Goal: Task Accomplishment & Management: Manage account settings

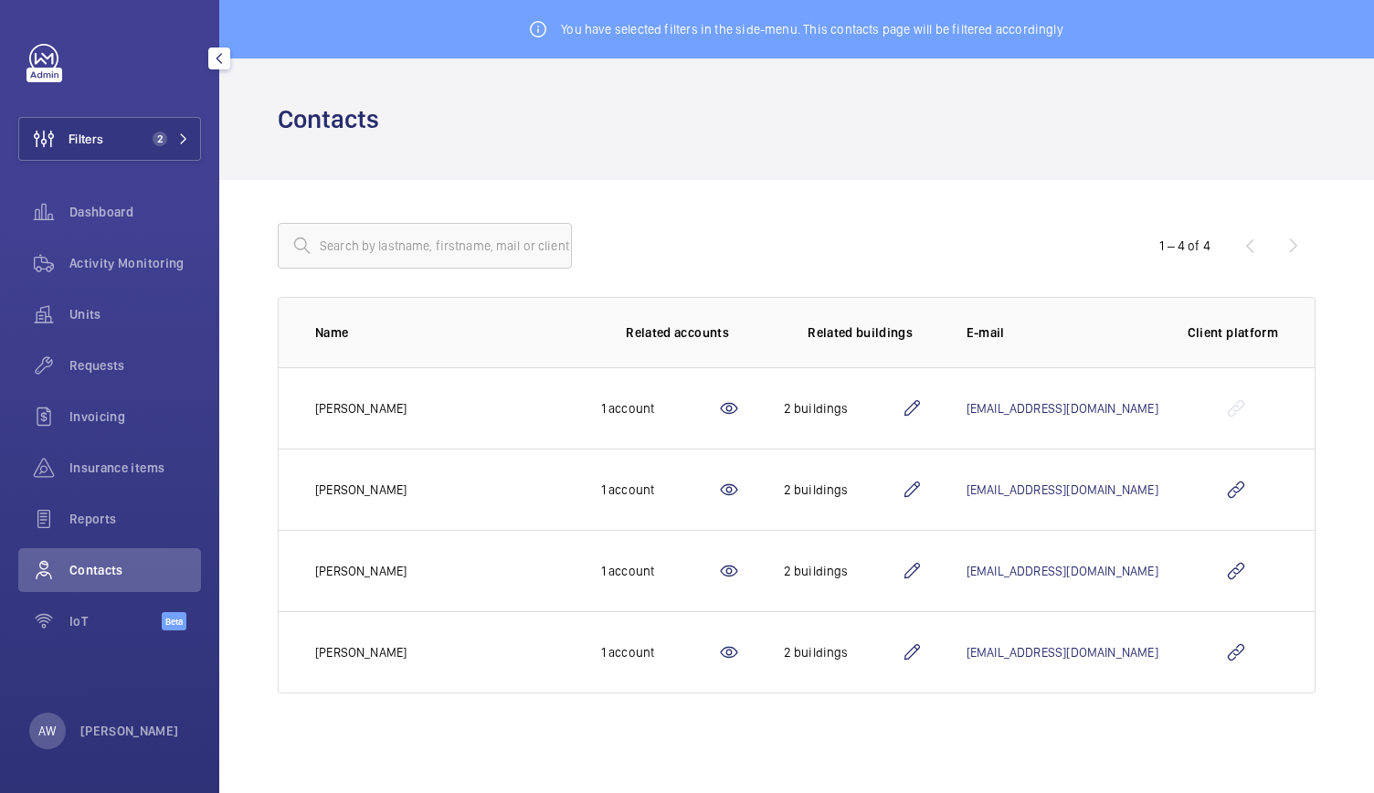
click at [23, 141] on wm-front-icon-button at bounding box center [43, 139] width 49 height 44
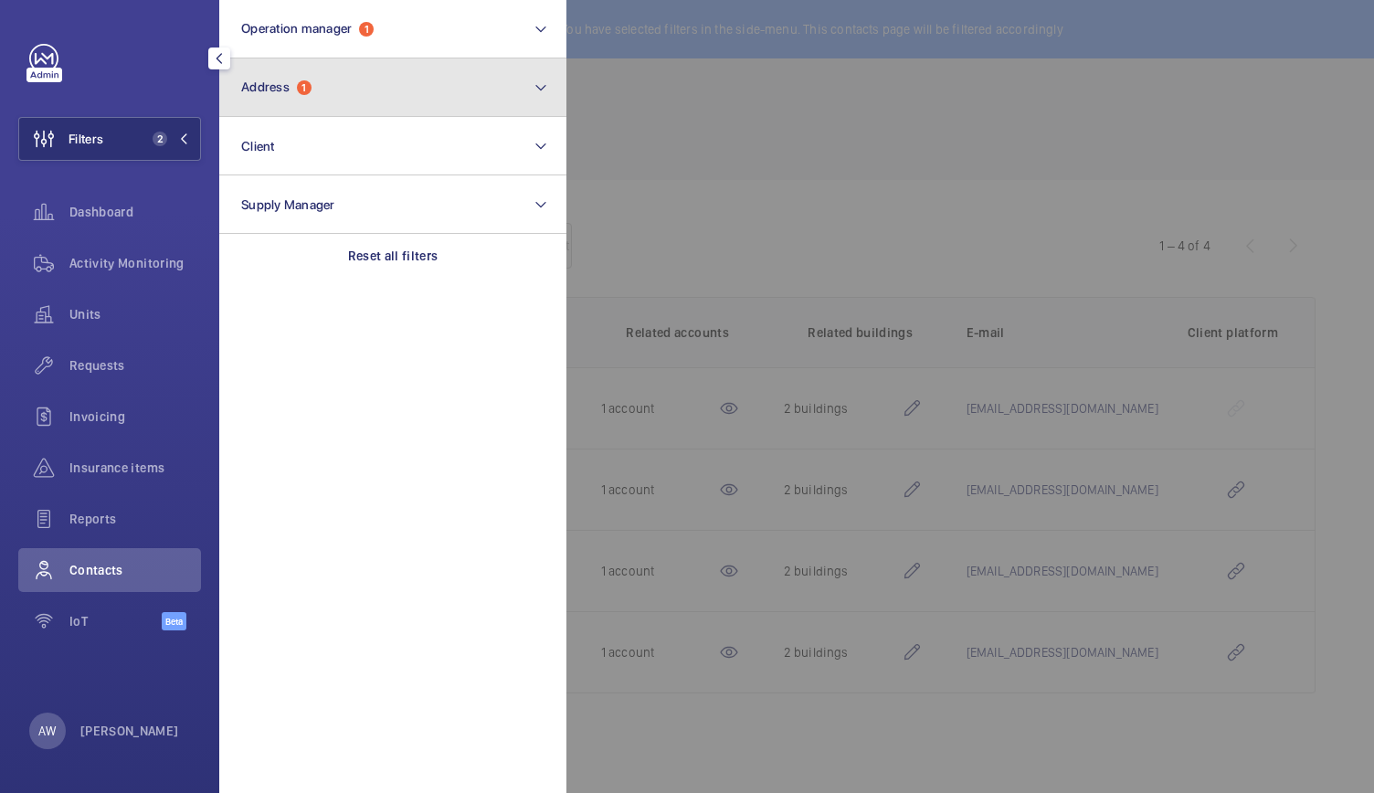
click at [268, 89] on span "Address" at bounding box center [265, 87] width 48 height 15
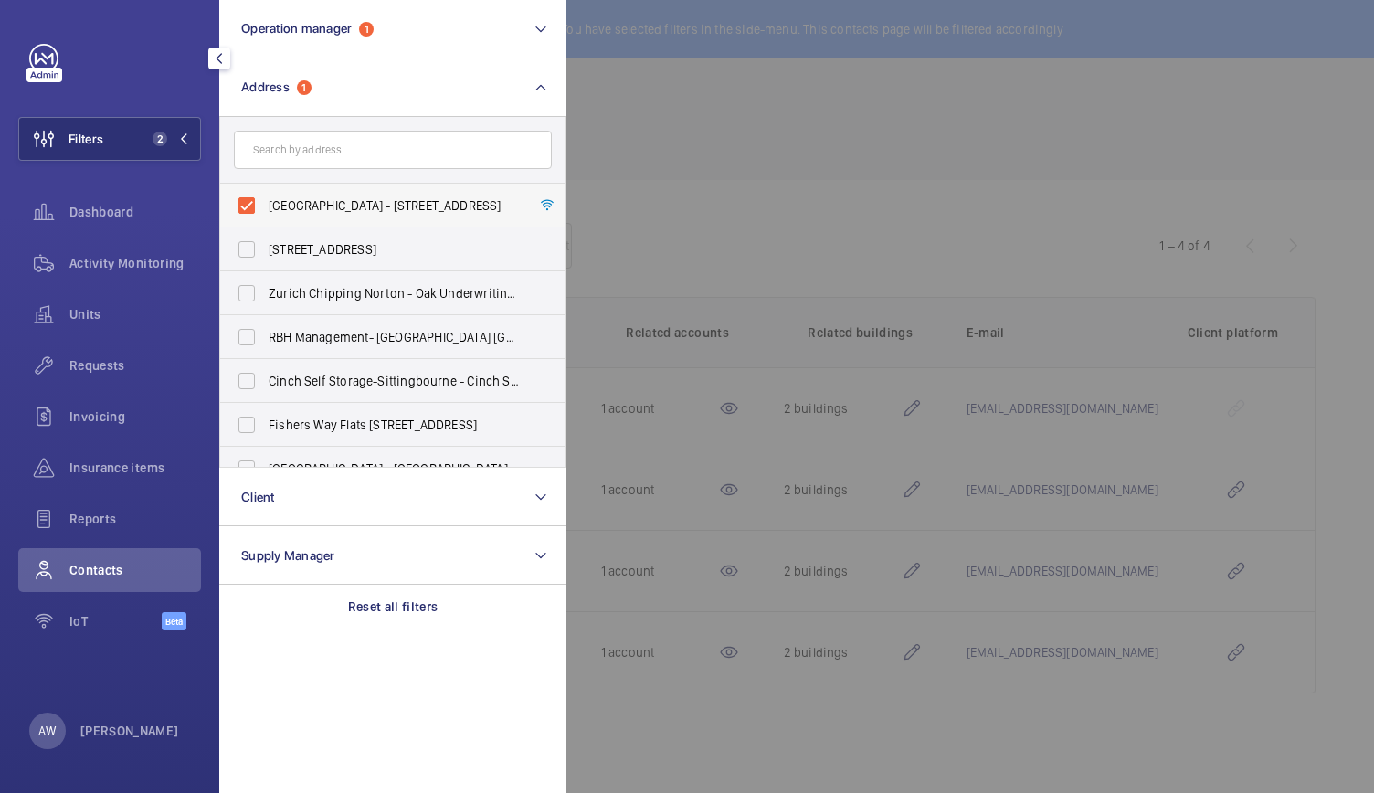
click at [248, 200] on label "Alphabeta Building - 14 - 18 Finsbury Square, LONDON EC2A 1AH" at bounding box center [379, 206] width 318 height 44
click at [248, 200] on input "Alphabeta Building - 14 - 18 Finsbury Square, LONDON EC2A 1AH" at bounding box center [246, 205] width 37 height 37
checkbox input "false"
click at [287, 151] on input "text" at bounding box center [393, 150] width 318 height 38
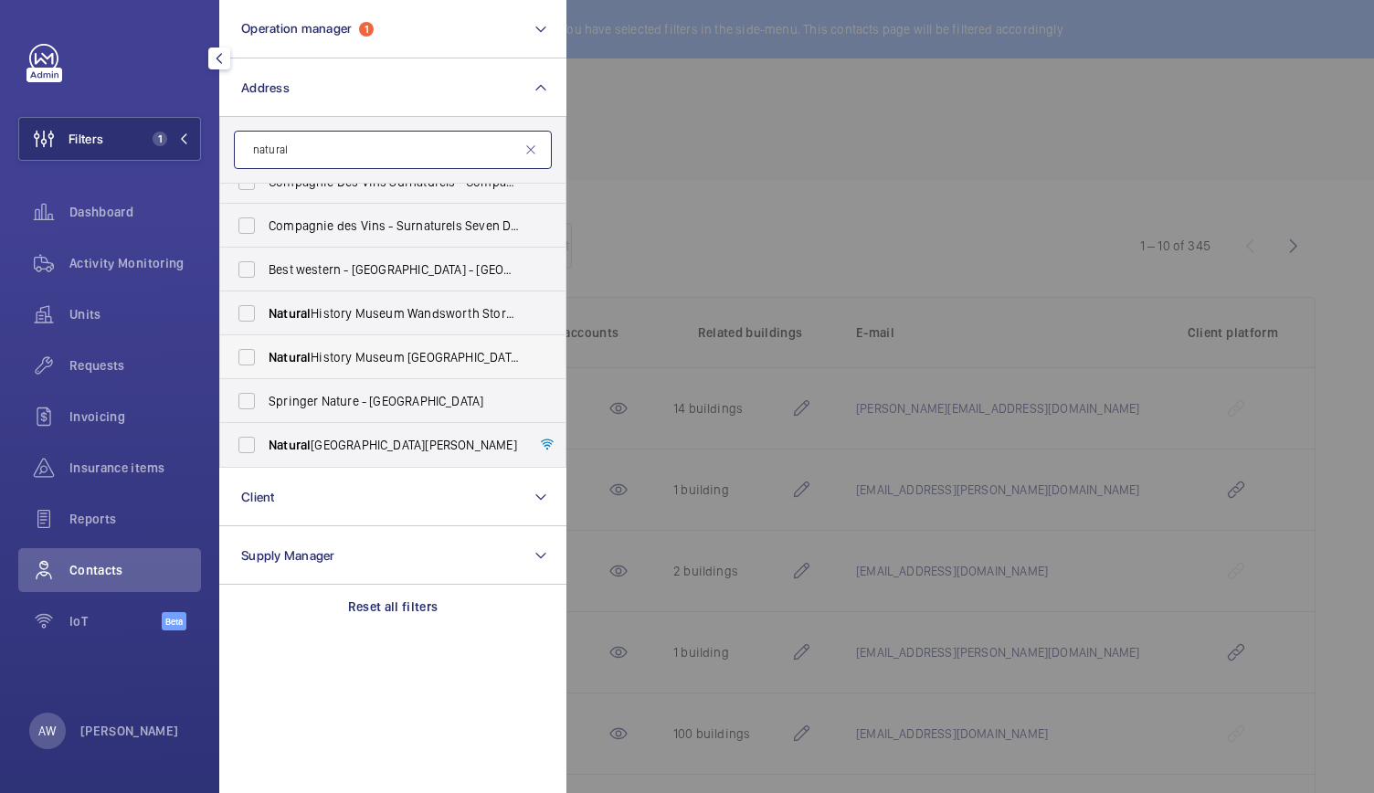
scroll to position [24, 0]
type input "natural"
click at [294, 442] on span "Natural" at bounding box center [290, 445] width 42 height 15
click at [265, 442] on input "Natural History Museum - Cromwell Road, LONDON SW7 5BD" at bounding box center [246, 445] width 37 height 37
checkbox input "true"
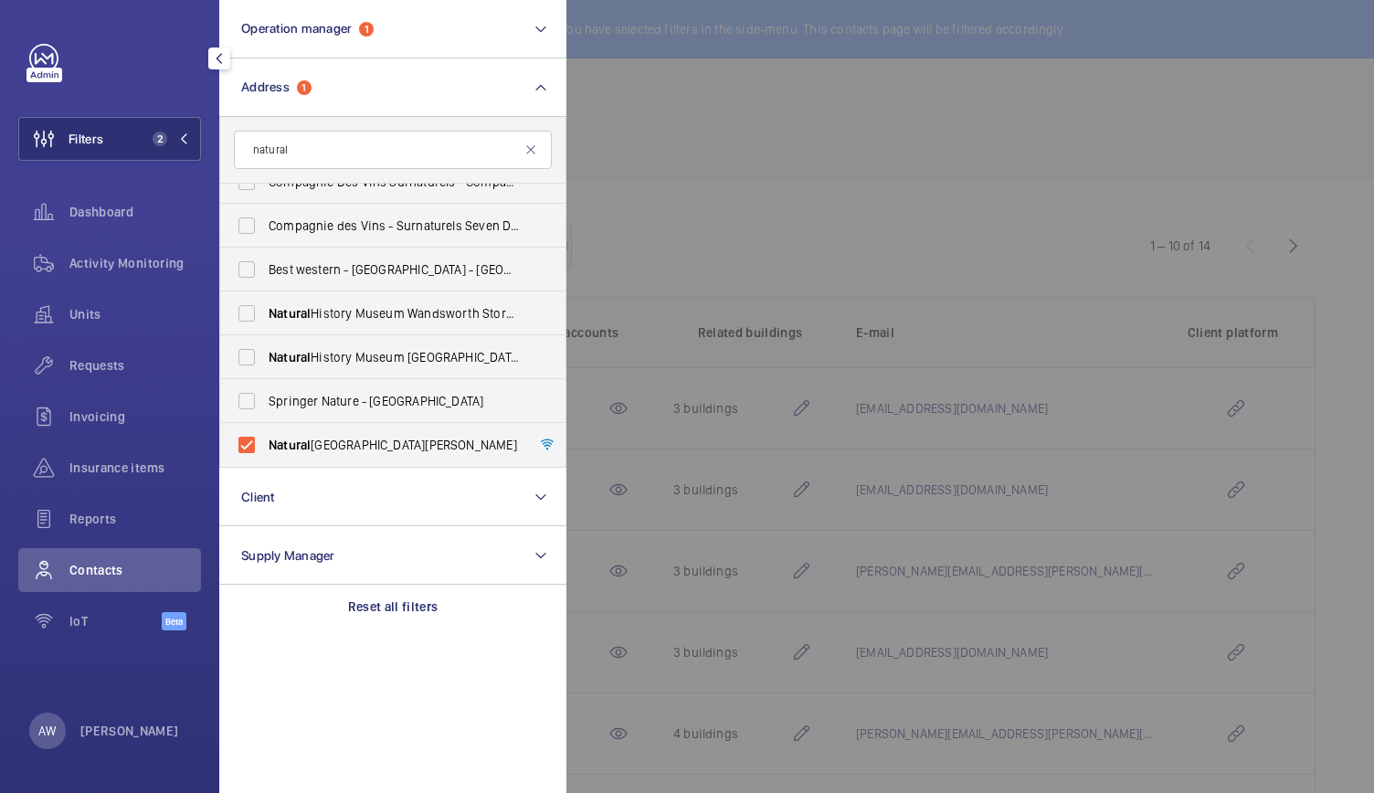
click at [757, 264] on div at bounding box center [1254, 396] width 1374 height 793
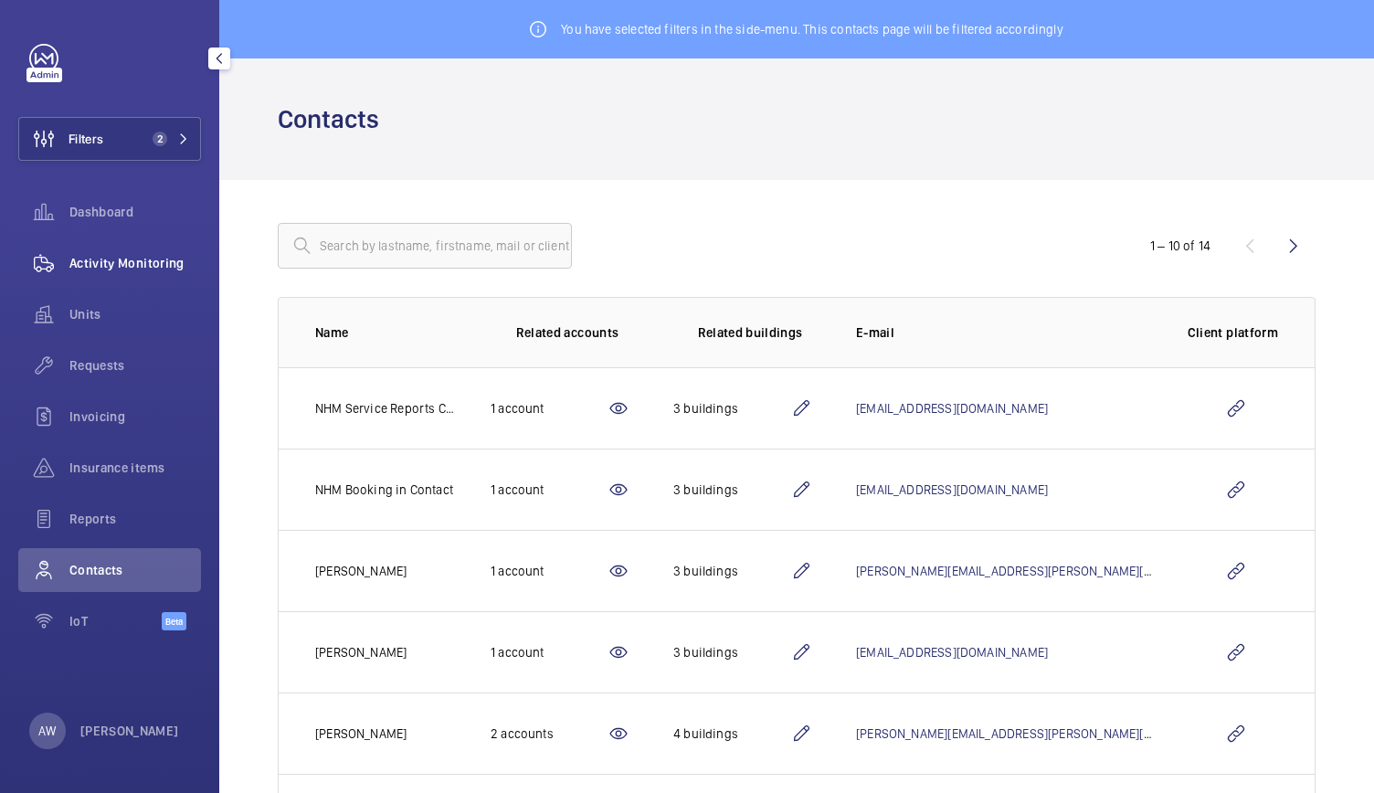
click at [149, 260] on span "Activity Monitoring" at bounding box center [135, 263] width 132 height 18
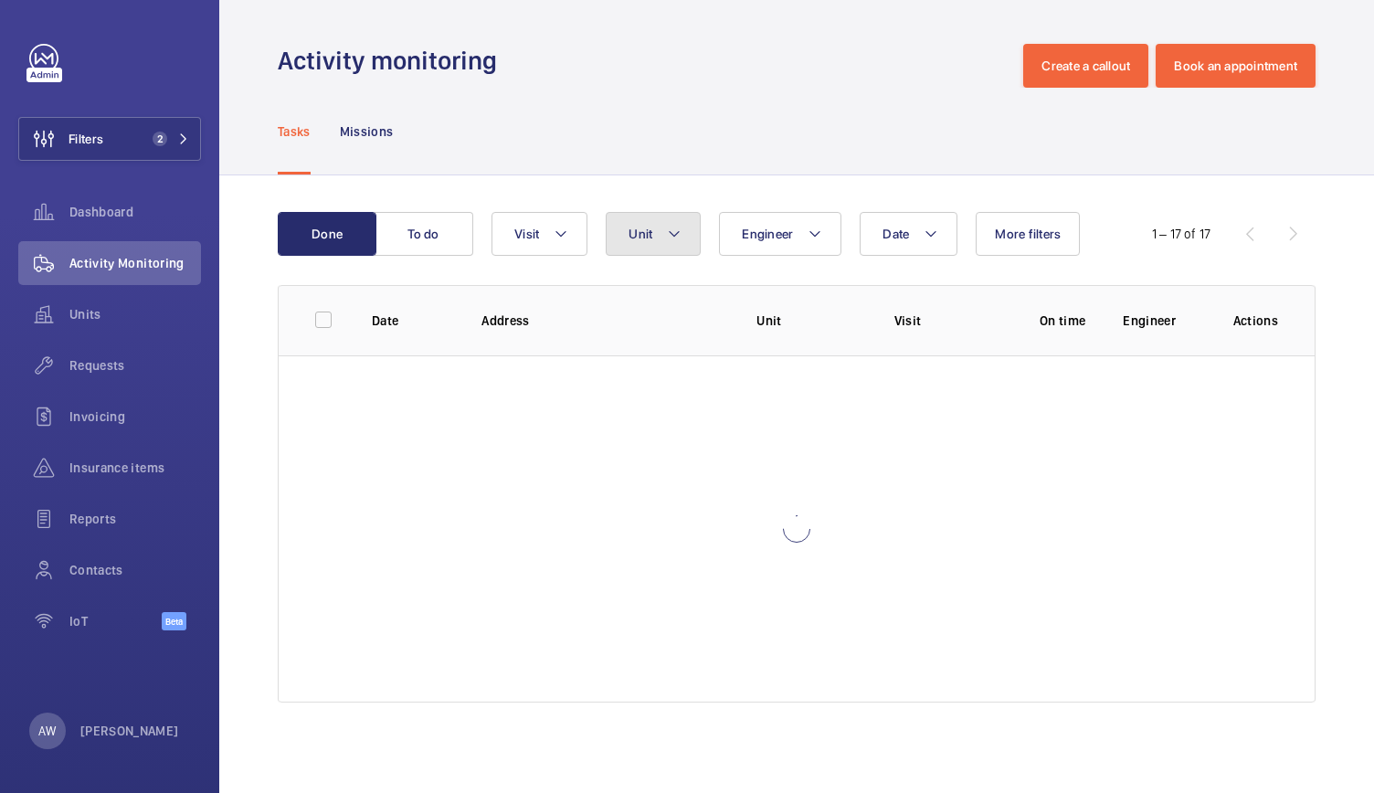
click at [646, 223] on button "Unit" at bounding box center [653, 234] width 95 height 44
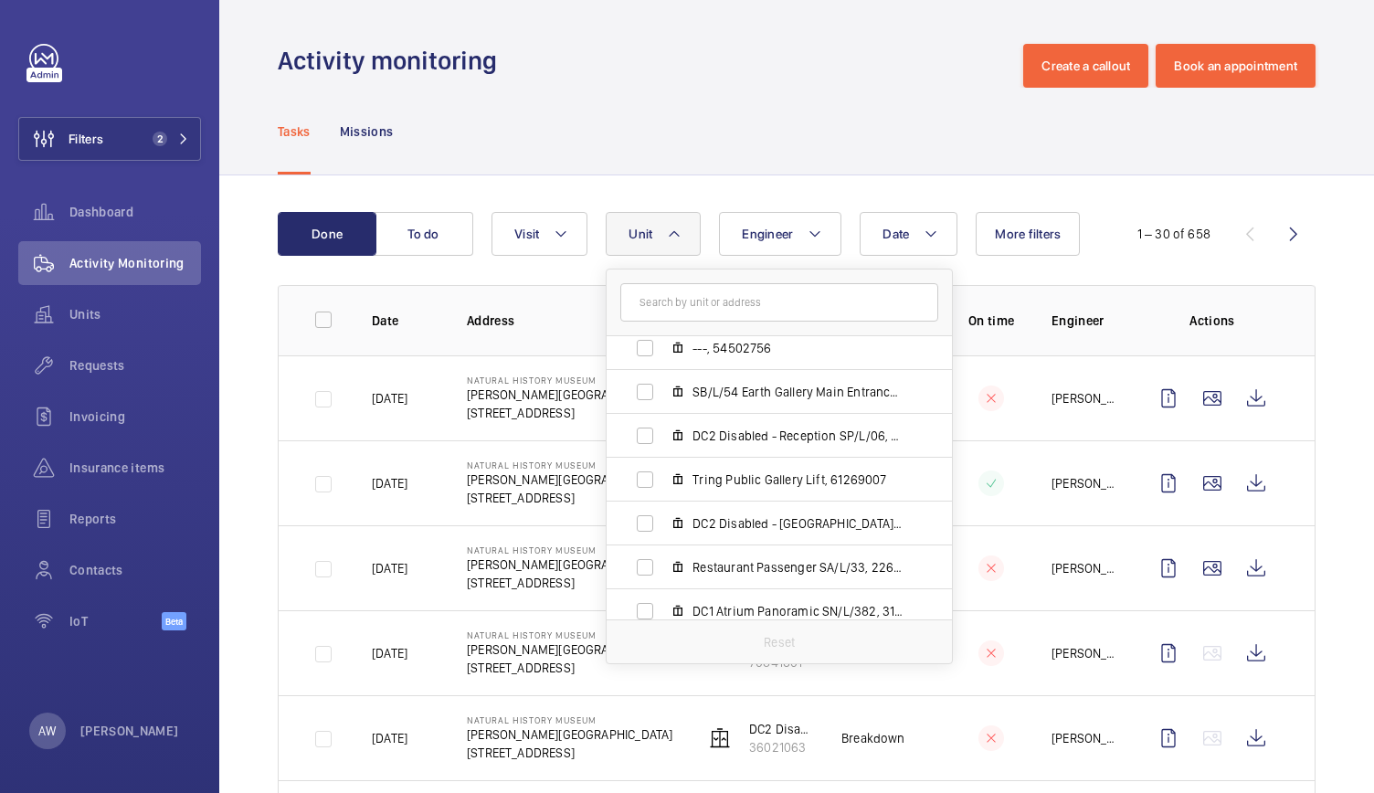
scroll to position [143, 0]
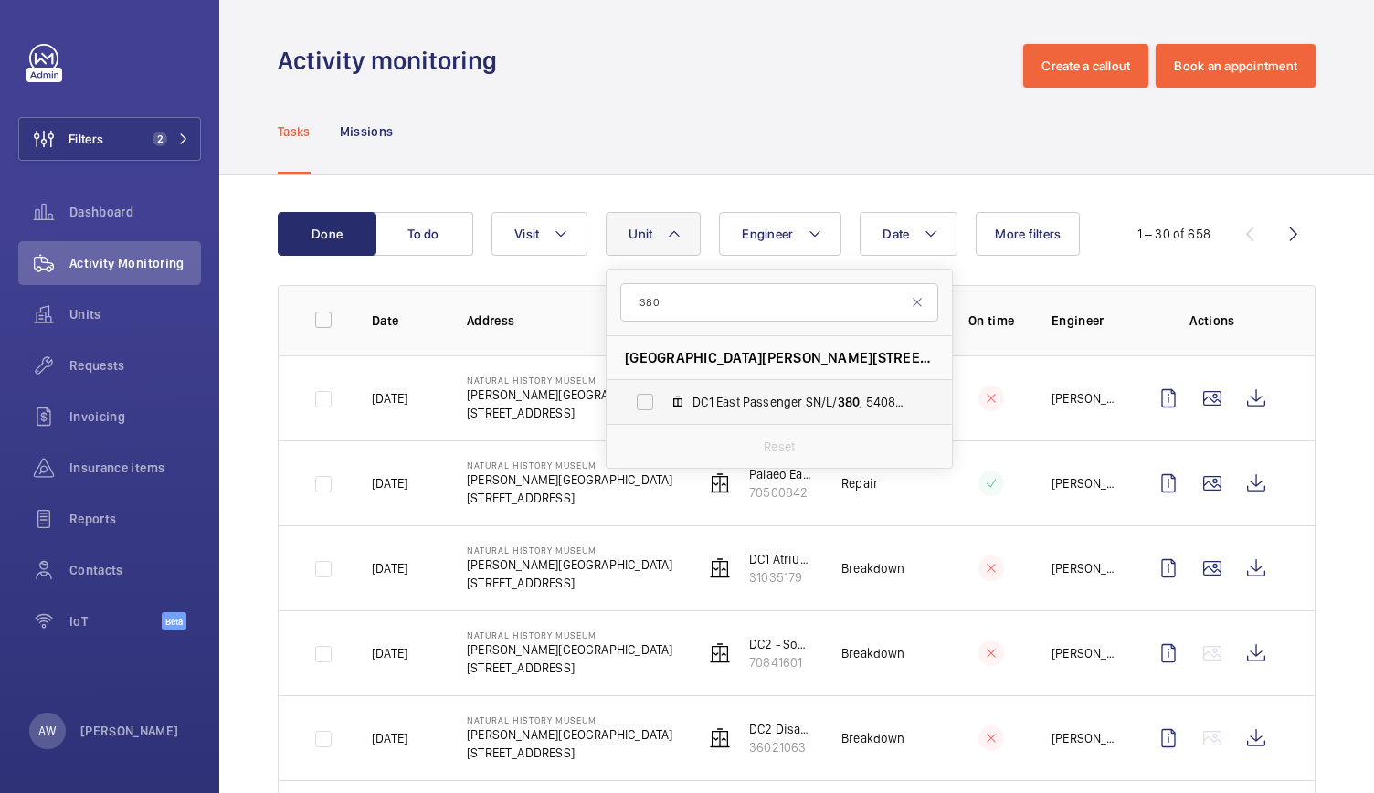
type input "380"
click at [697, 393] on span "DC1 East Passenger SN/L/ 380 , 54087804" at bounding box center [799, 402] width 212 height 18
click at [663, 392] on input "DC1 East Passenger SN/L/ 380 , 54087804" at bounding box center [645, 402] width 37 height 37
checkbox input "true"
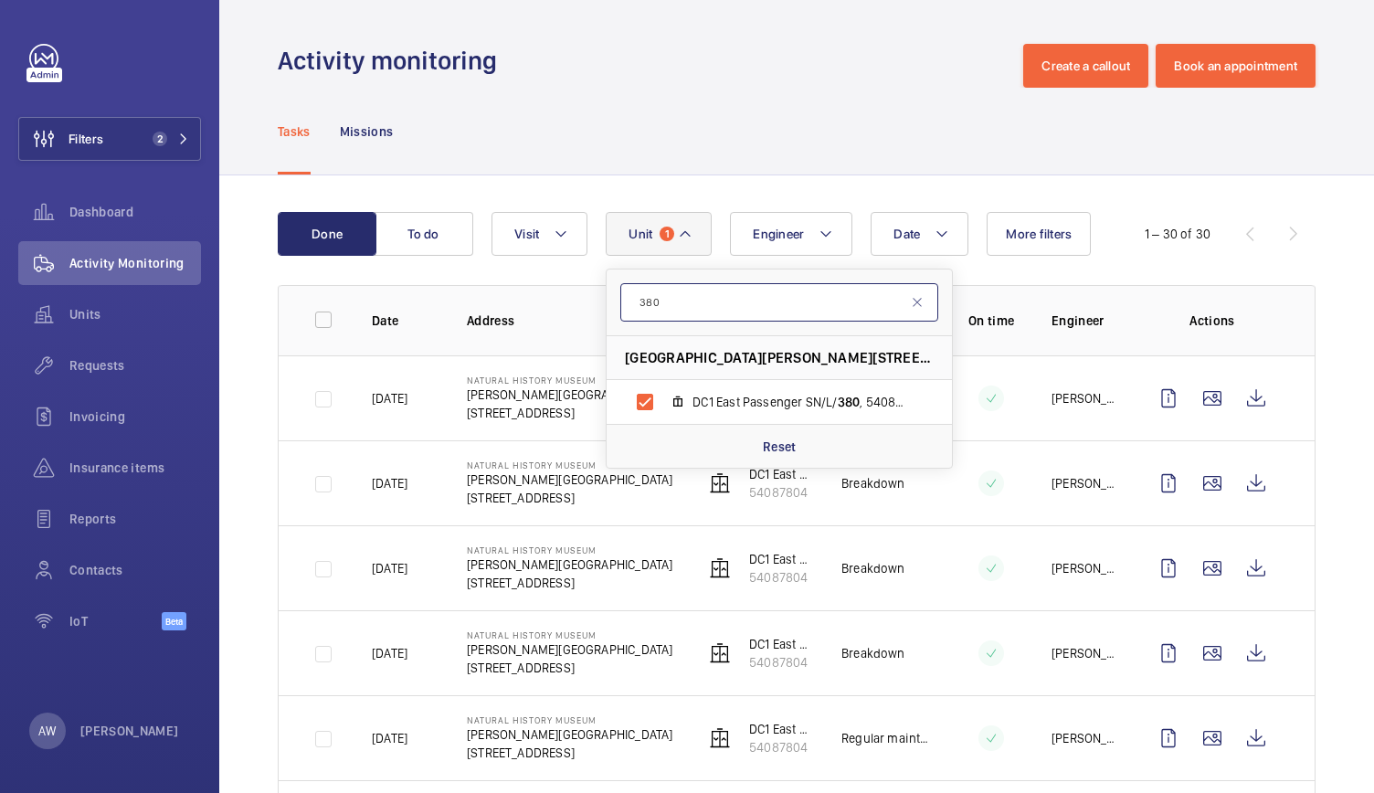
click at [680, 305] on input "380" at bounding box center [780, 302] width 318 height 38
type input "381"
click at [681, 396] on mat-icon at bounding box center [678, 402] width 15 height 15
click at [663, 396] on input "DC1 West Passenger SN/L/ 381 , 57898158" at bounding box center [645, 402] width 37 height 37
checkbox input "true"
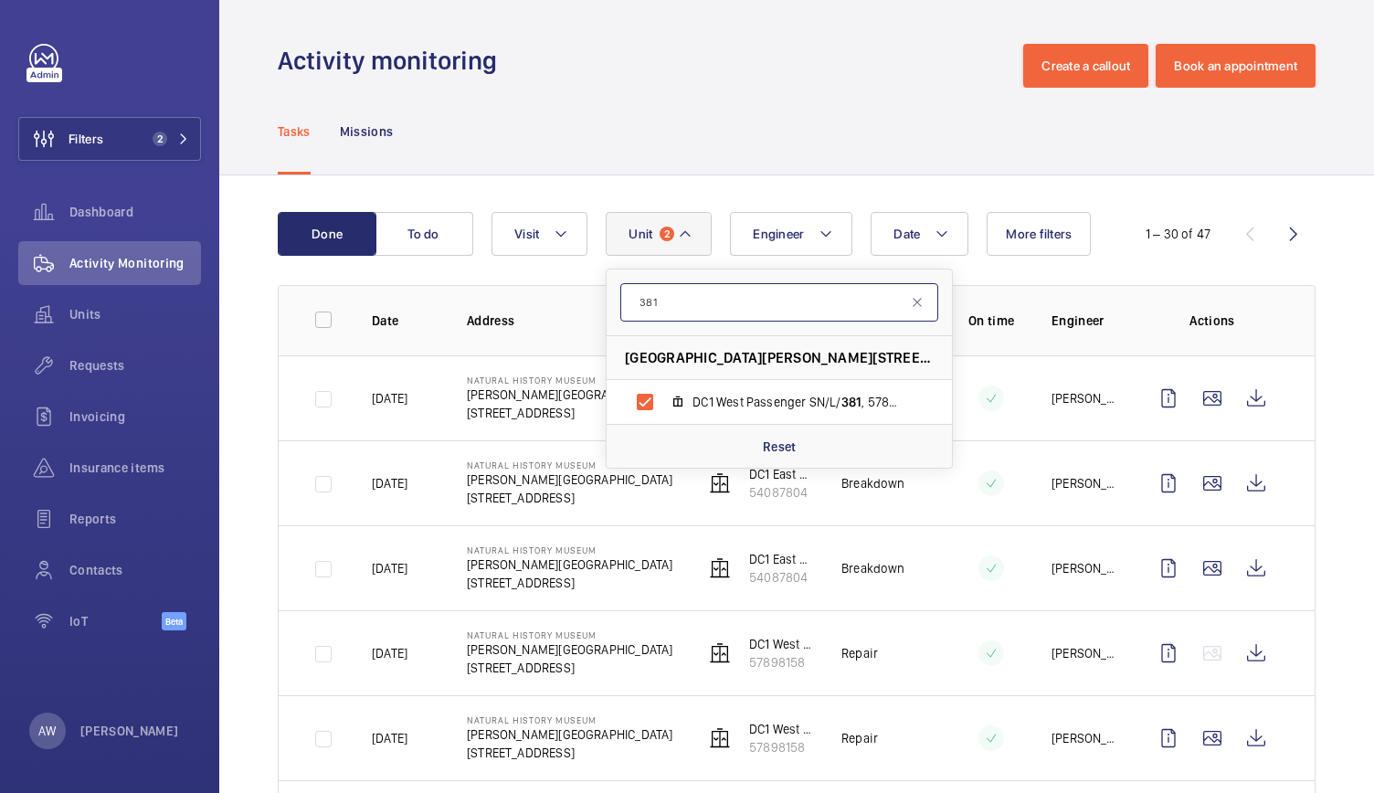
click at [706, 300] on input "381" at bounding box center [780, 302] width 318 height 38
type input "382"
click at [691, 405] on label "DC1 Atrium Panoramic SN/L/ 382 , 31035179" at bounding box center [765, 402] width 316 height 44
click at [663, 405] on input "DC1 Atrium Panoramic SN/L/ 382 , 31035179" at bounding box center [645, 402] width 37 height 37
checkbox input "true"
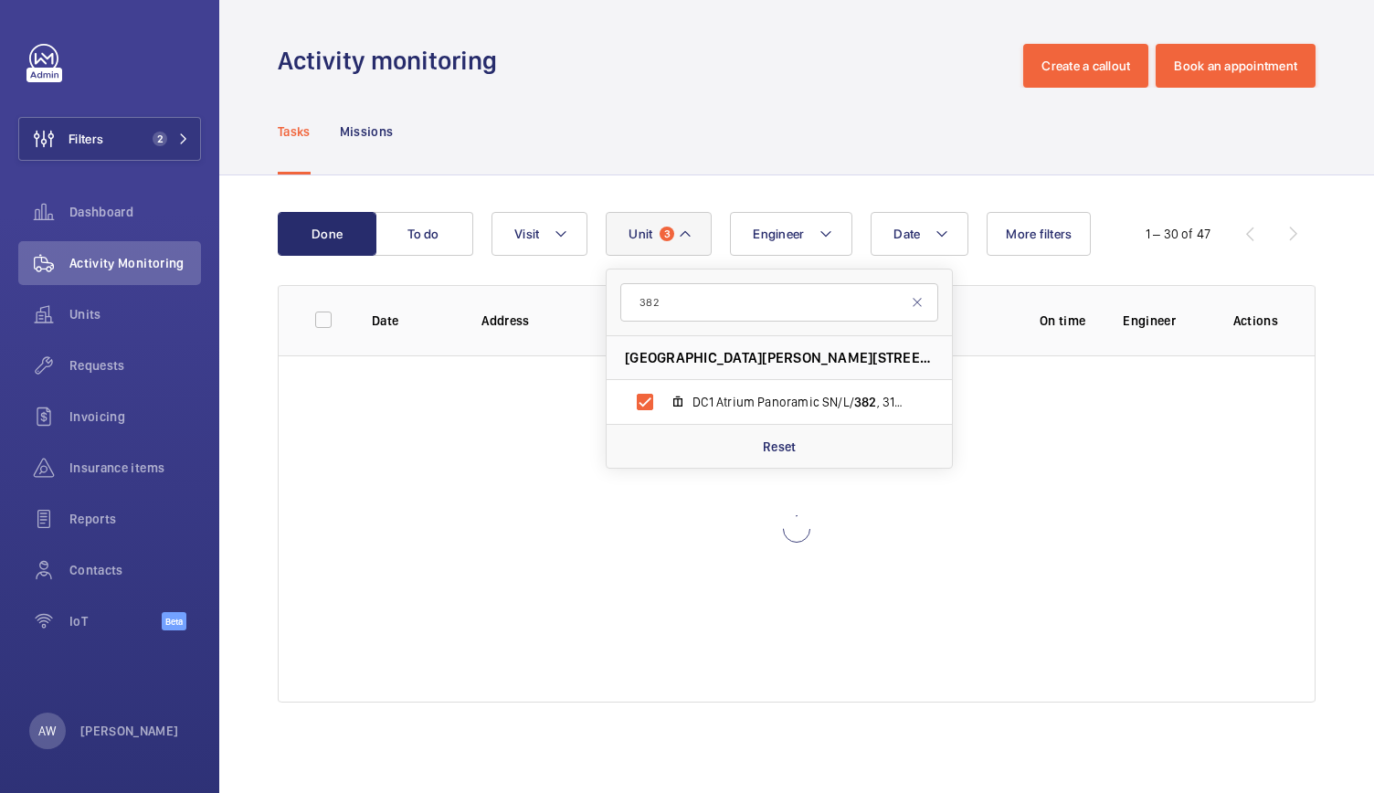
click at [736, 191] on div "Done To do Date Engineer Unit 3 382 Natural History Museum - Cromwell Road, SW7…" at bounding box center [796, 460] width 1155 height 571
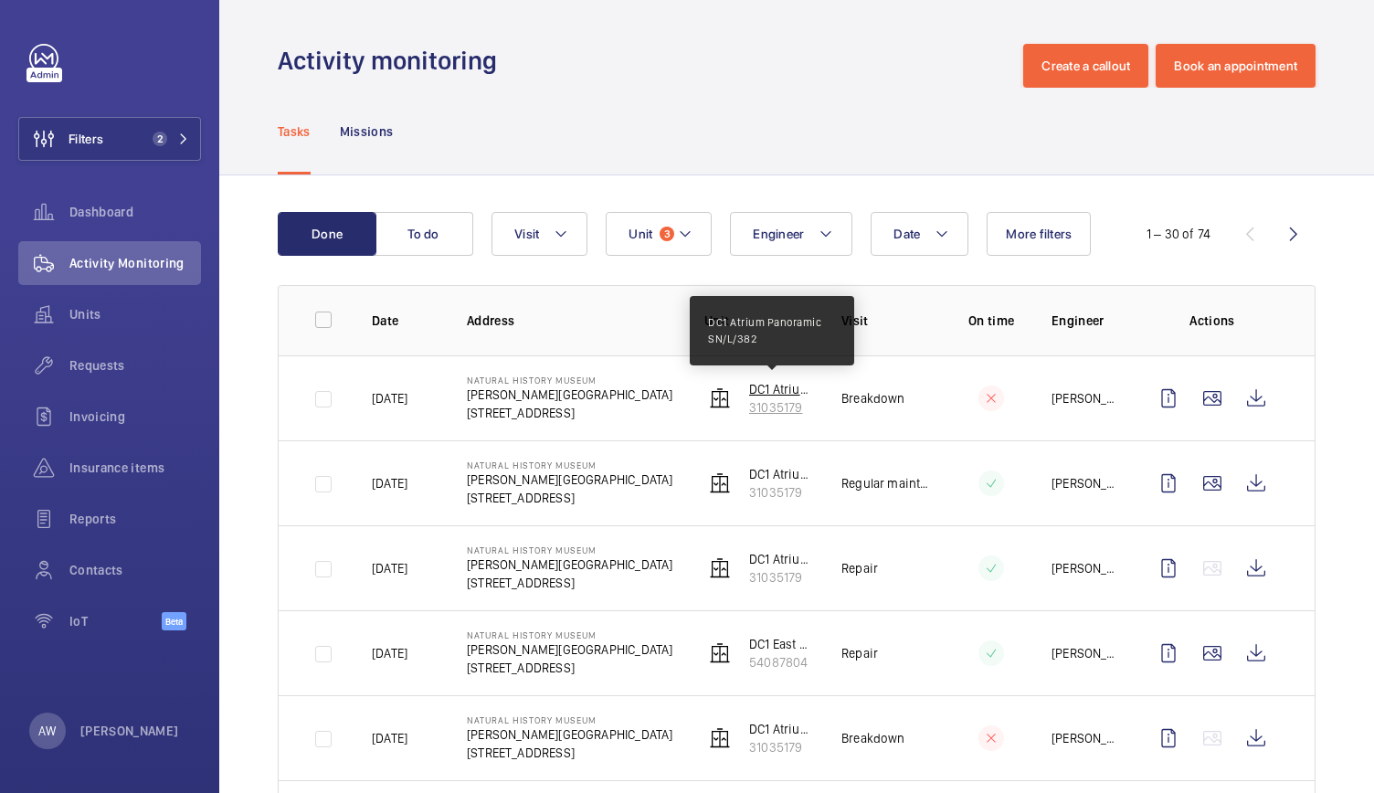
click at [769, 386] on p "DC1 Atrium Panoramic SN/L/382" at bounding box center [780, 389] width 63 height 18
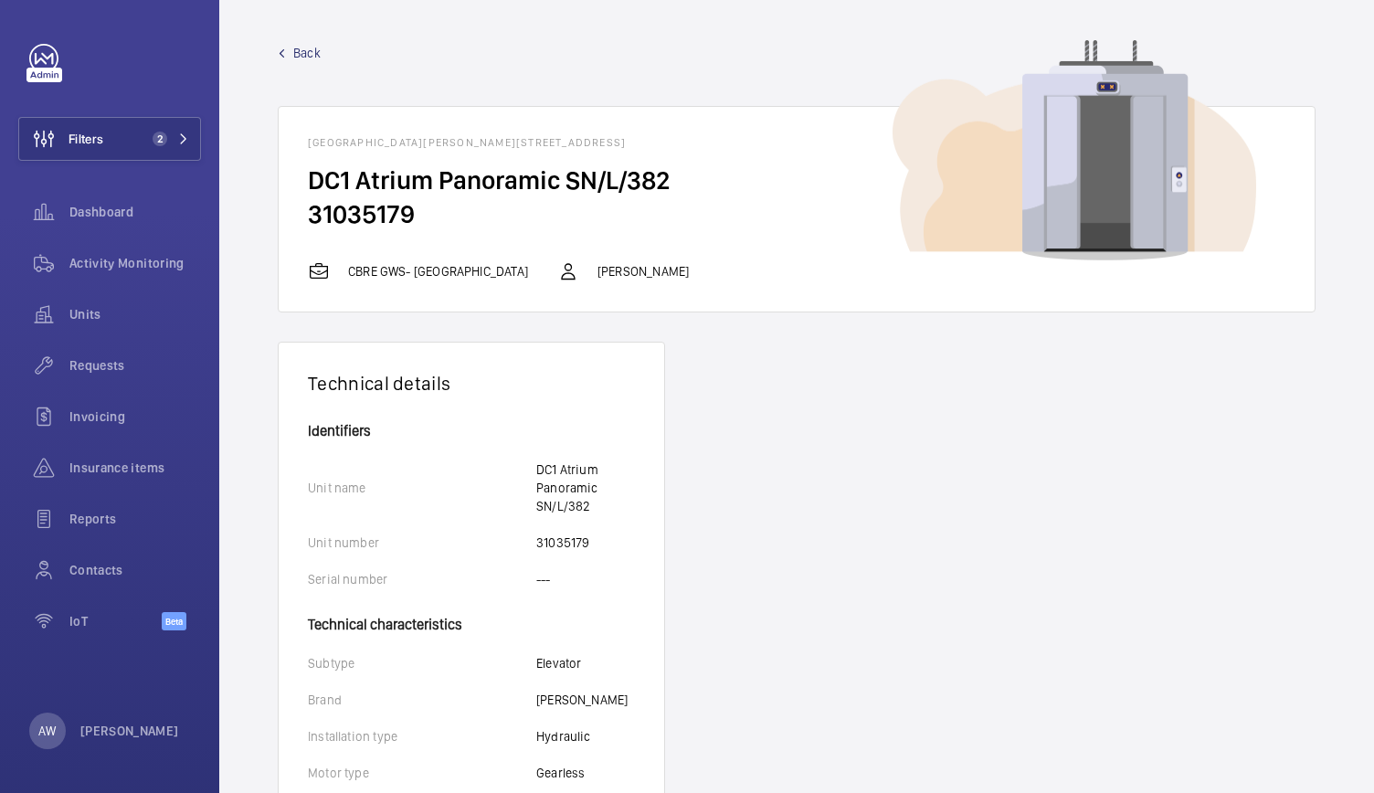
click at [305, 58] on span "Back" at bounding box center [306, 53] width 27 height 18
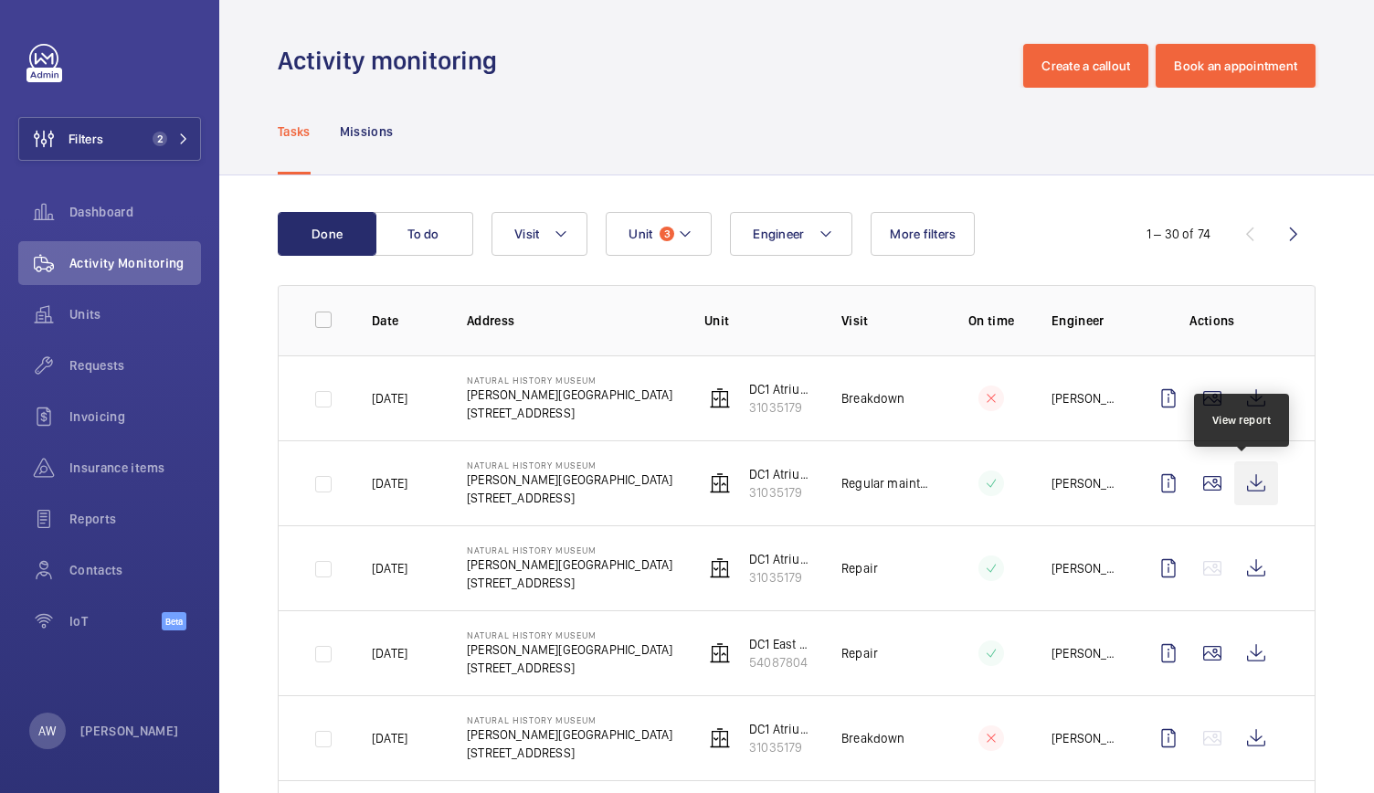
click at [1240, 478] on wm-front-icon-button at bounding box center [1257, 483] width 44 height 44
click at [757, 485] on p "31035179" at bounding box center [780, 492] width 63 height 18
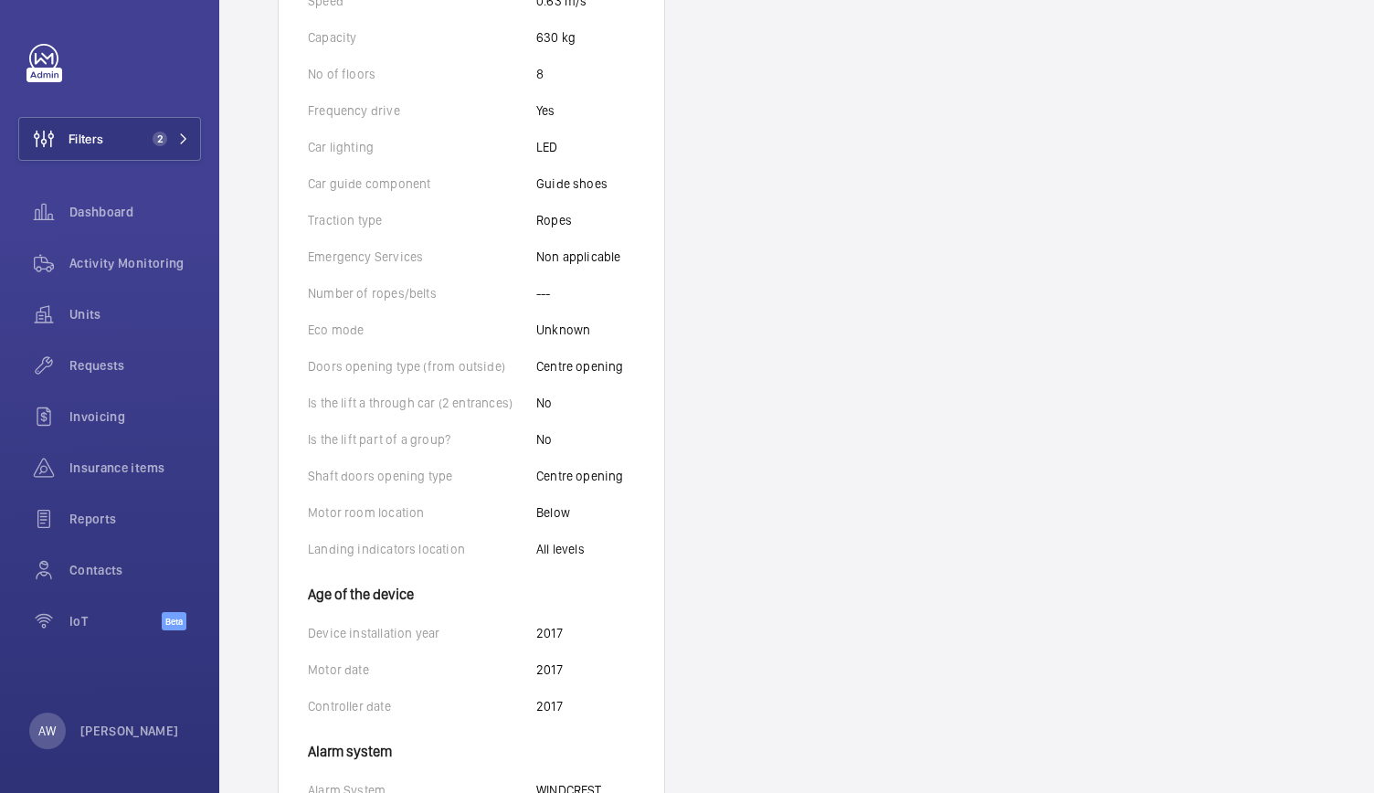
scroll to position [961, 0]
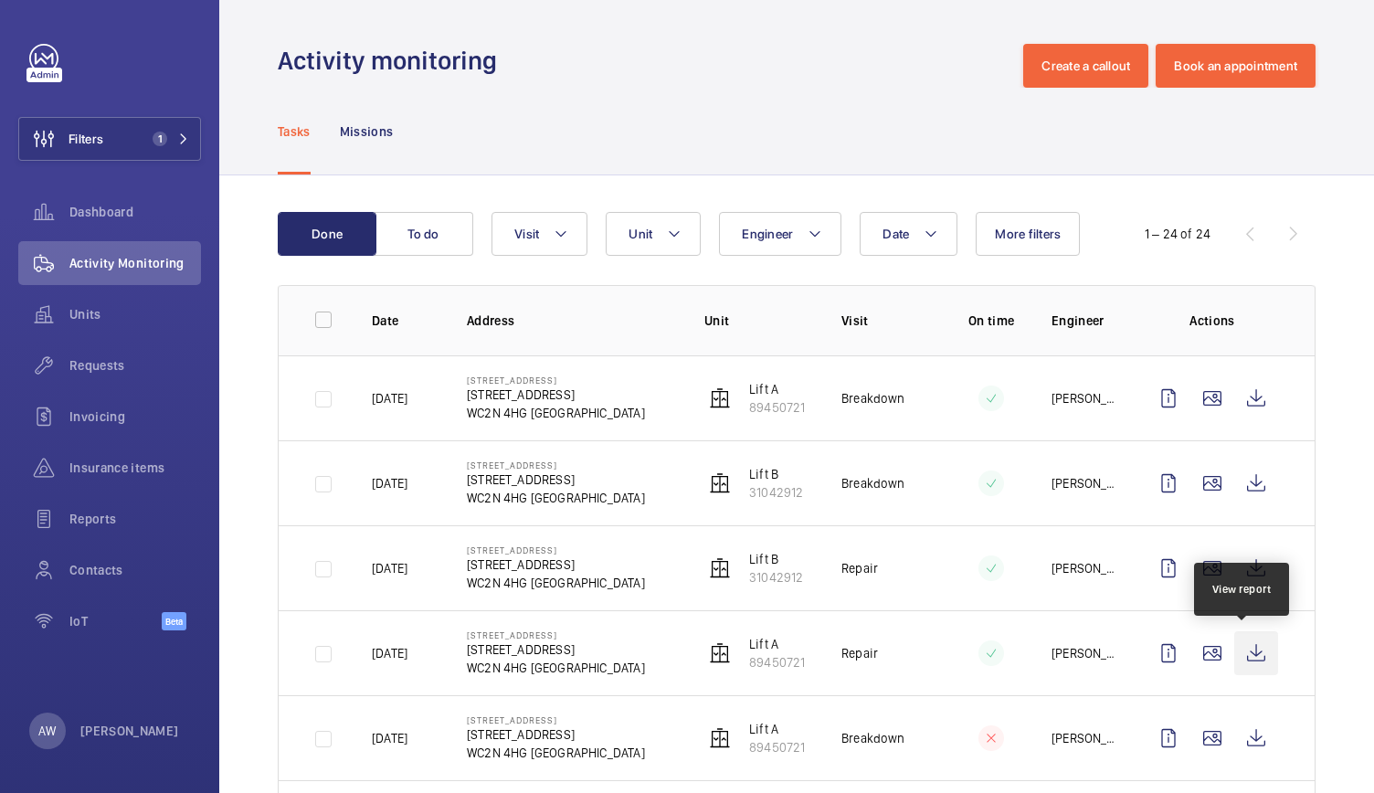
click at [1241, 653] on wm-front-icon-button at bounding box center [1257, 653] width 44 height 44
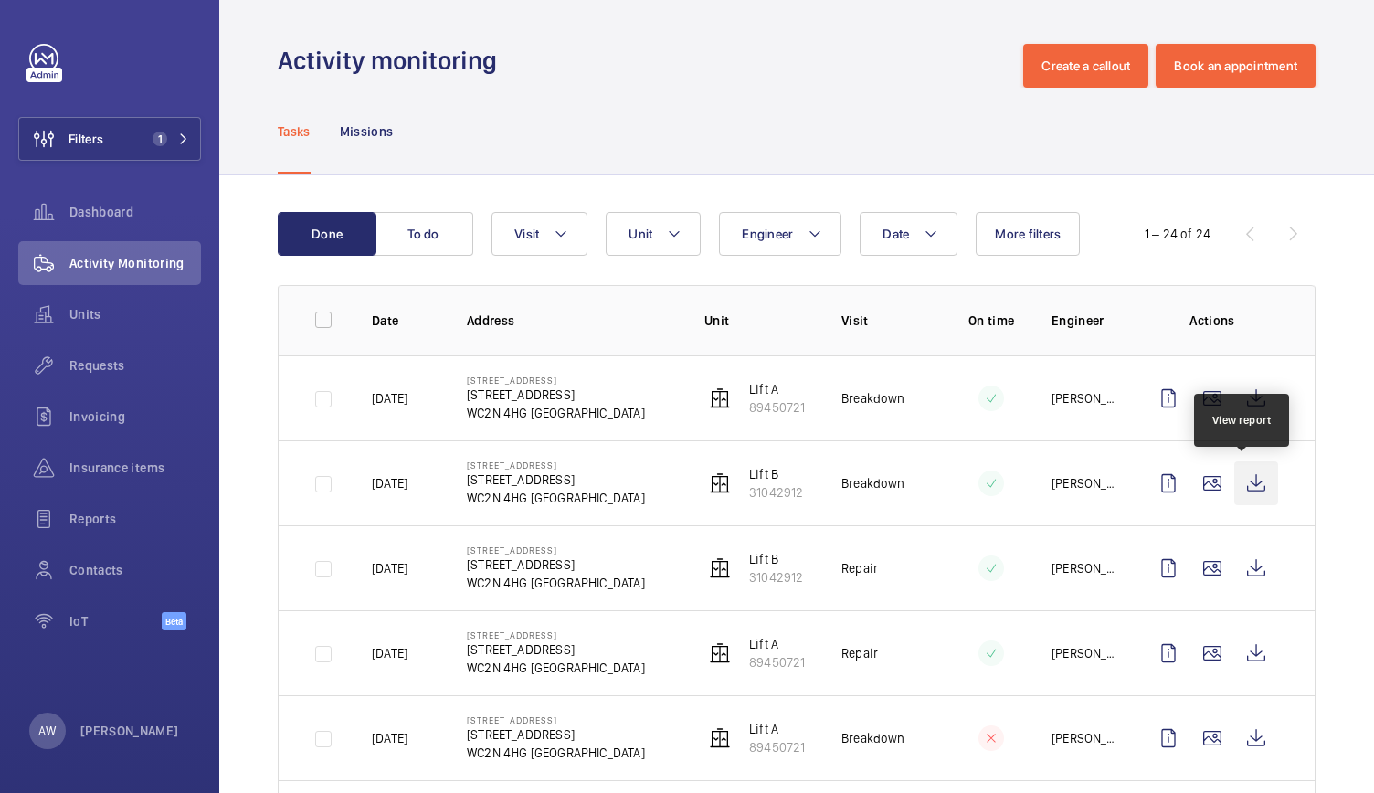
click at [1235, 474] on wm-front-icon-button at bounding box center [1257, 483] width 44 height 44
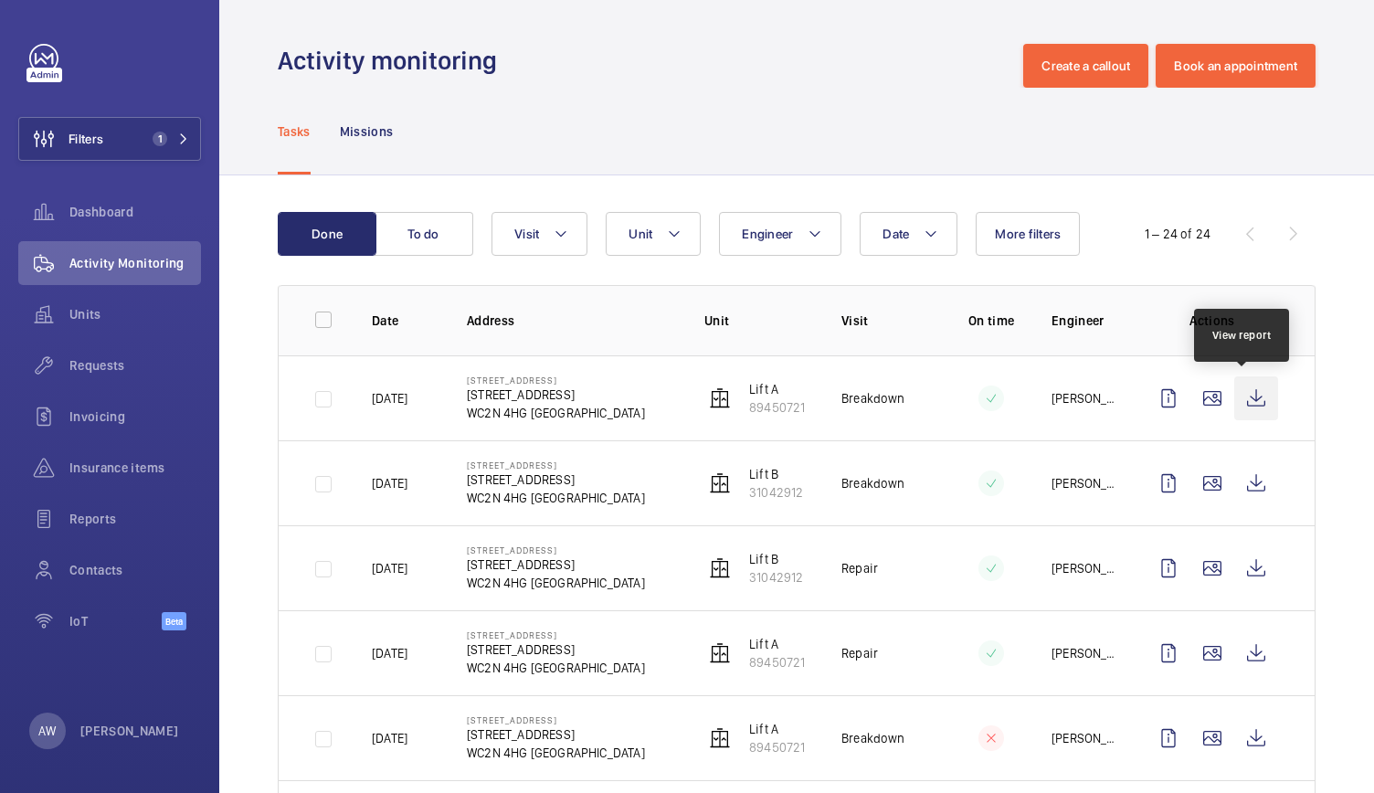
click at [1250, 400] on wm-front-icon-button at bounding box center [1257, 399] width 44 height 44
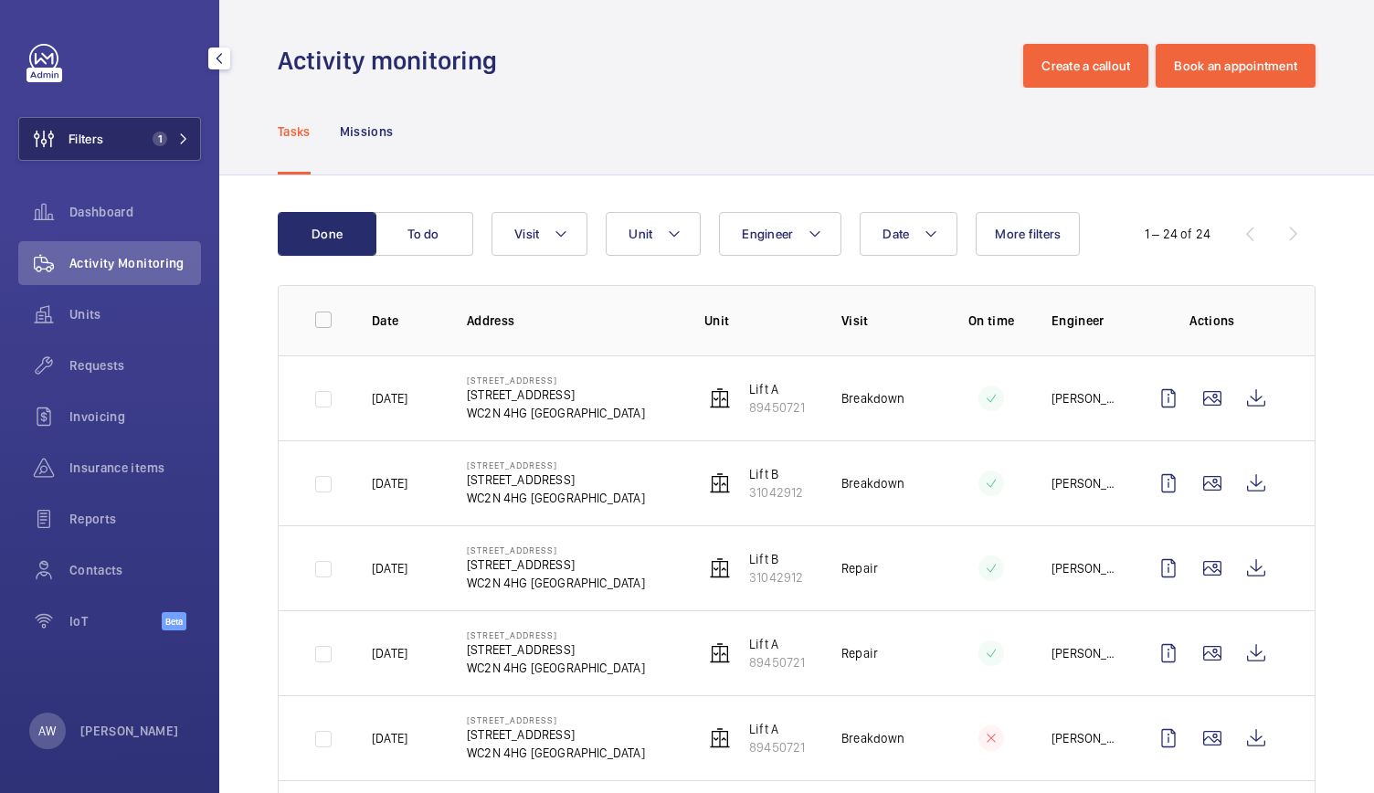
click at [164, 145] on span "1" at bounding box center [156, 139] width 22 height 15
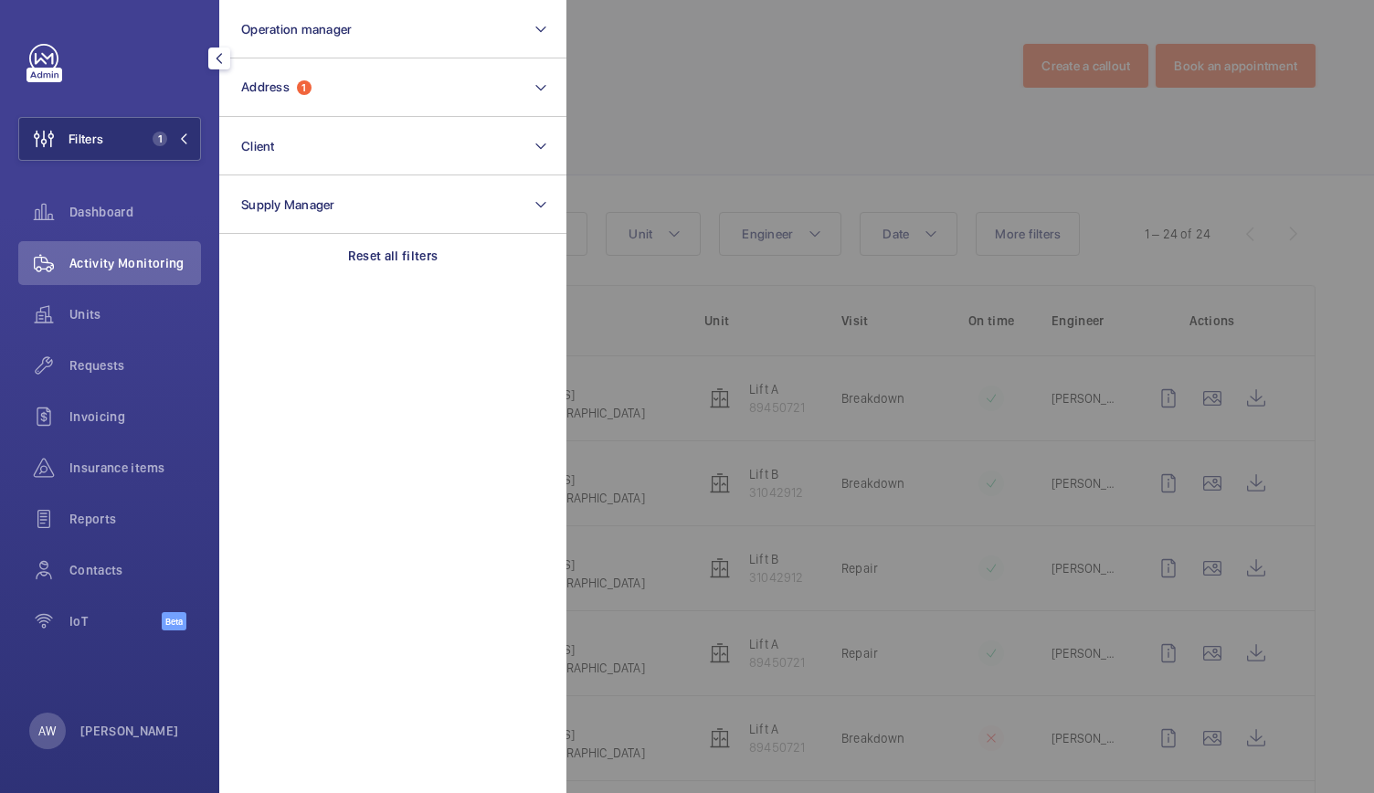
click at [815, 88] on div at bounding box center [1254, 396] width 1374 height 793
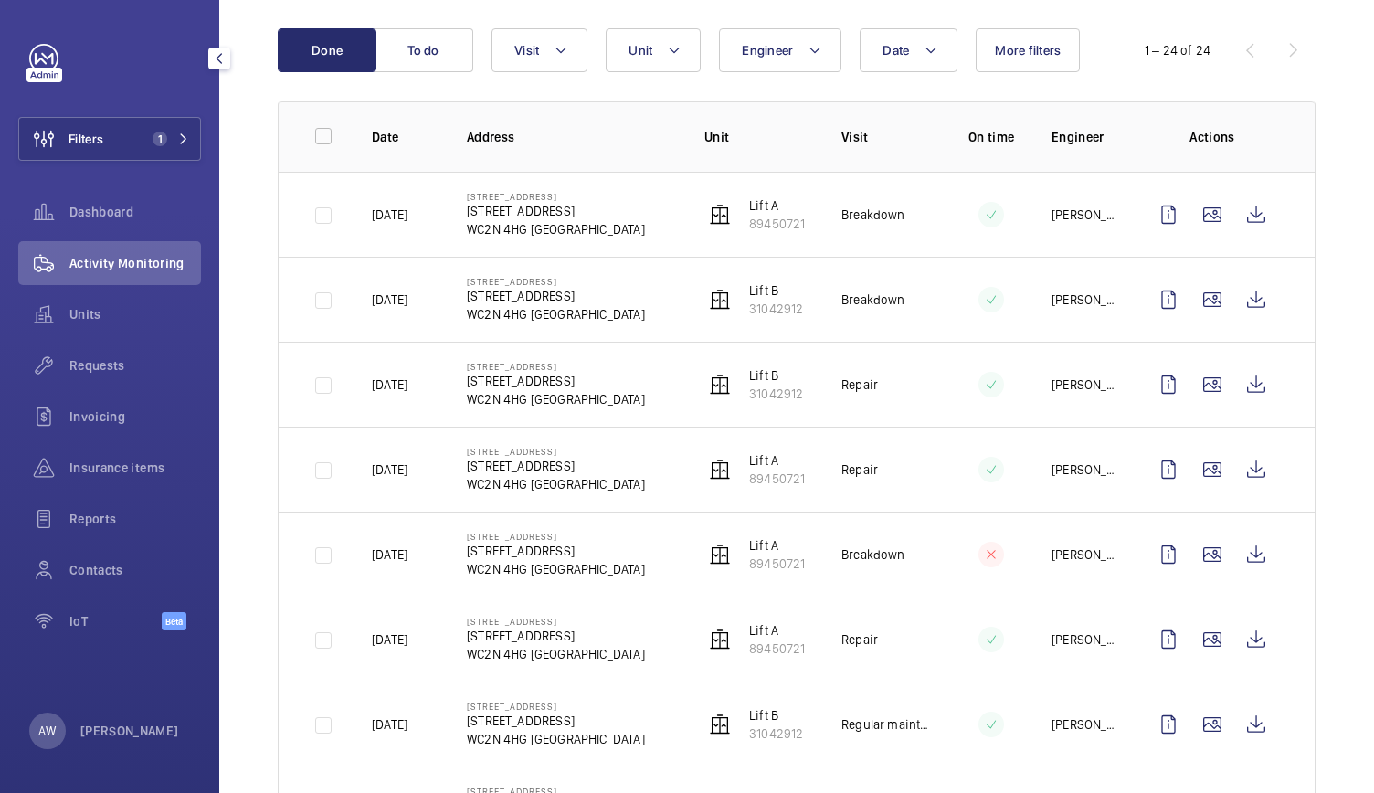
scroll to position [181, 0]
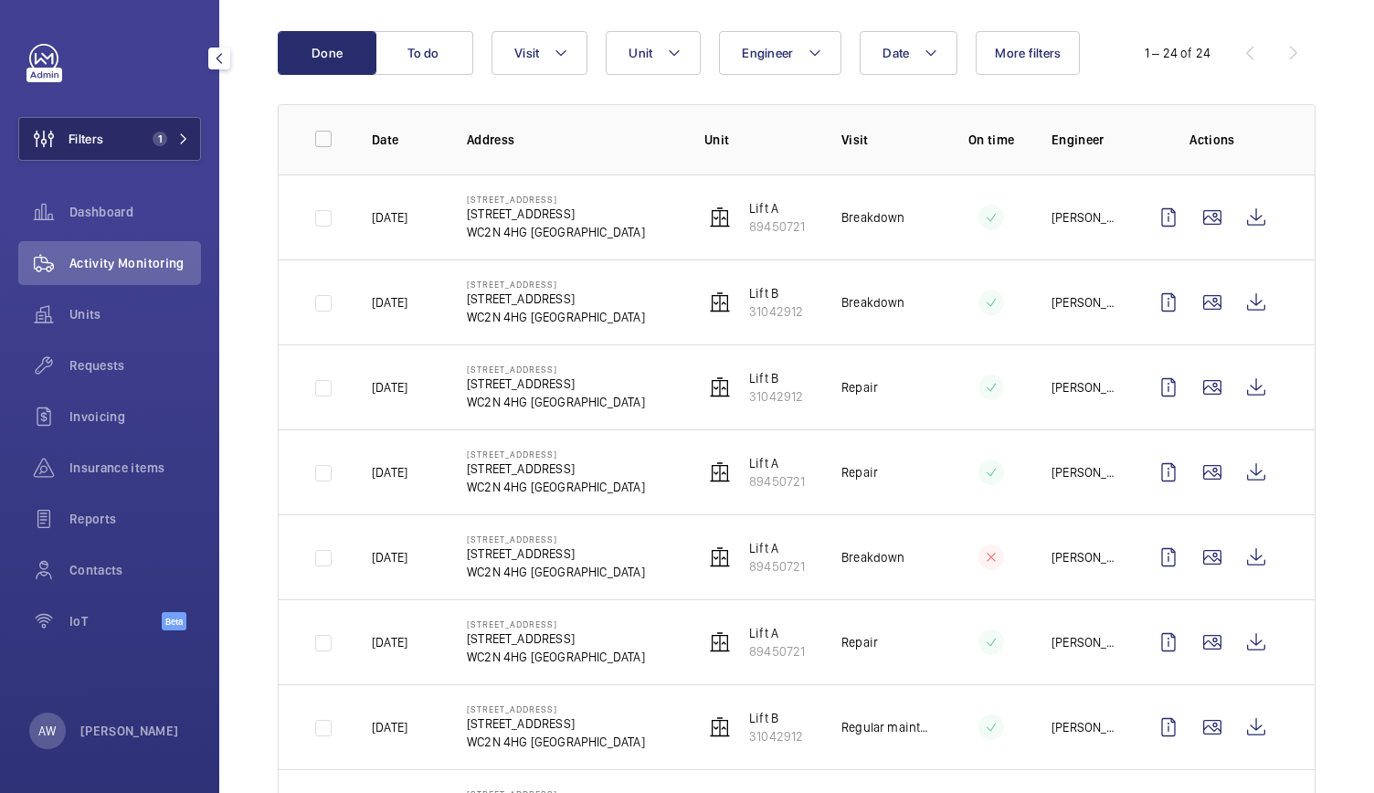
click at [185, 142] on mat-icon at bounding box center [183, 138] width 11 height 11
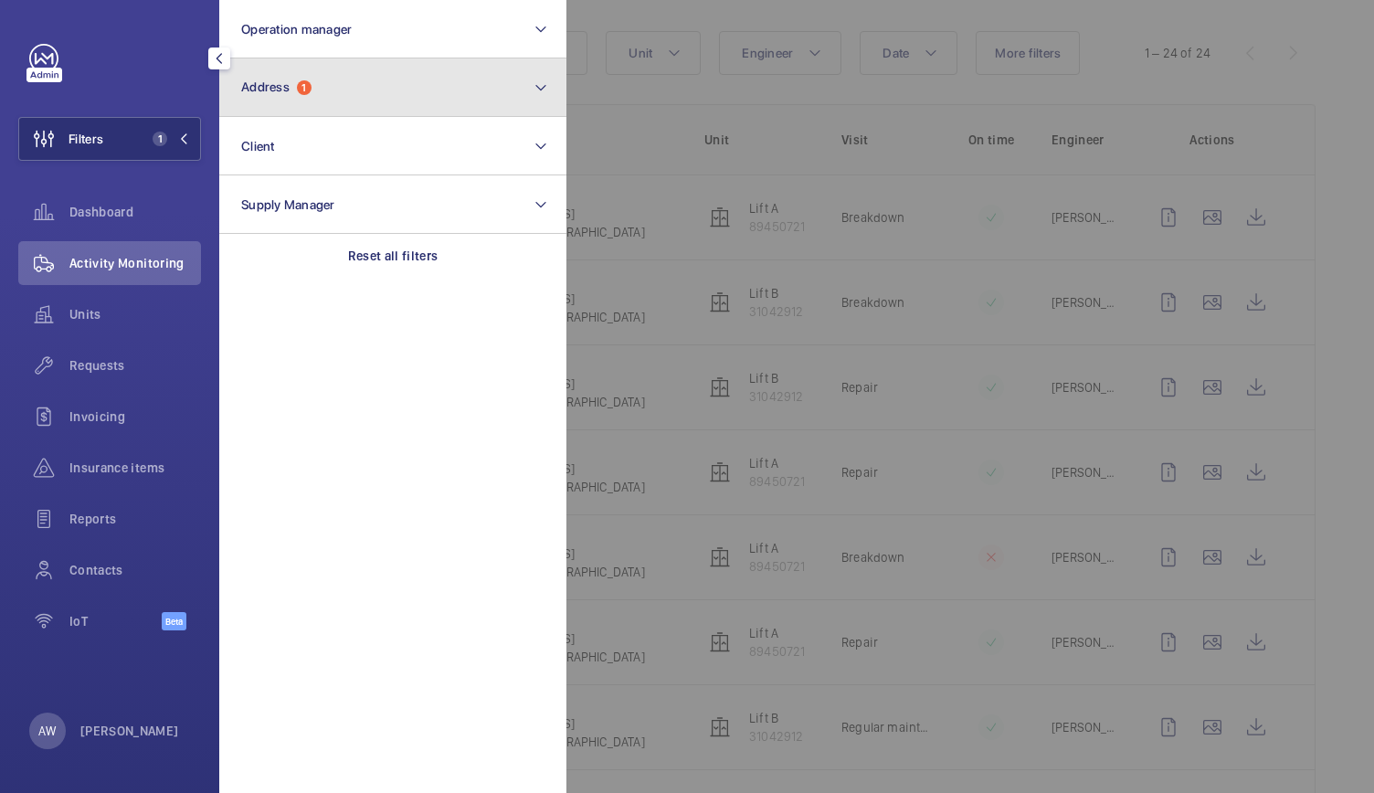
click at [356, 90] on button "Address 1" at bounding box center [392, 87] width 347 height 58
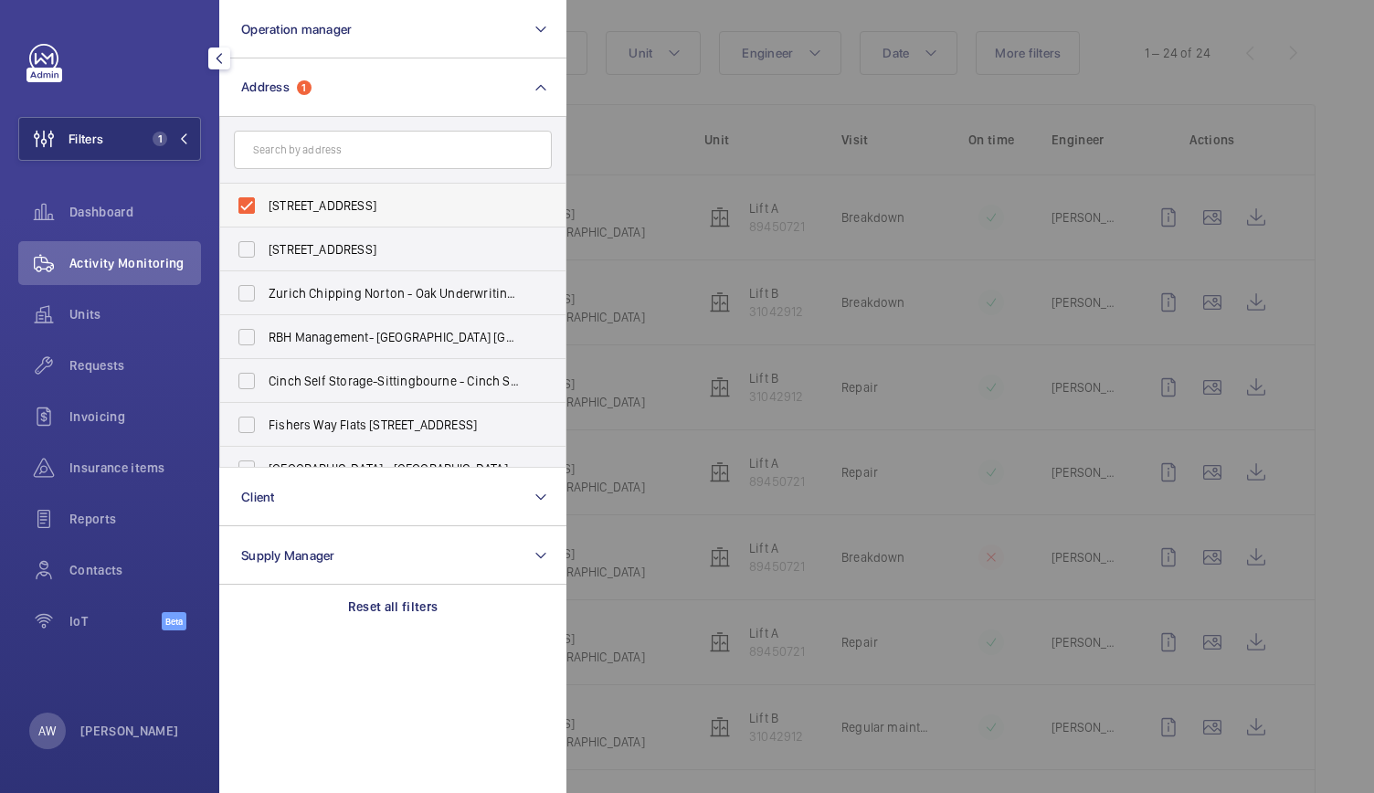
click at [257, 196] on label "[STREET_ADDRESS]" at bounding box center [379, 206] width 318 height 44
click at [257, 196] on input "[STREET_ADDRESS]" at bounding box center [246, 205] width 37 height 37
checkbox input "false"
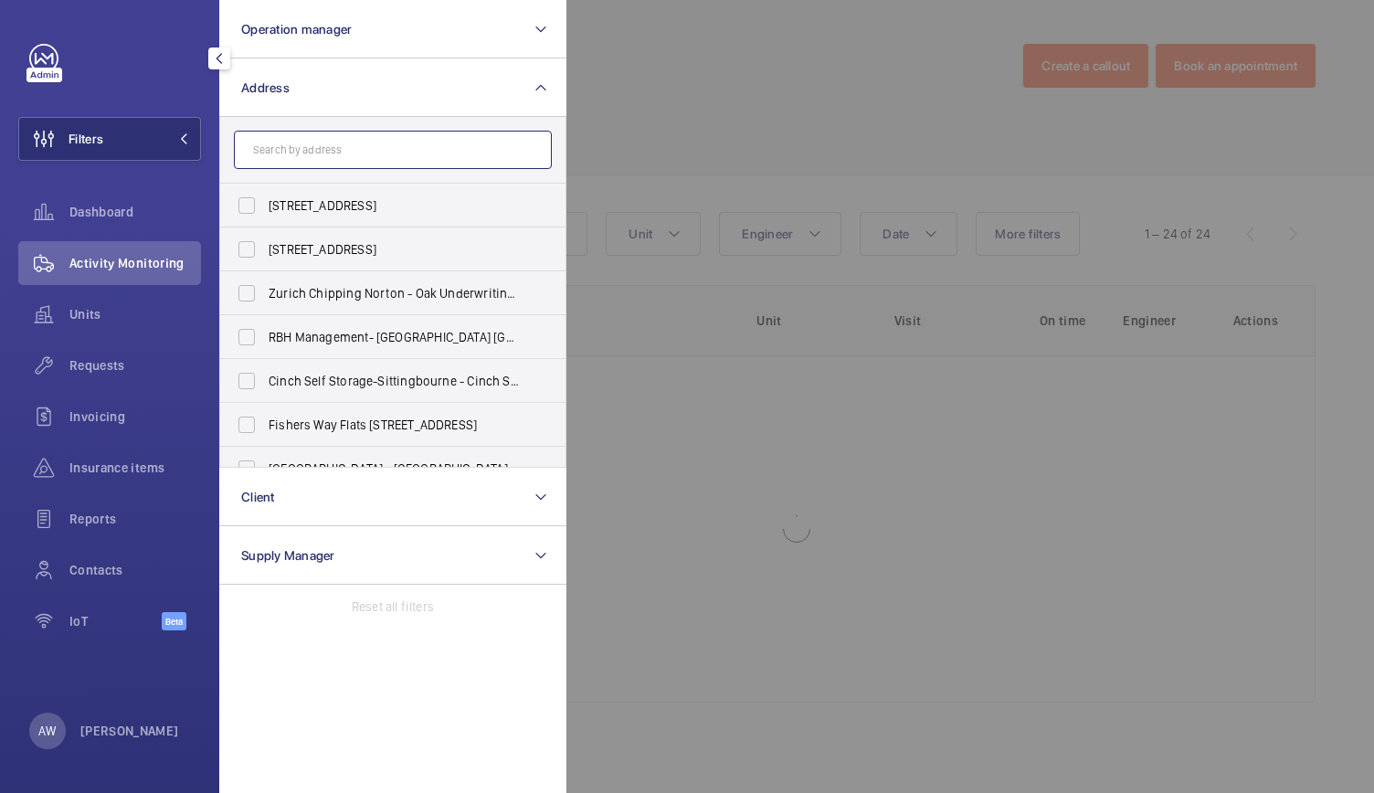
click at [319, 135] on input "text" at bounding box center [393, 150] width 318 height 38
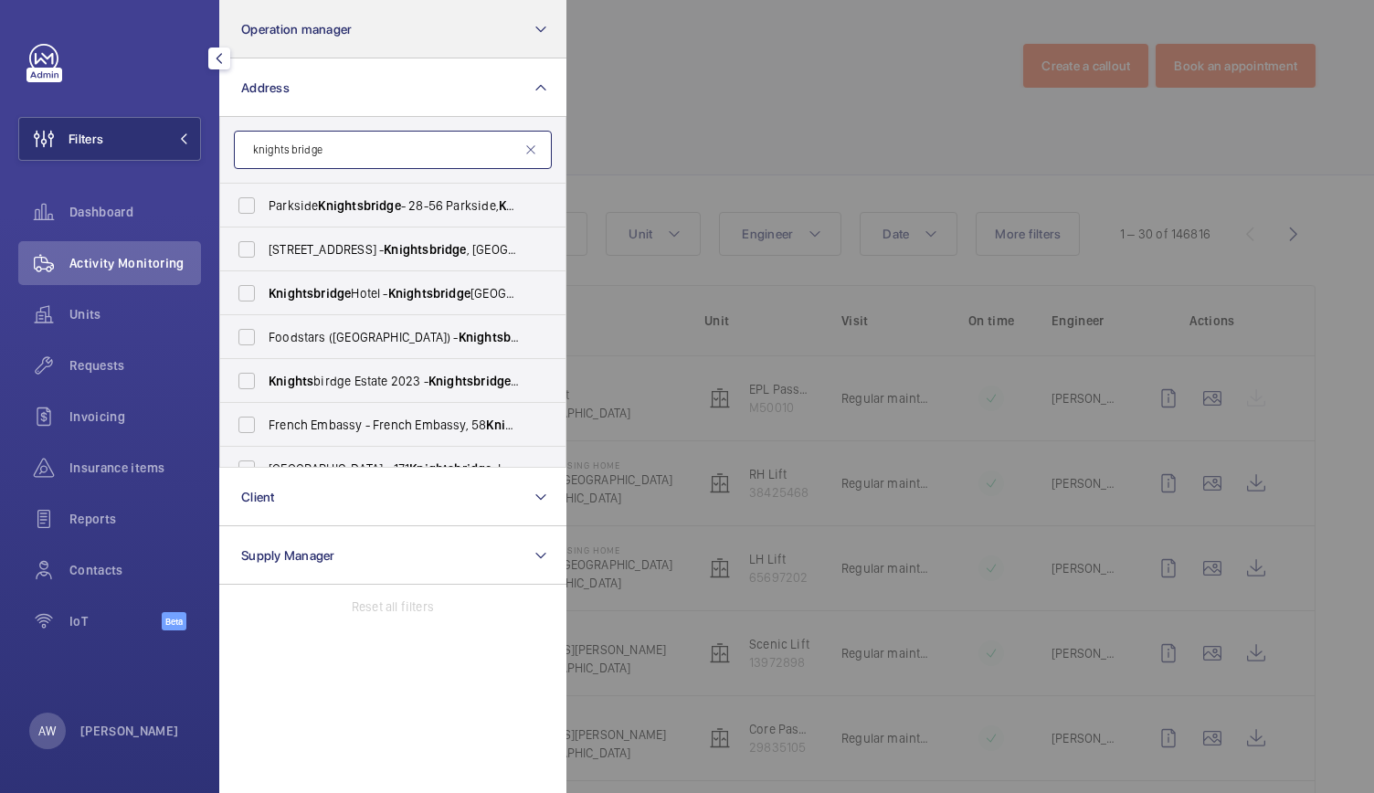
type input "knights bridge"
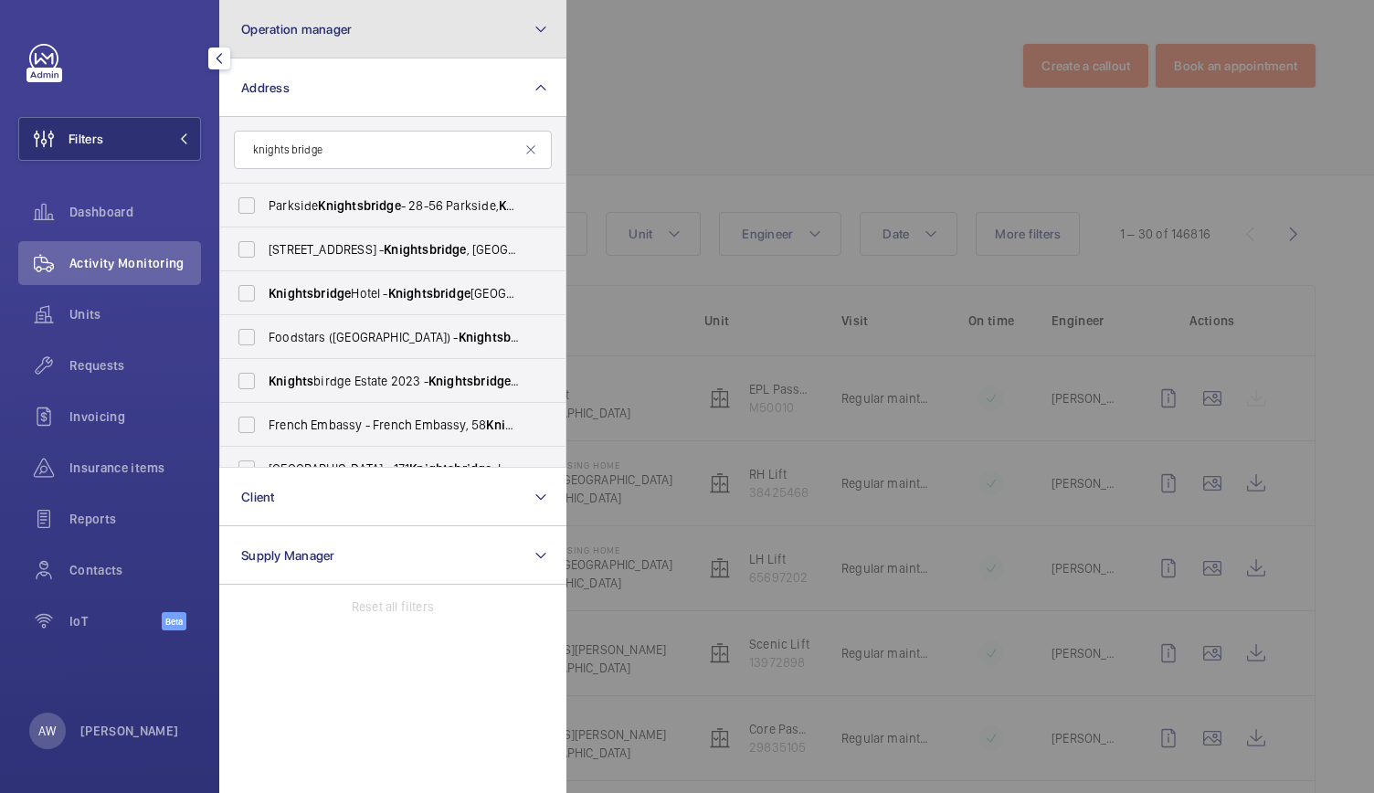
click at [307, 50] on button "Operation manager" at bounding box center [392, 29] width 347 height 58
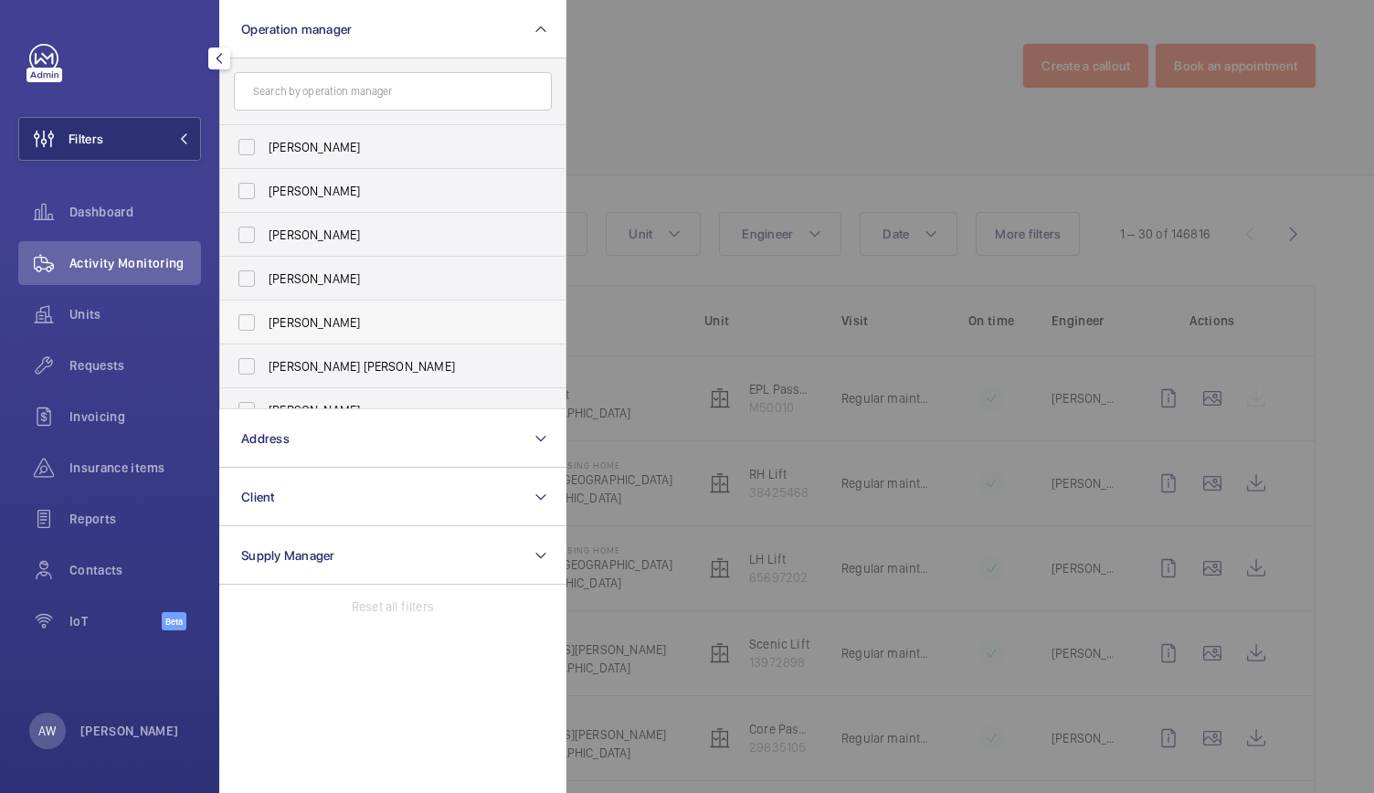
scroll to position [111, 0]
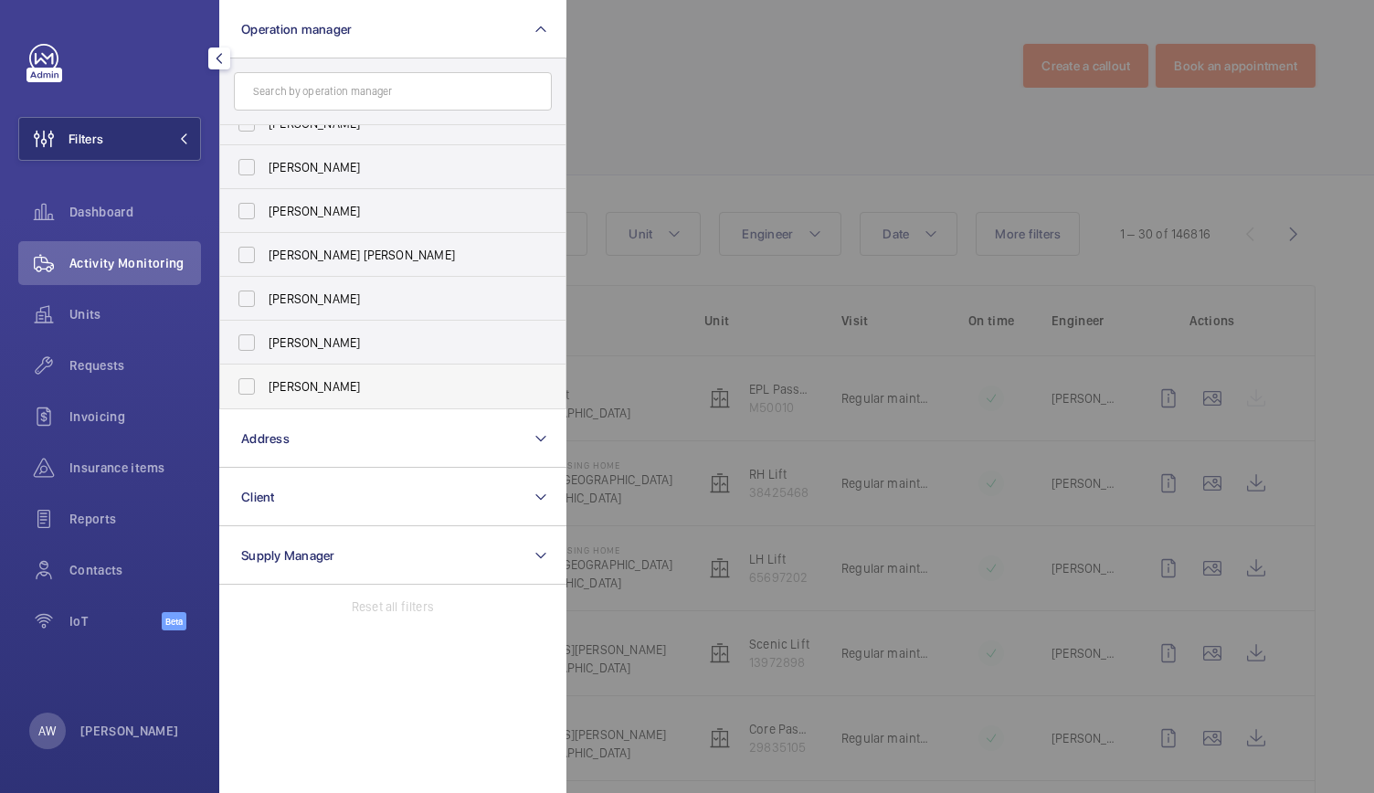
click at [309, 383] on span "[PERSON_NAME]" at bounding box center [394, 386] width 251 height 18
click at [265, 383] on input "[PERSON_NAME]" at bounding box center [246, 386] width 37 height 37
checkbox input "true"
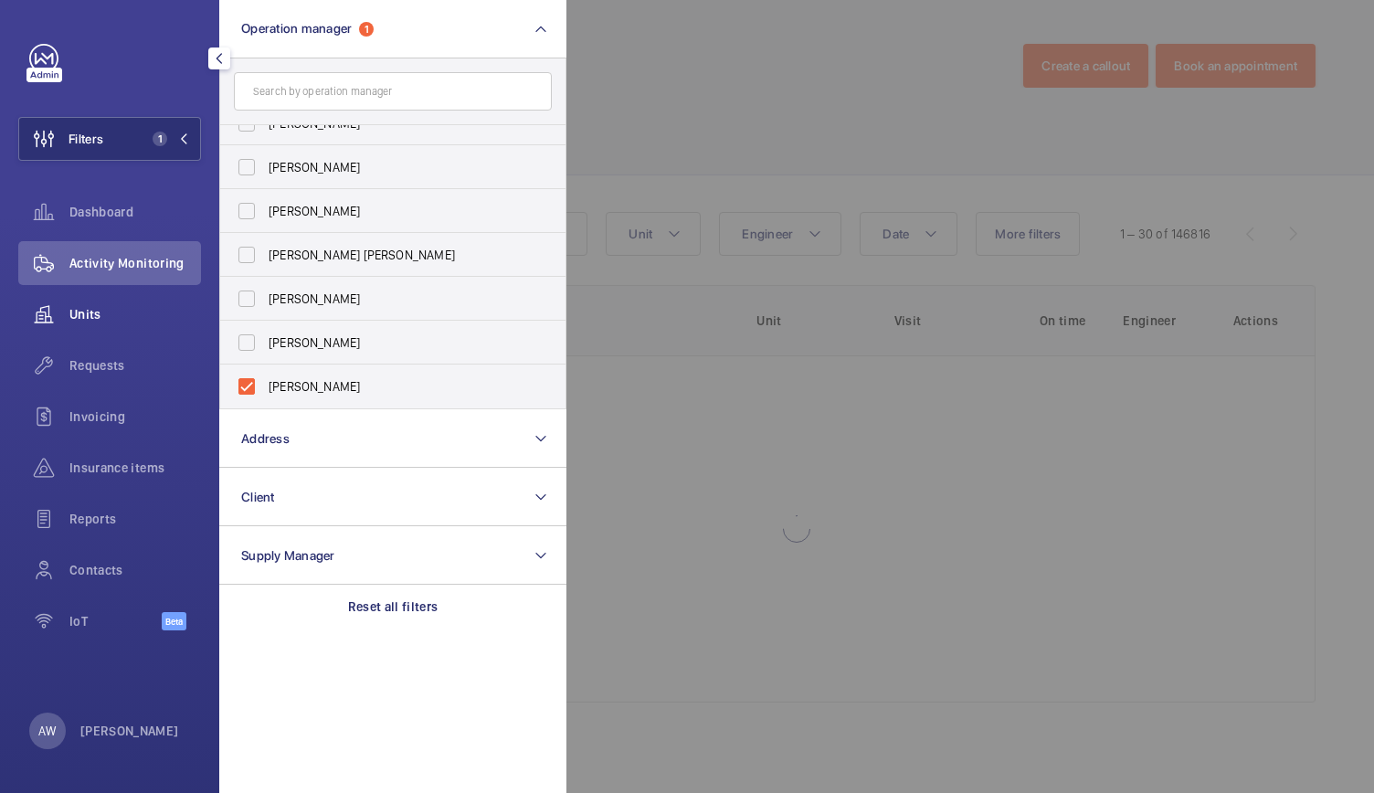
click at [88, 319] on span "Units" at bounding box center [135, 314] width 132 height 18
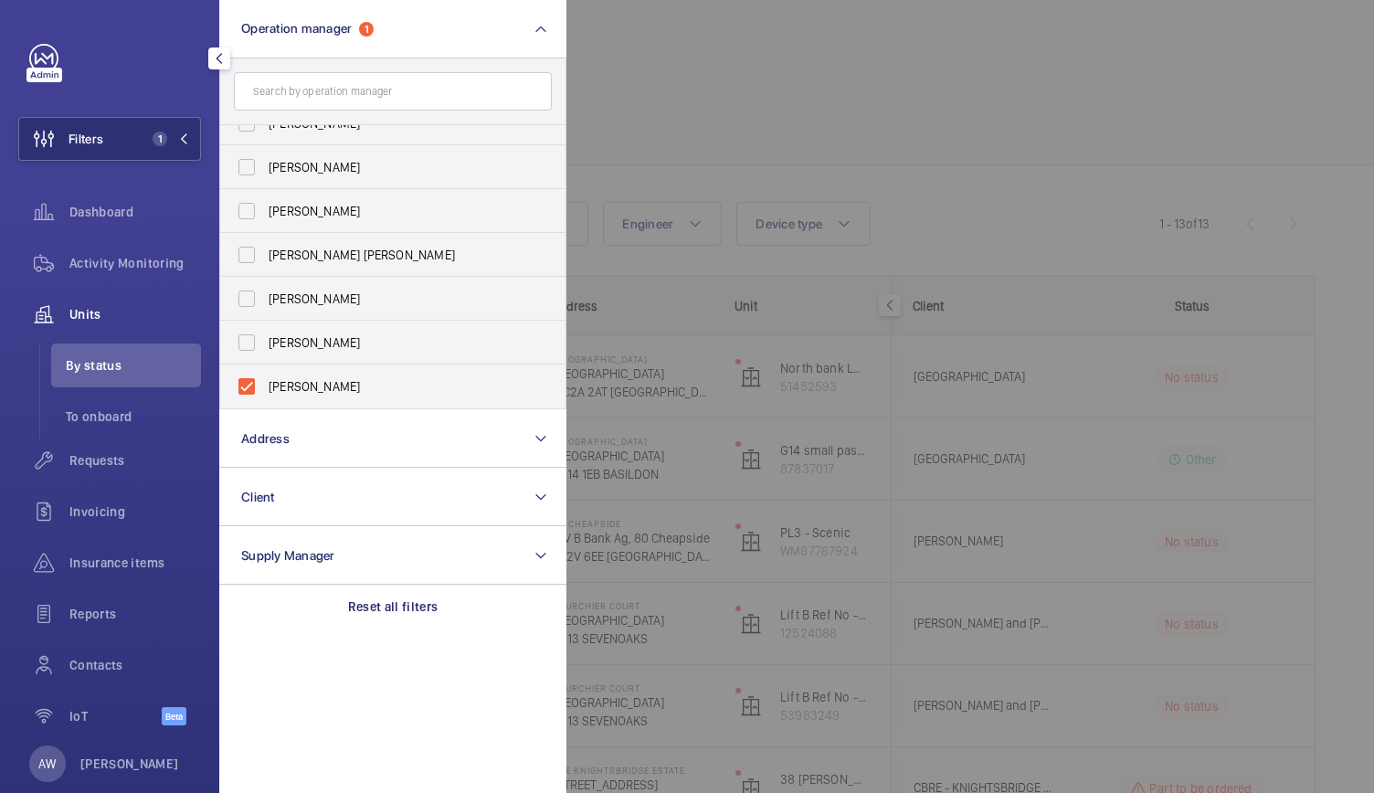
click at [888, 134] on div at bounding box center [1254, 396] width 1374 height 793
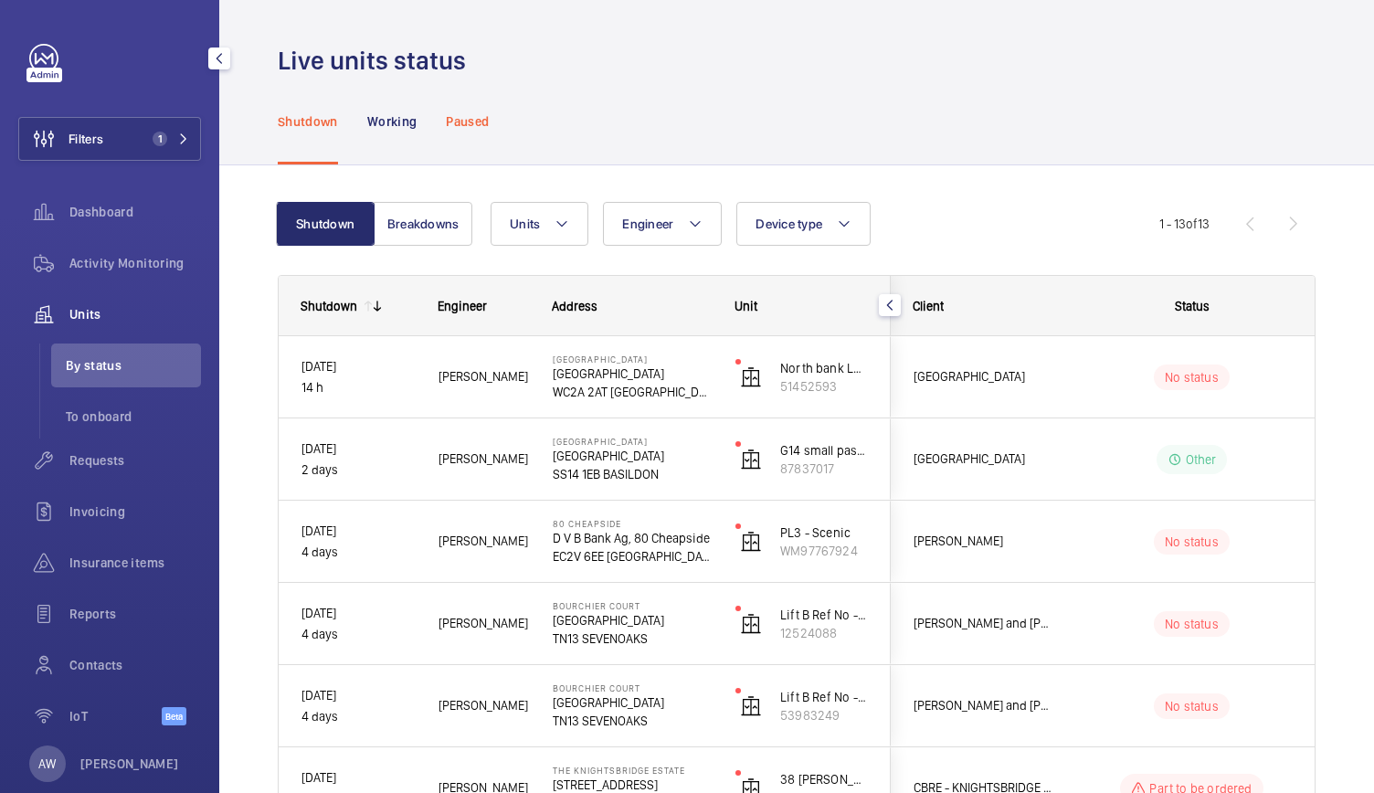
click at [481, 124] on p "Paused" at bounding box center [467, 121] width 43 height 18
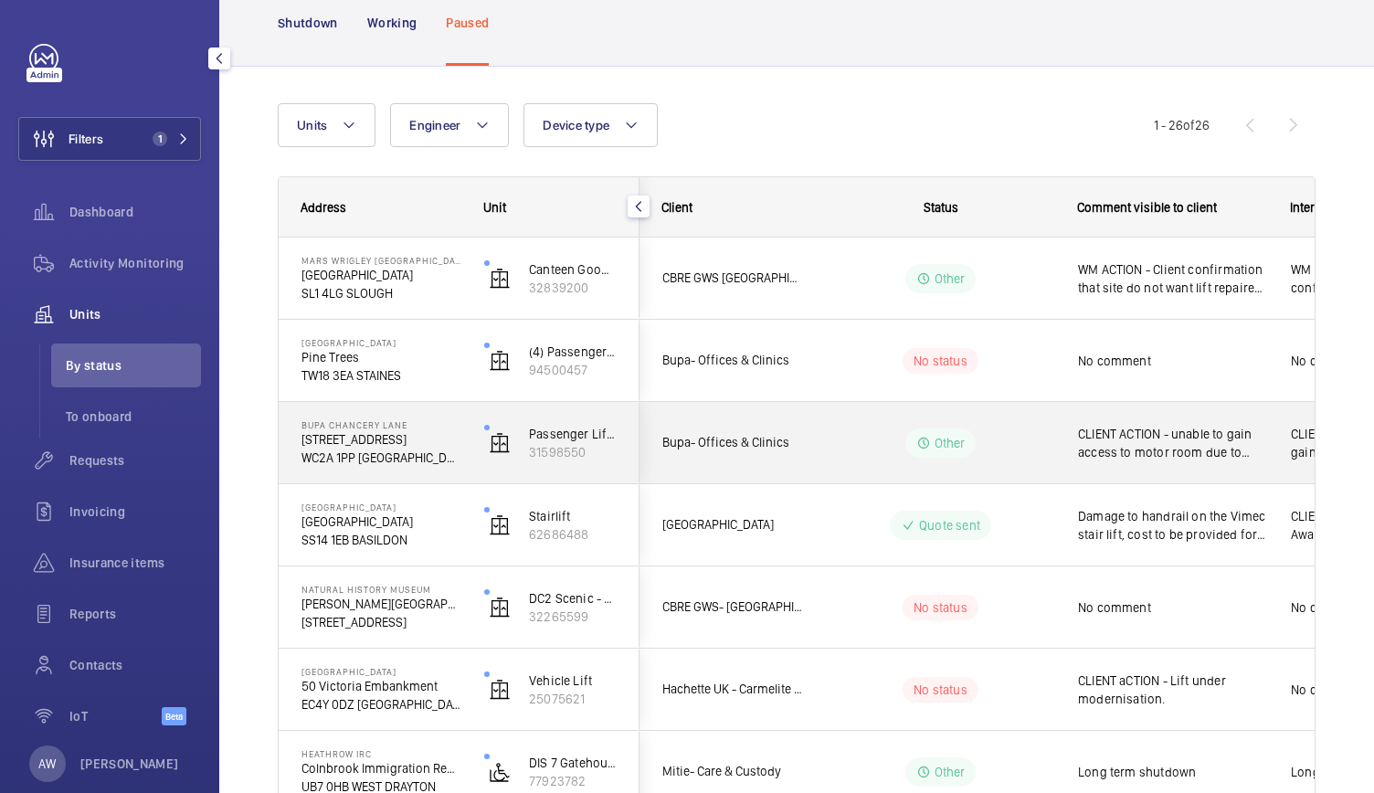
scroll to position [152, 0]
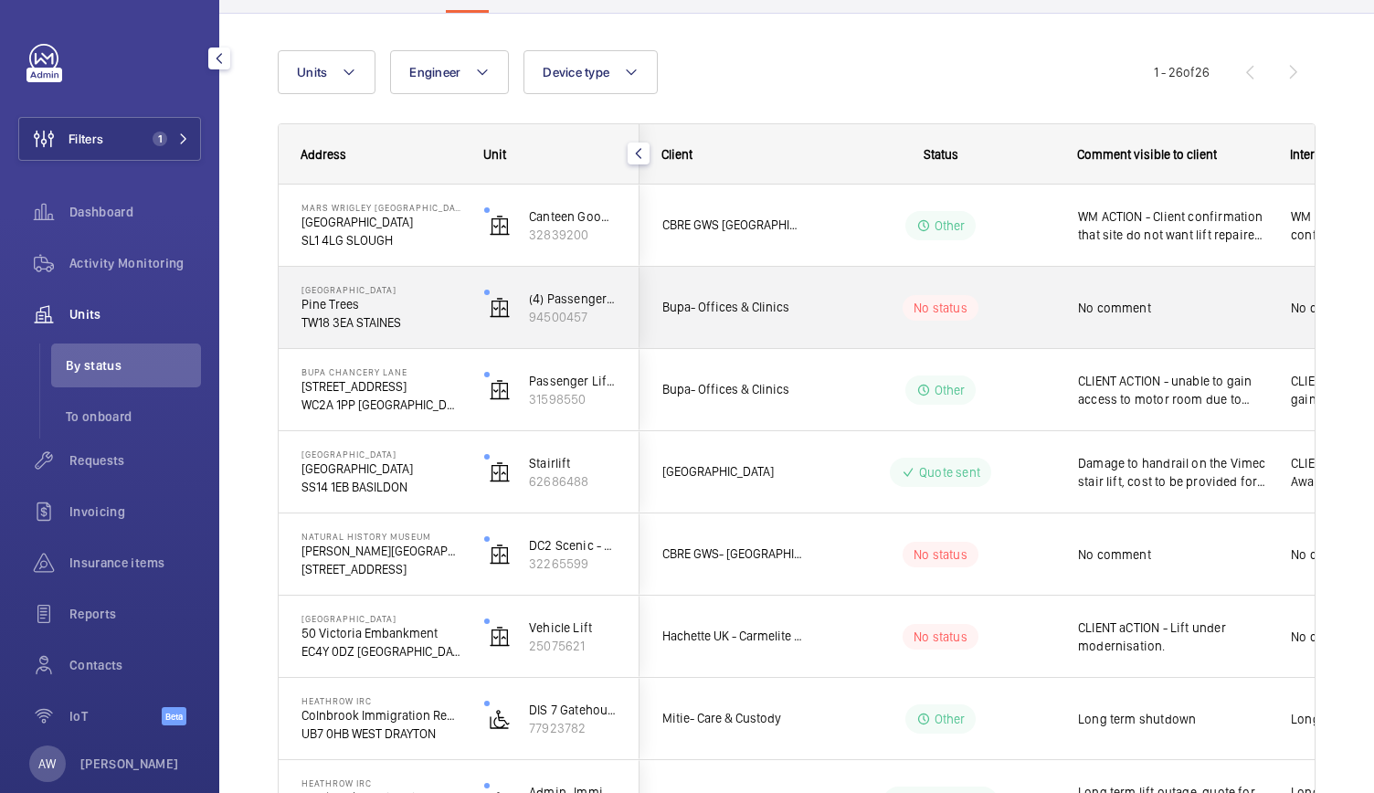
click at [442, 304] on p "Pine Trees" at bounding box center [381, 304] width 159 height 18
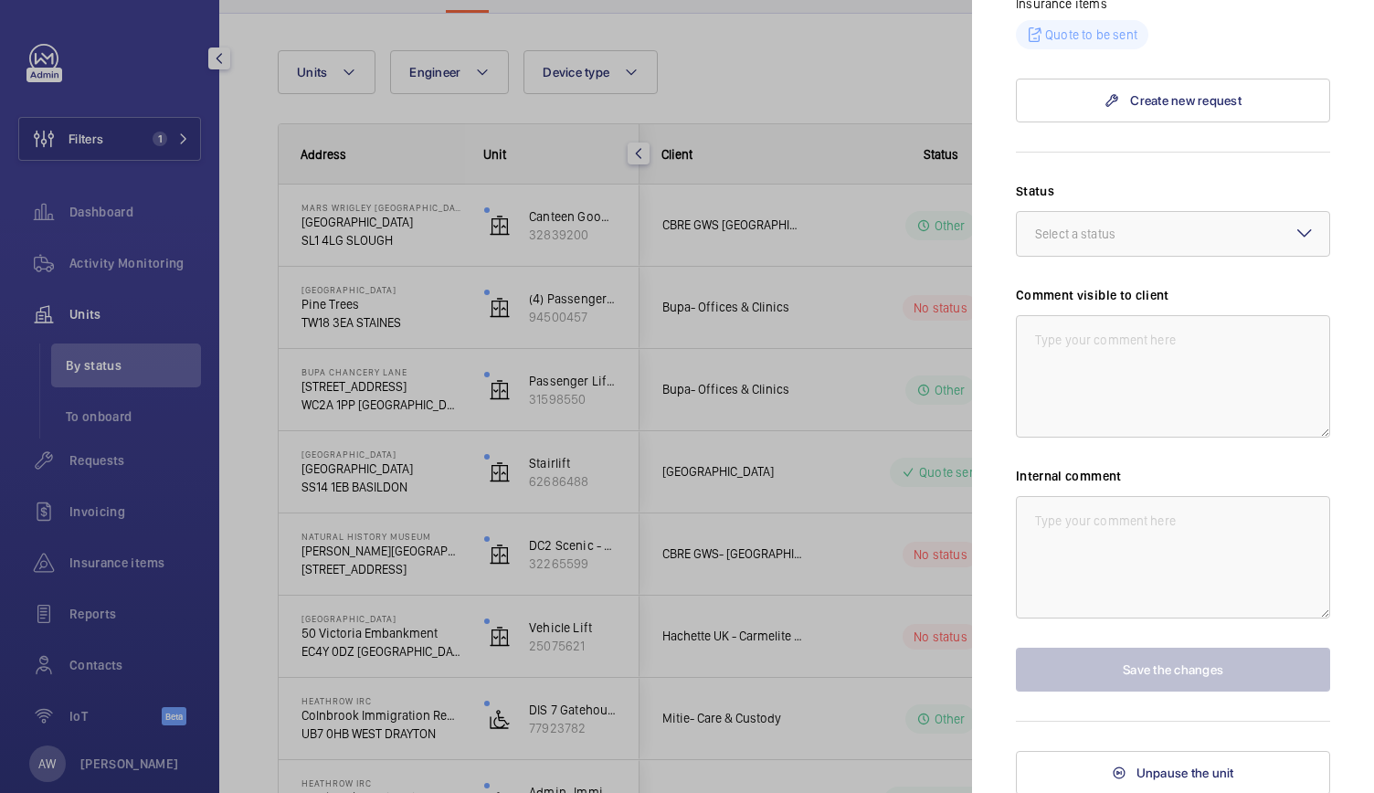
scroll to position [0, 0]
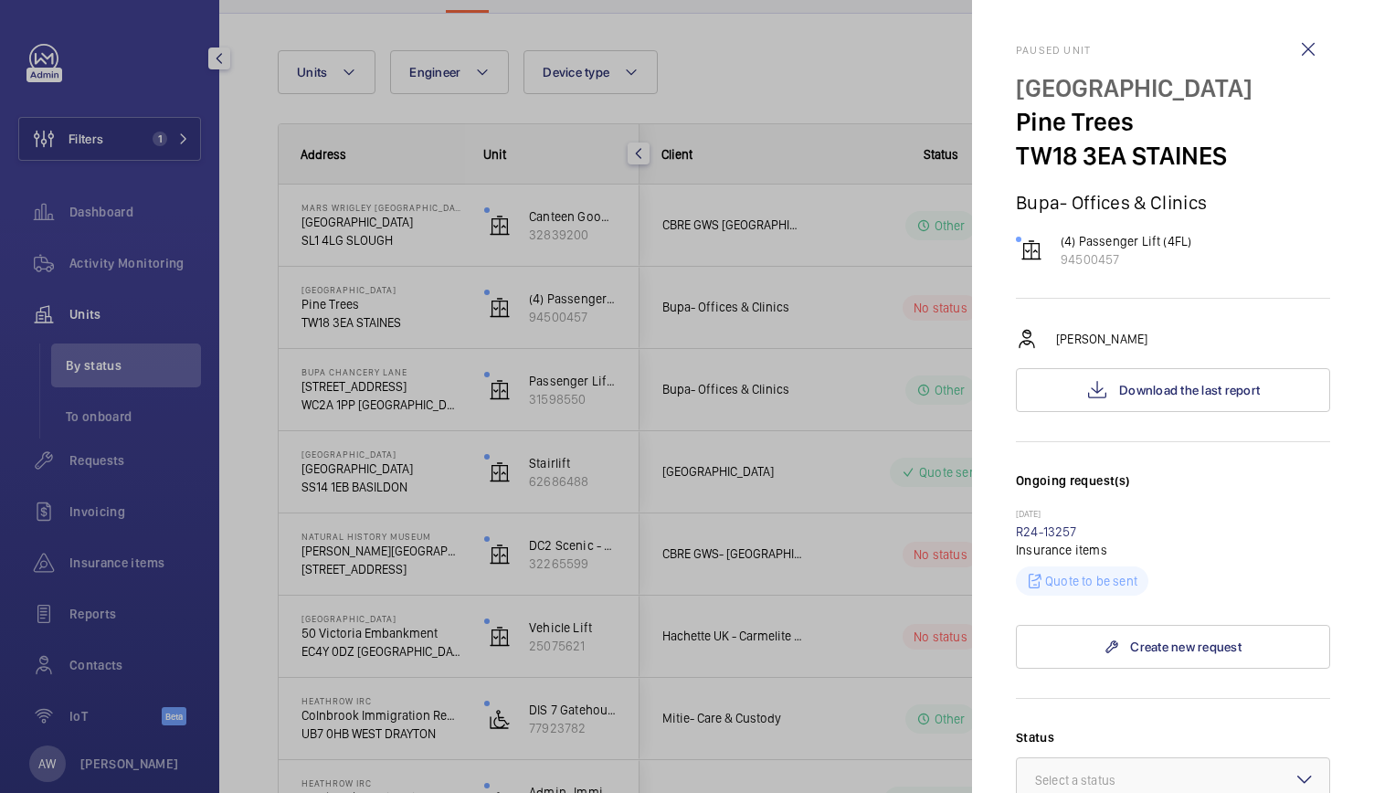
click at [523, 552] on div at bounding box center [687, 396] width 1374 height 793
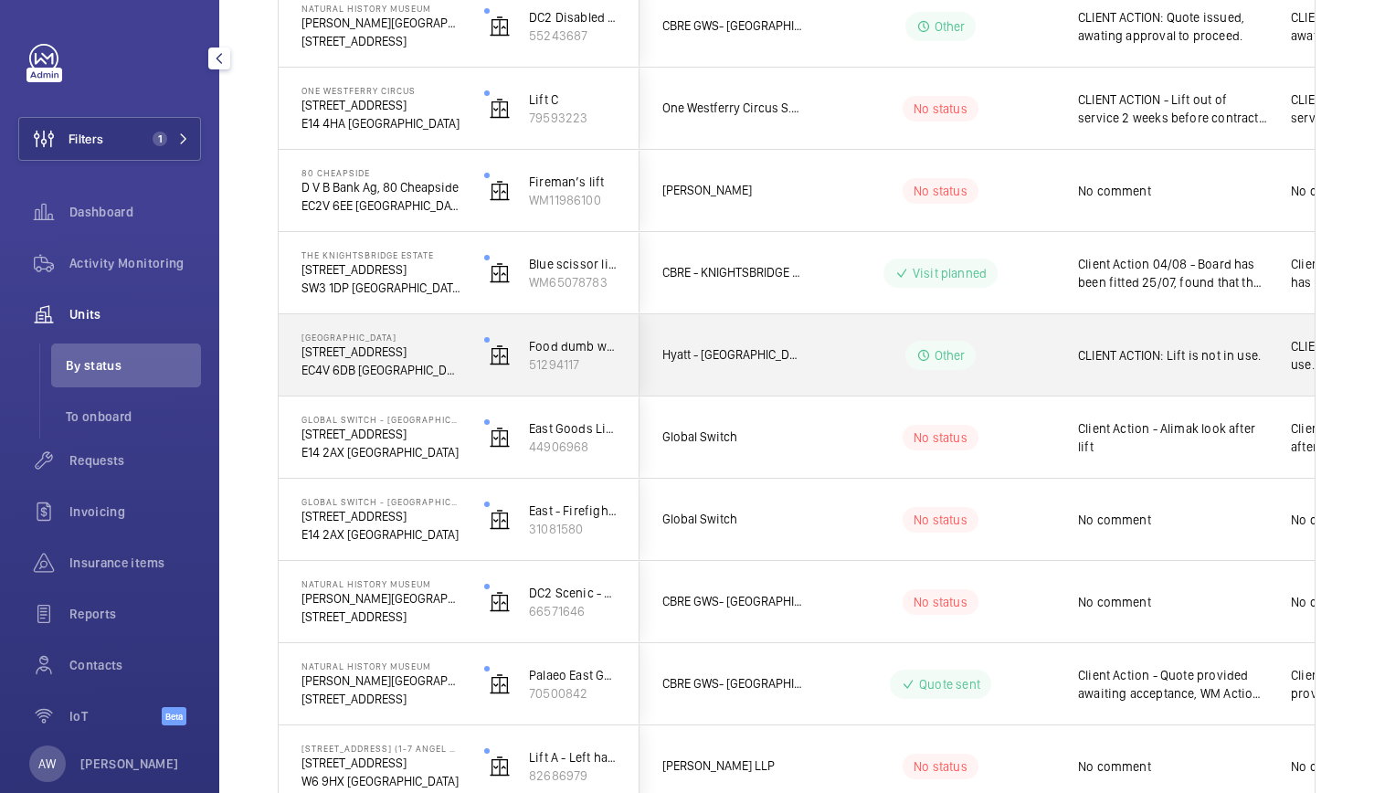
scroll to position [1628, 0]
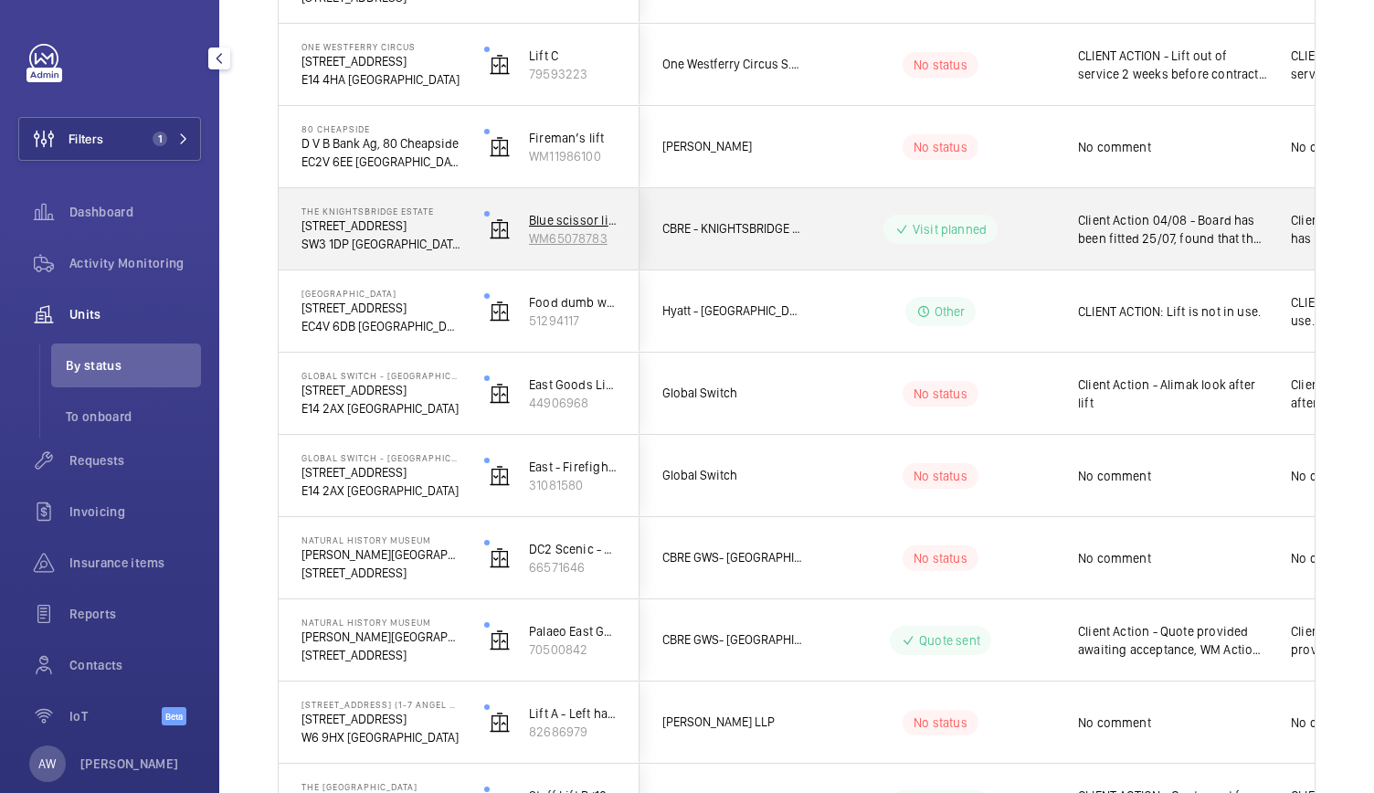
click at [576, 230] on p "WM65078783" at bounding box center [573, 238] width 88 height 18
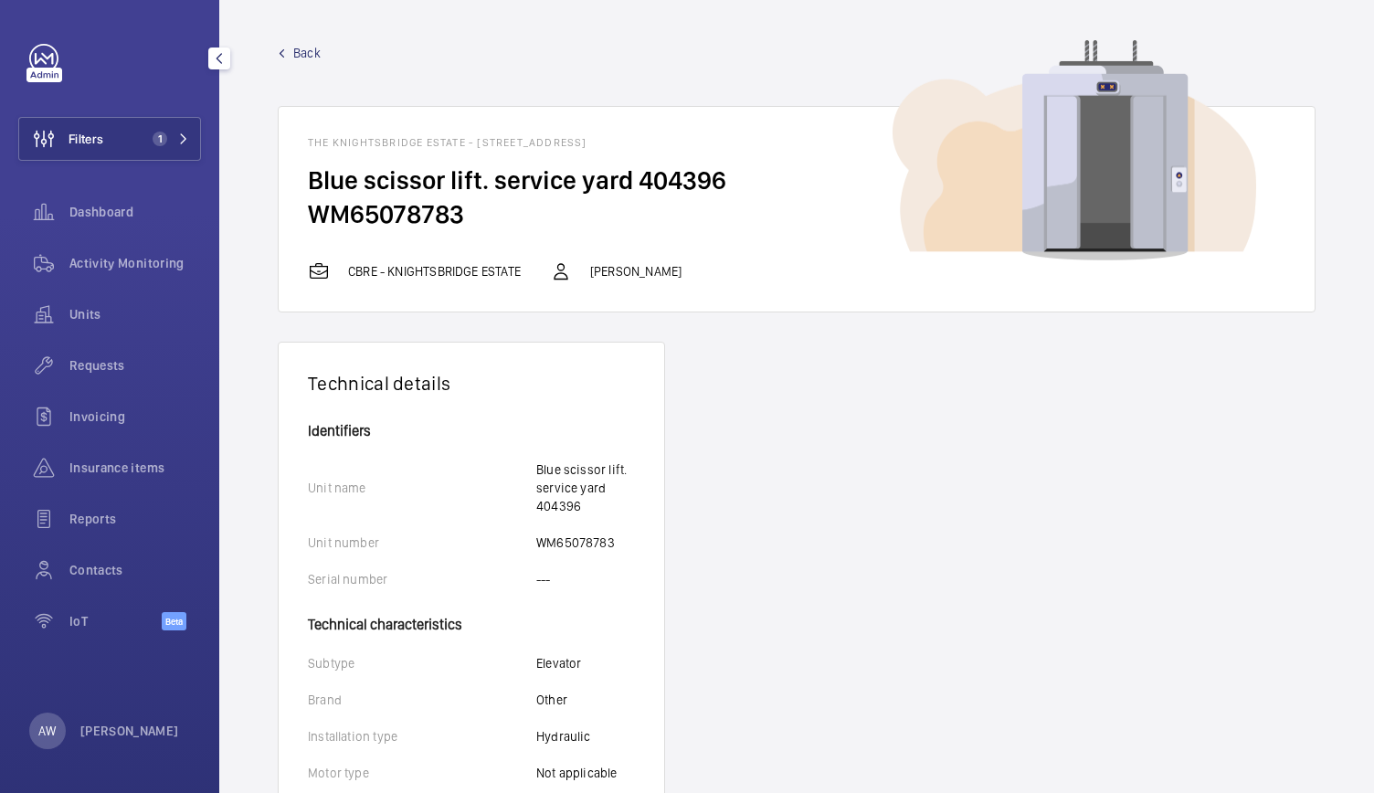
click at [321, 51] on link "Back" at bounding box center [797, 53] width 1038 height 18
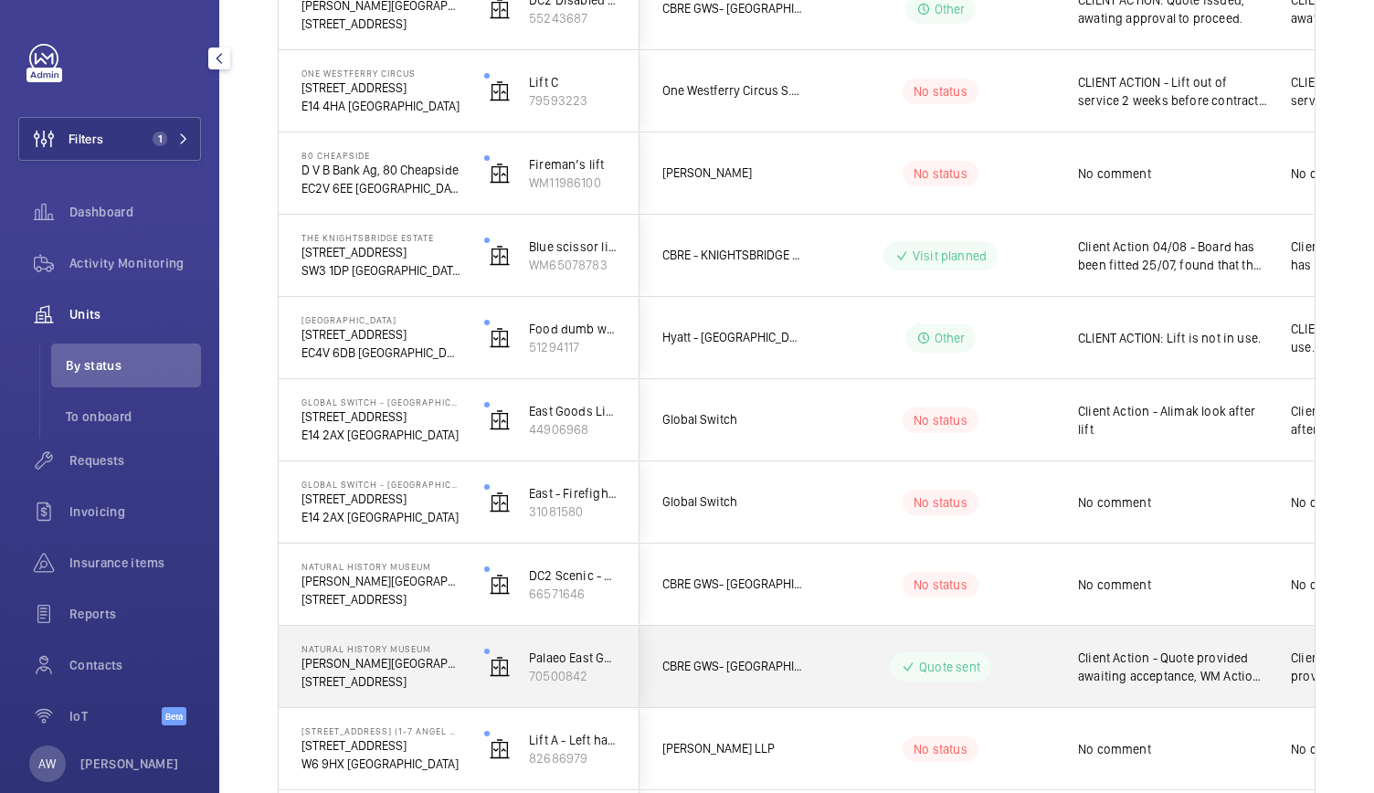
scroll to position [1599, 0]
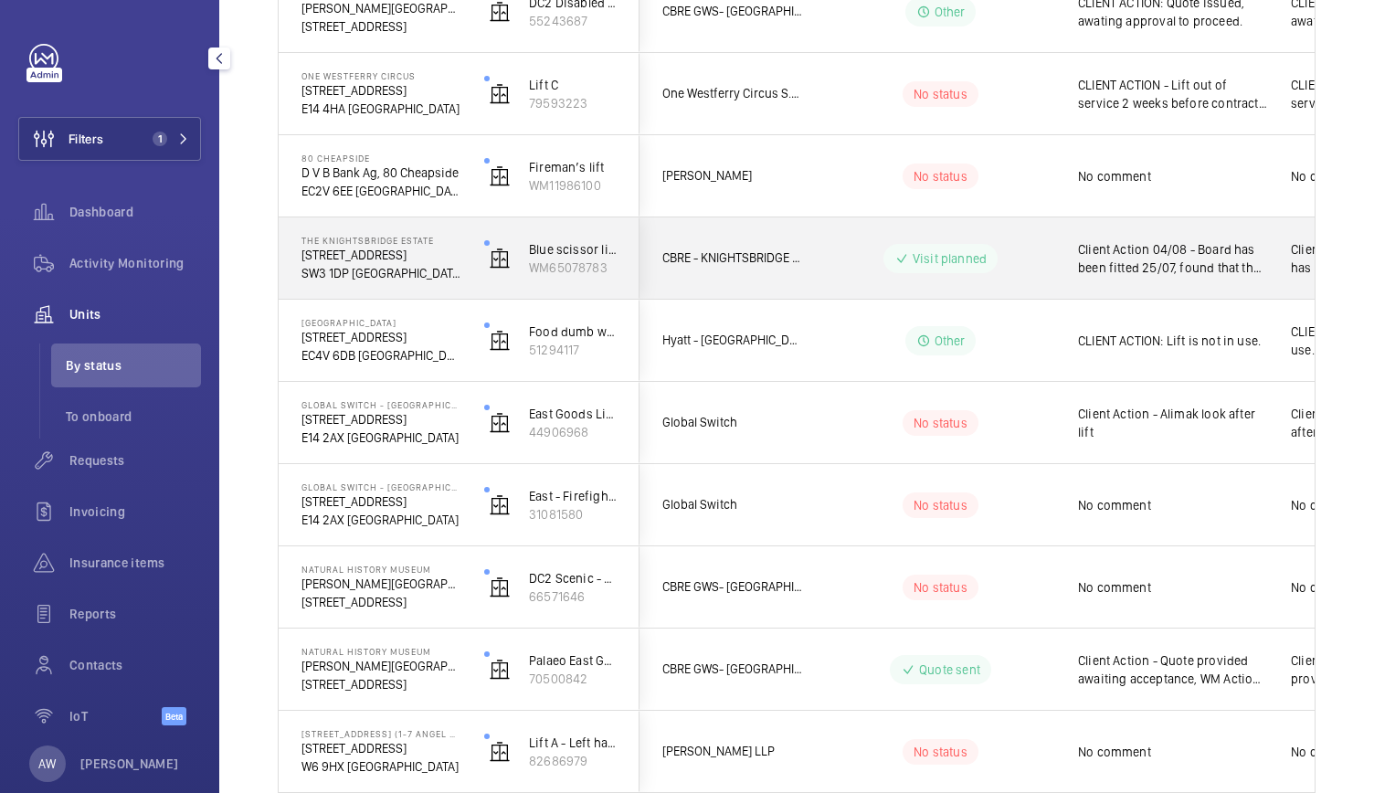
click at [440, 270] on p "SW3 1DP [GEOGRAPHIC_DATA]" at bounding box center [381, 273] width 159 height 18
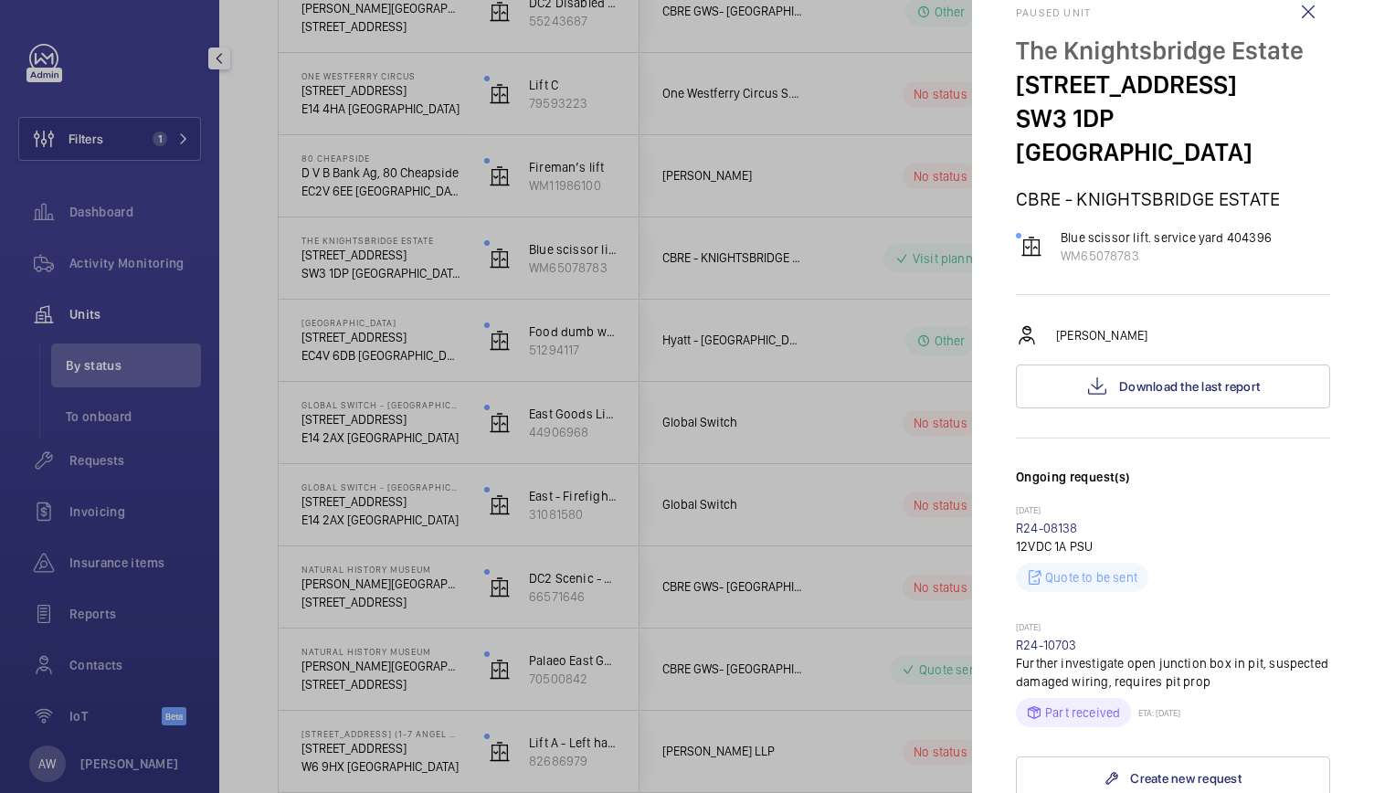
scroll to position [0, 0]
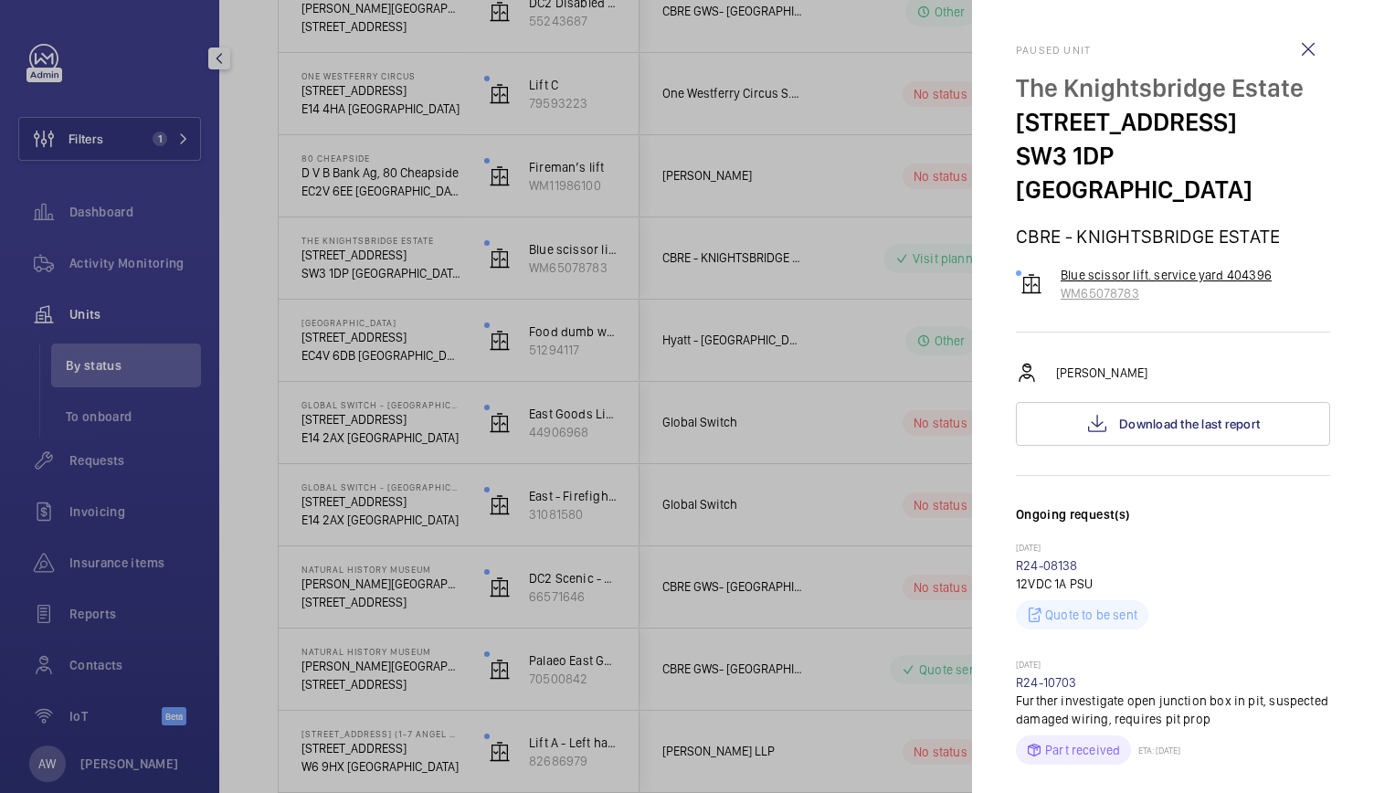
click at [1139, 266] on p "Blue scissor lift. service yard 404396" at bounding box center [1166, 275] width 211 height 18
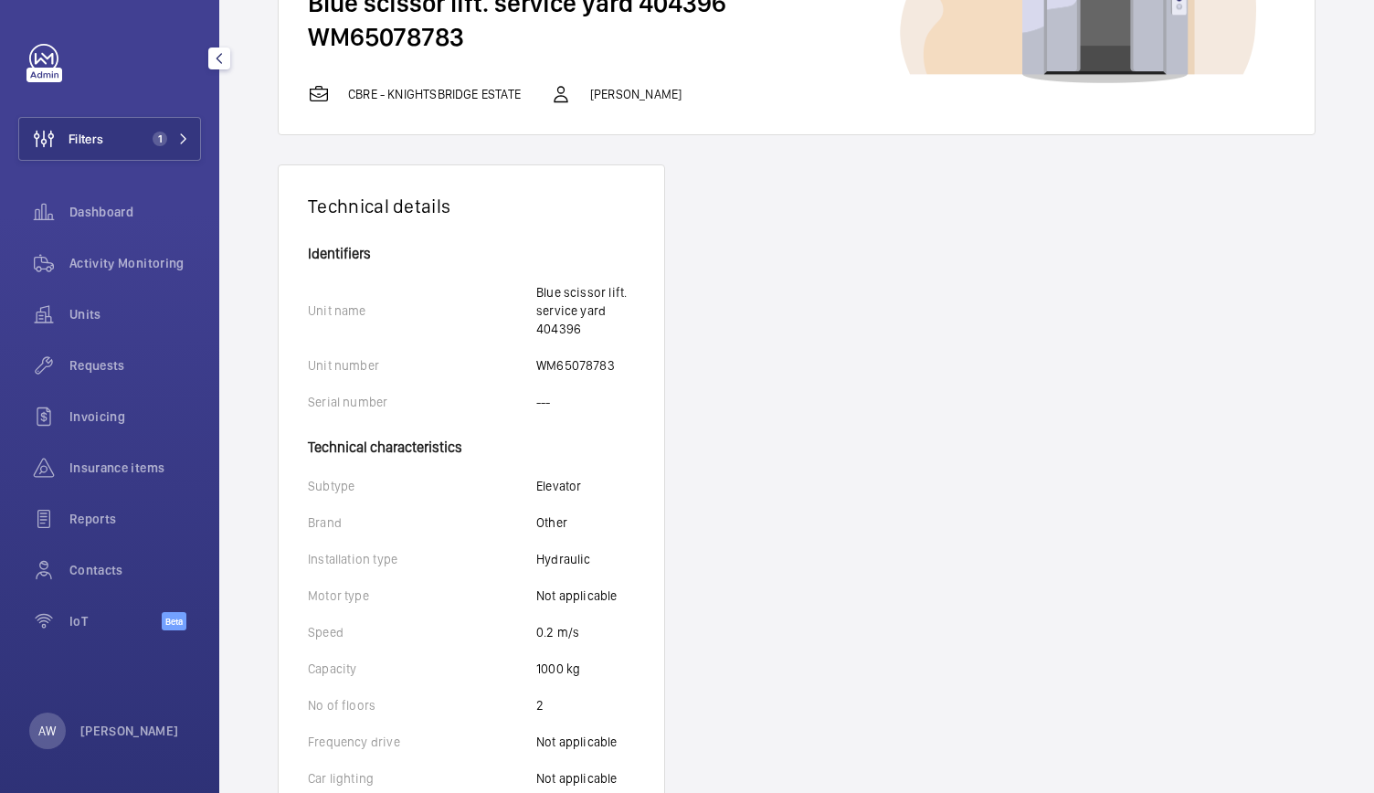
scroll to position [141, 0]
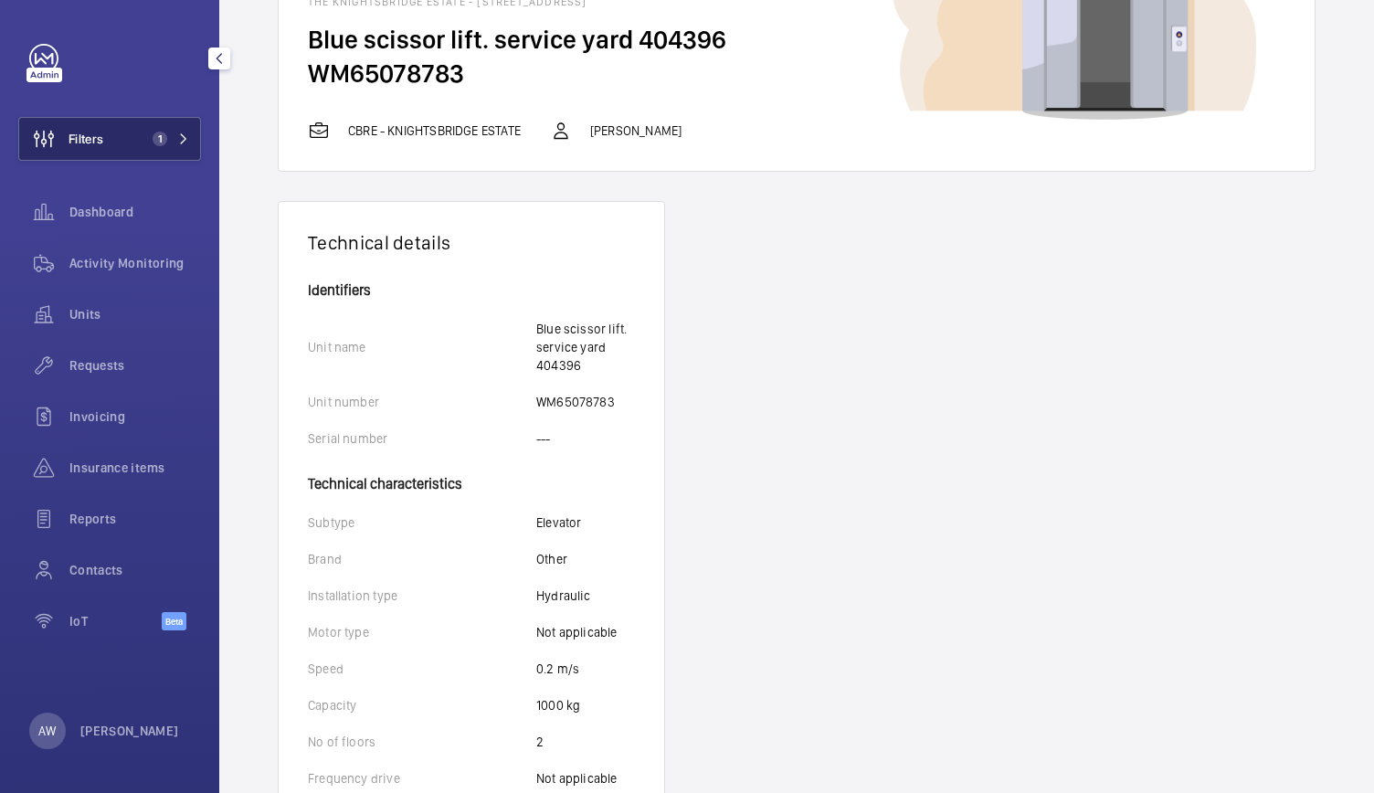
click at [141, 127] on button "Filters 1" at bounding box center [109, 139] width 183 height 44
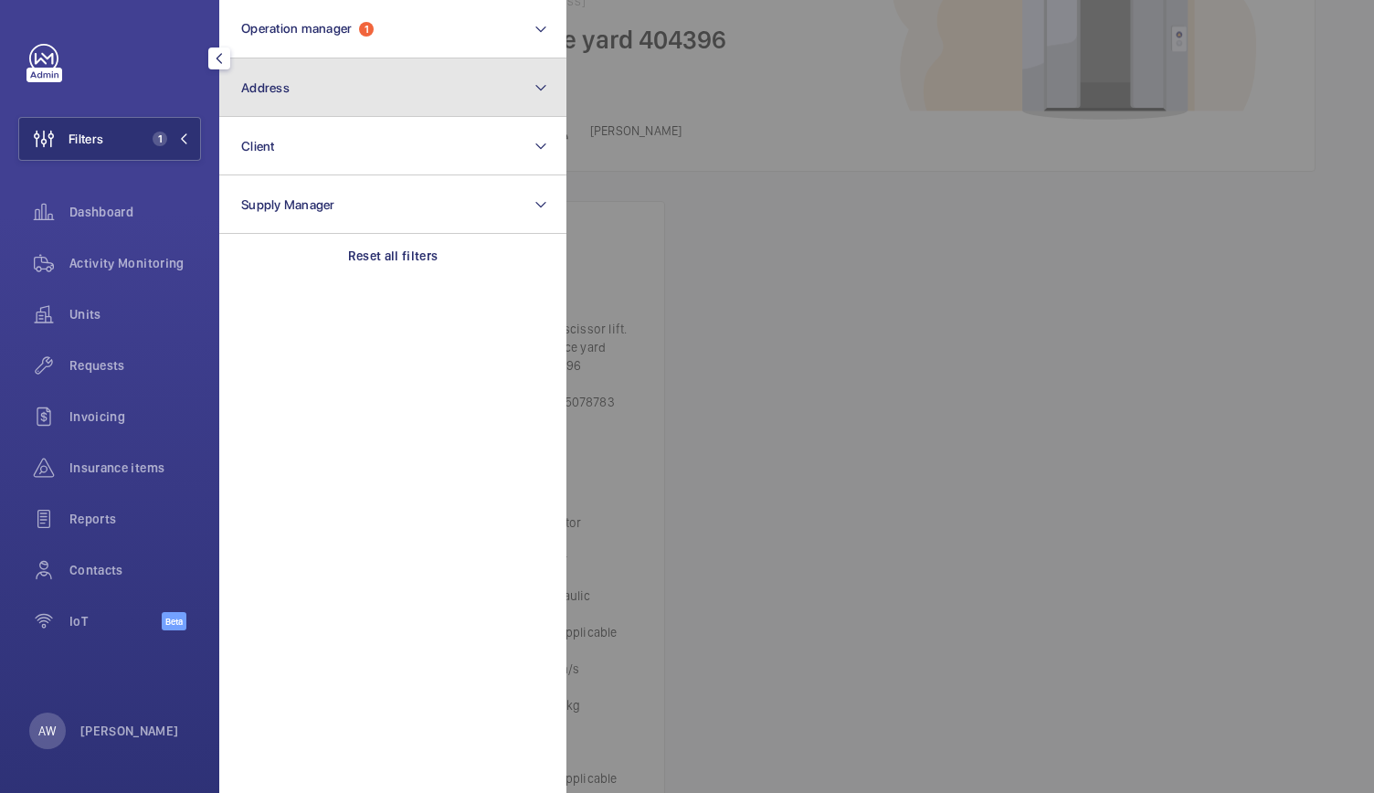
click at [283, 83] on span "Address" at bounding box center [265, 87] width 48 height 15
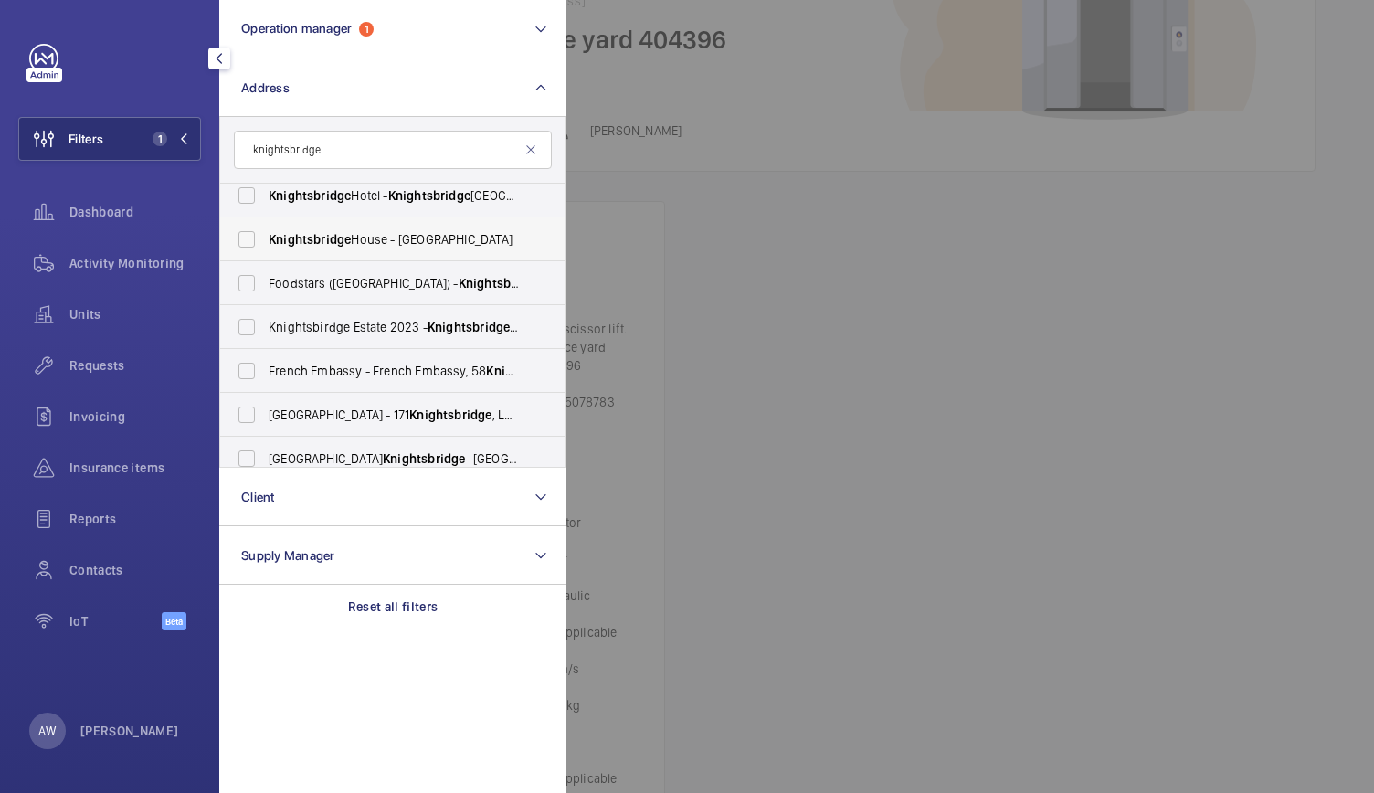
scroll to position [155, 0]
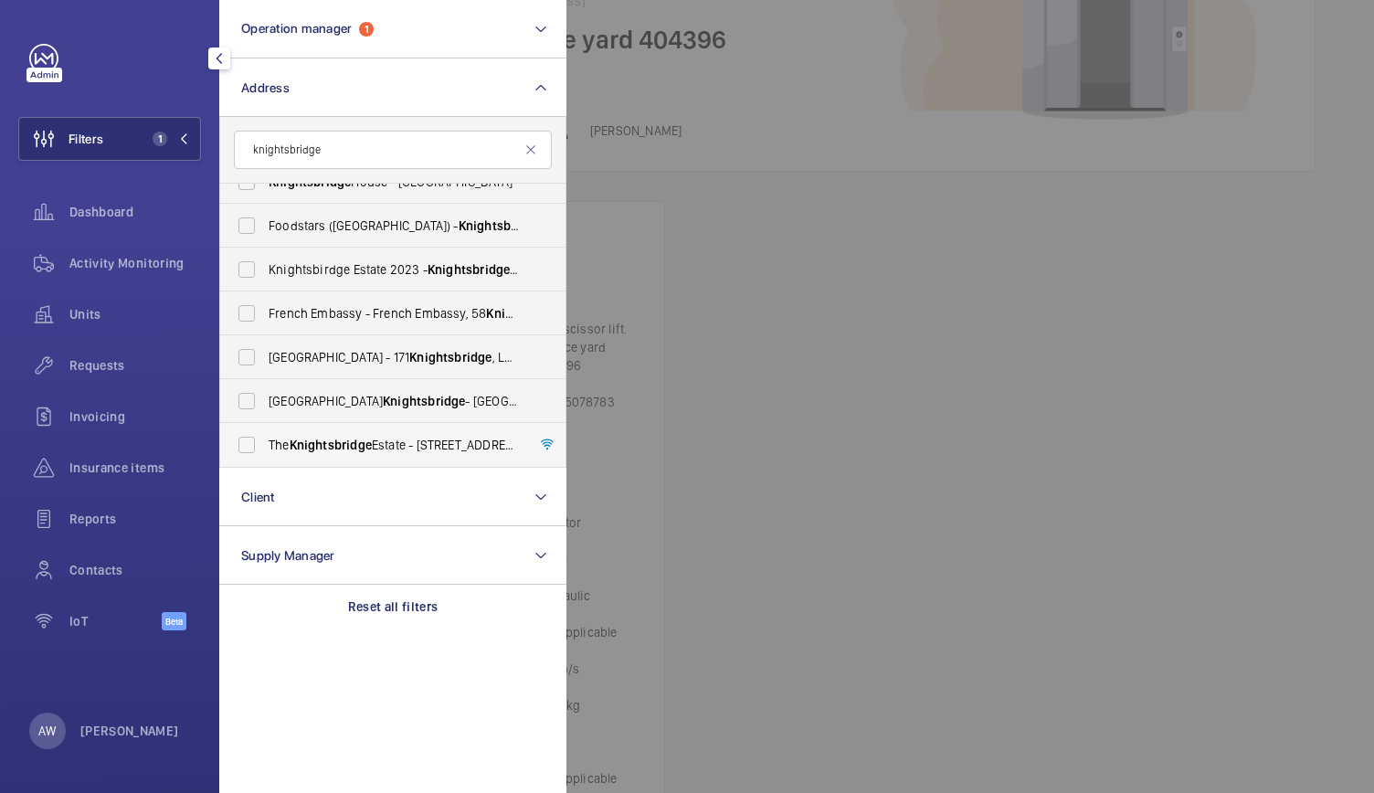
type input "knightsbridge"
click at [302, 439] on span "Knightsbridge" at bounding box center [331, 445] width 82 height 15
click at [265, 439] on input "The Knightsbridge Estate - [STREET_ADDRESS]" at bounding box center [246, 445] width 37 height 37
checkbox input "true"
click at [914, 252] on div at bounding box center [1254, 396] width 1374 height 793
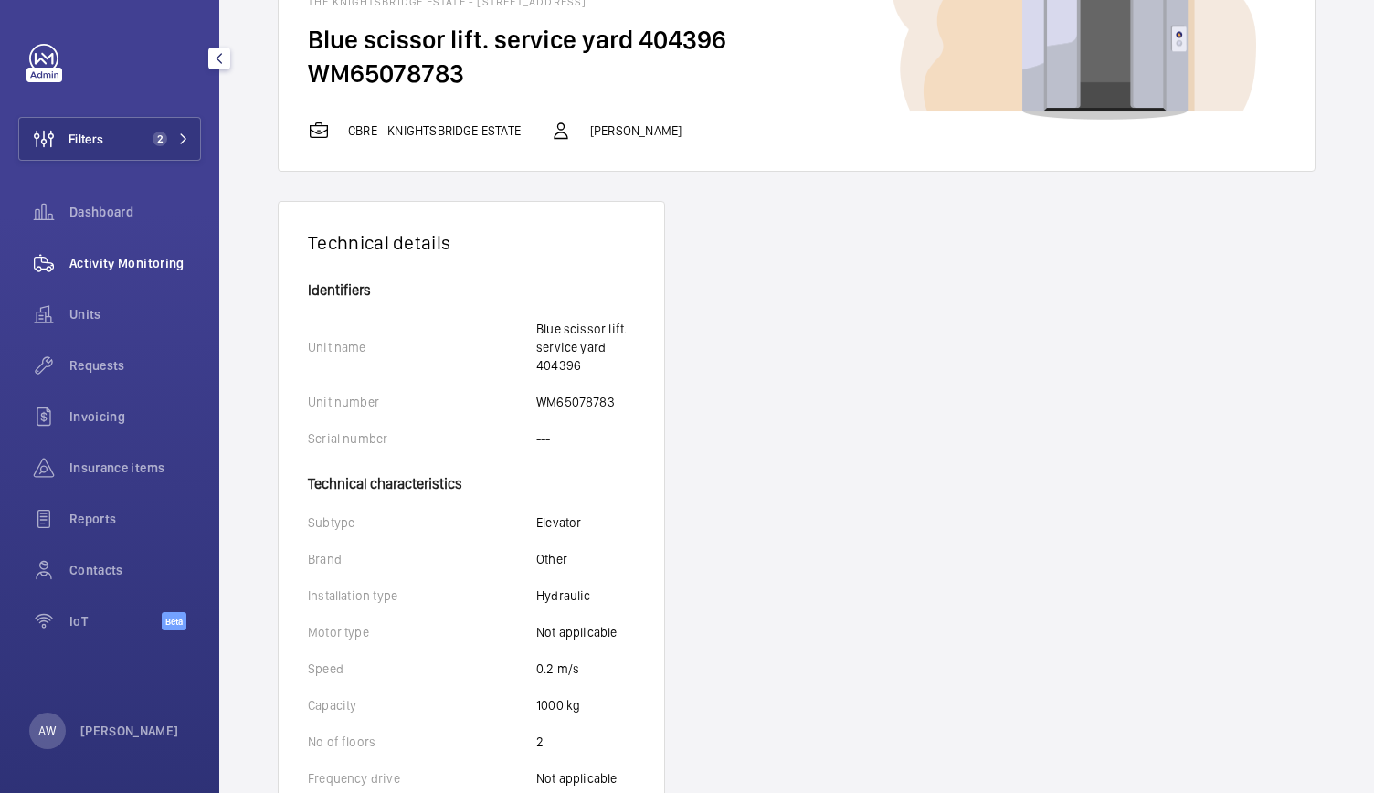
click at [82, 262] on span "Activity Monitoring" at bounding box center [135, 263] width 132 height 18
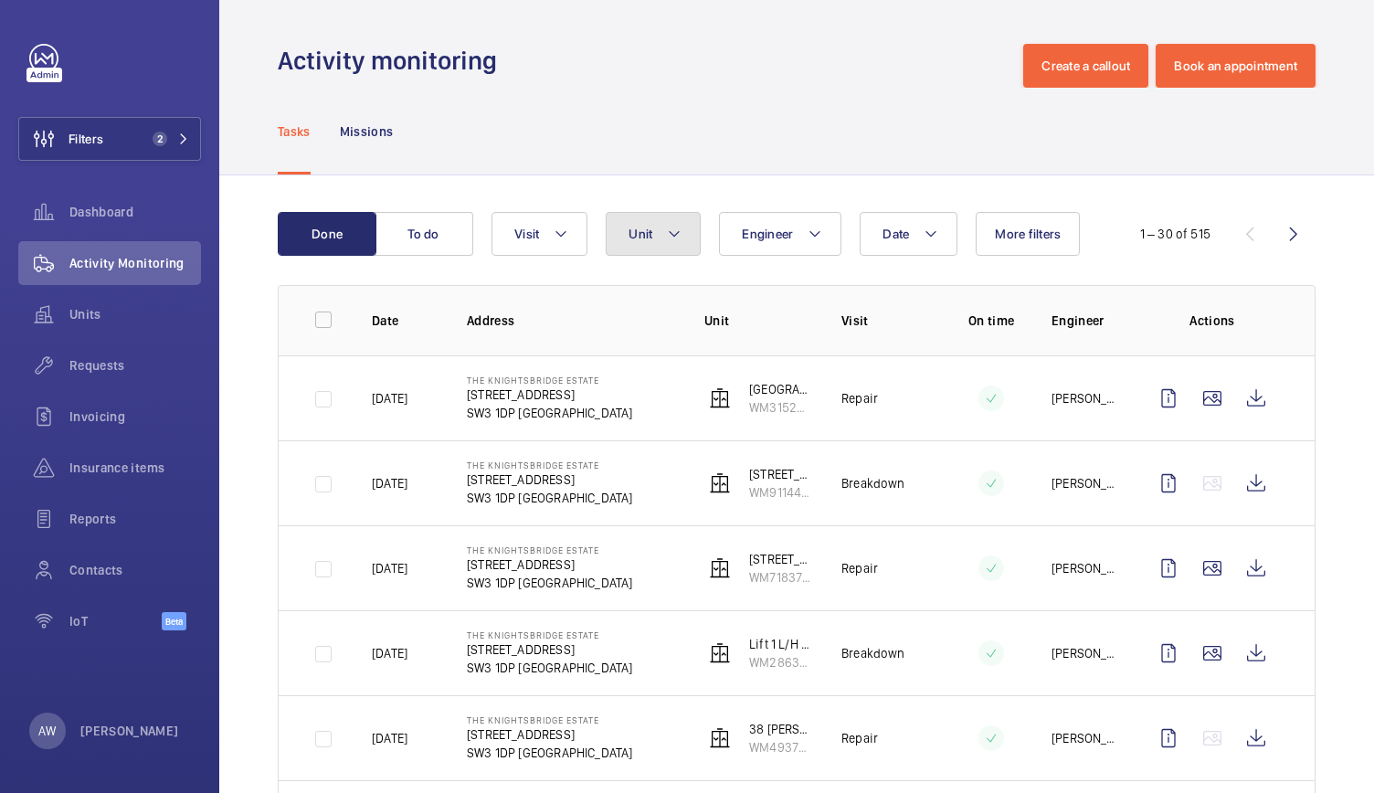
click at [647, 247] on button "Unit" at bounding box center [653, 234] width 95 height 44
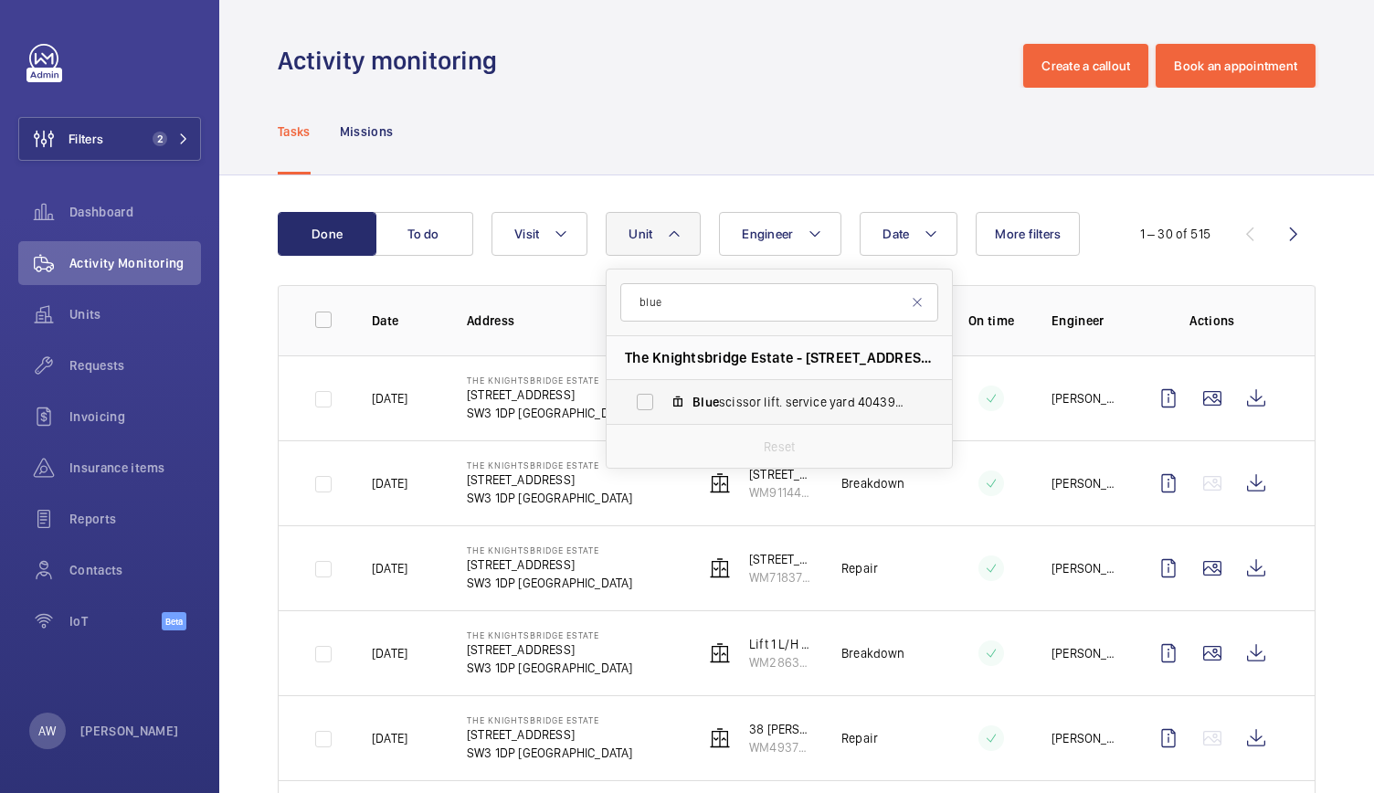
type input "blue"
click at [719, 400] on span "Blue scissor lift. service yard 404396, WM65078783" at bounding box center [799, 402] width 212 height 18
click at [663, 400] on input "Blue scissor lift. service yard 404396, WM65078783" at bounding box center [645, 402] width 37 height 37
checkbox input "true"
click at [700, 129] on div "Tasks Missions" at bounding box center [797, 131] width 1038 height 87
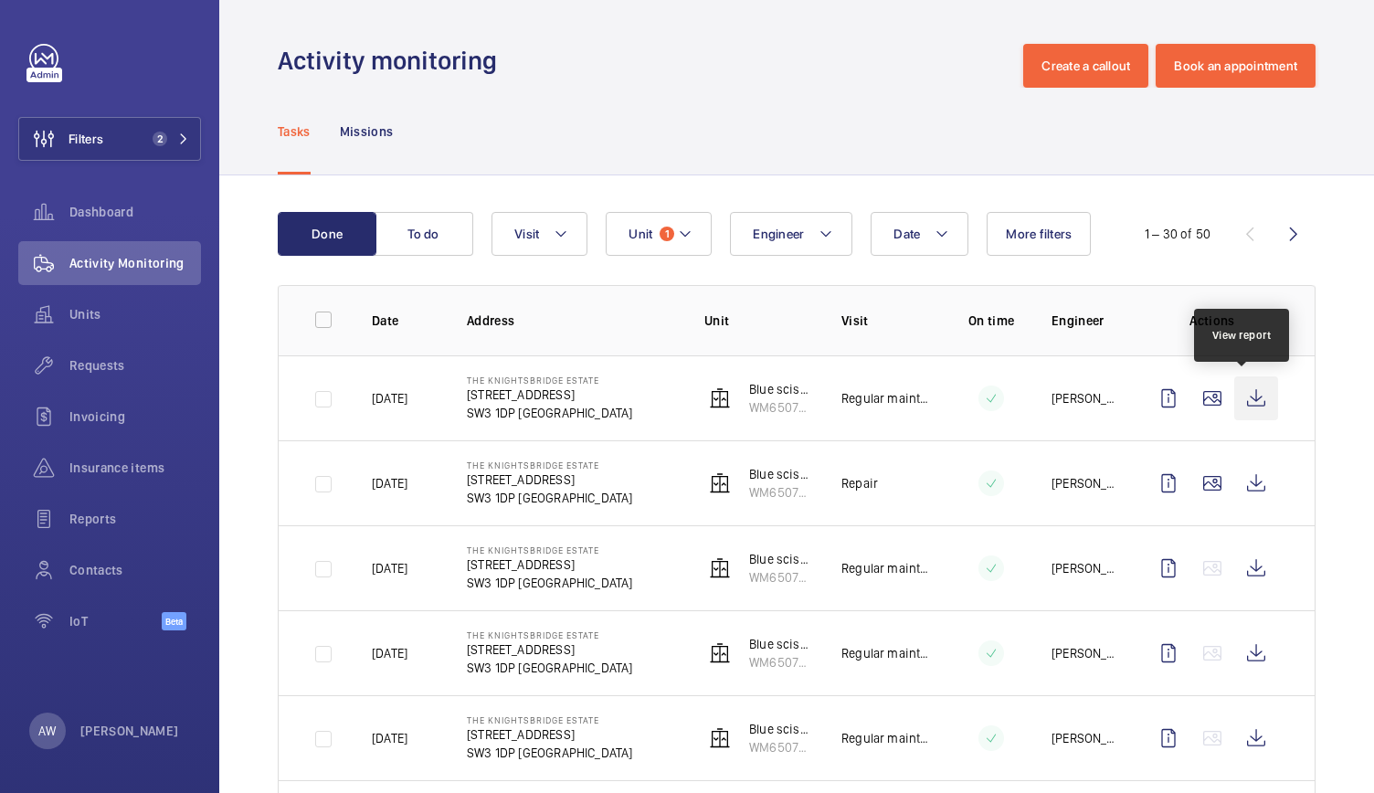
click at [1252, 407] on wm-front-icon-button at bounding box center [1257, 399] width 44 height 44
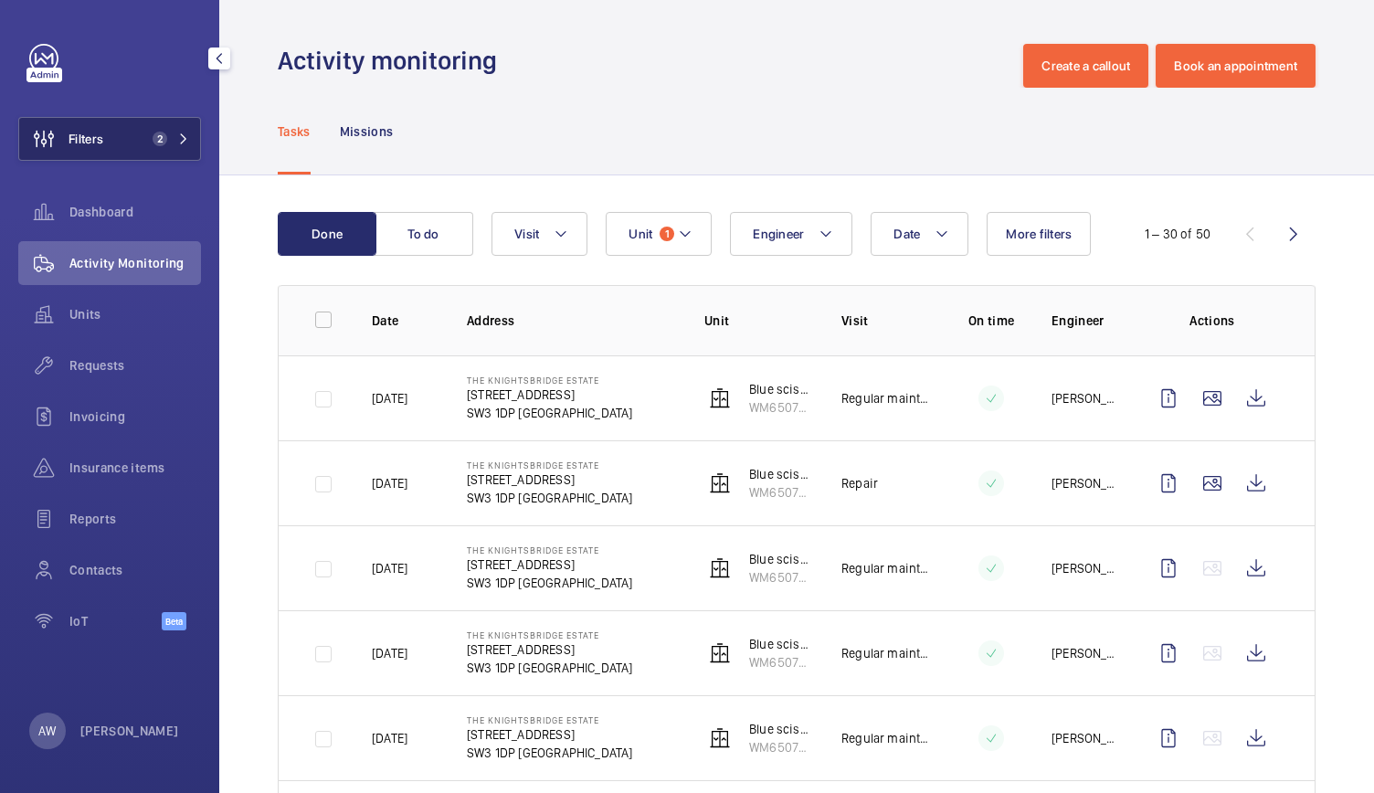
click at [138, 141] on button "Filters 2" at bounding box center [109, 139] width 183 height 44
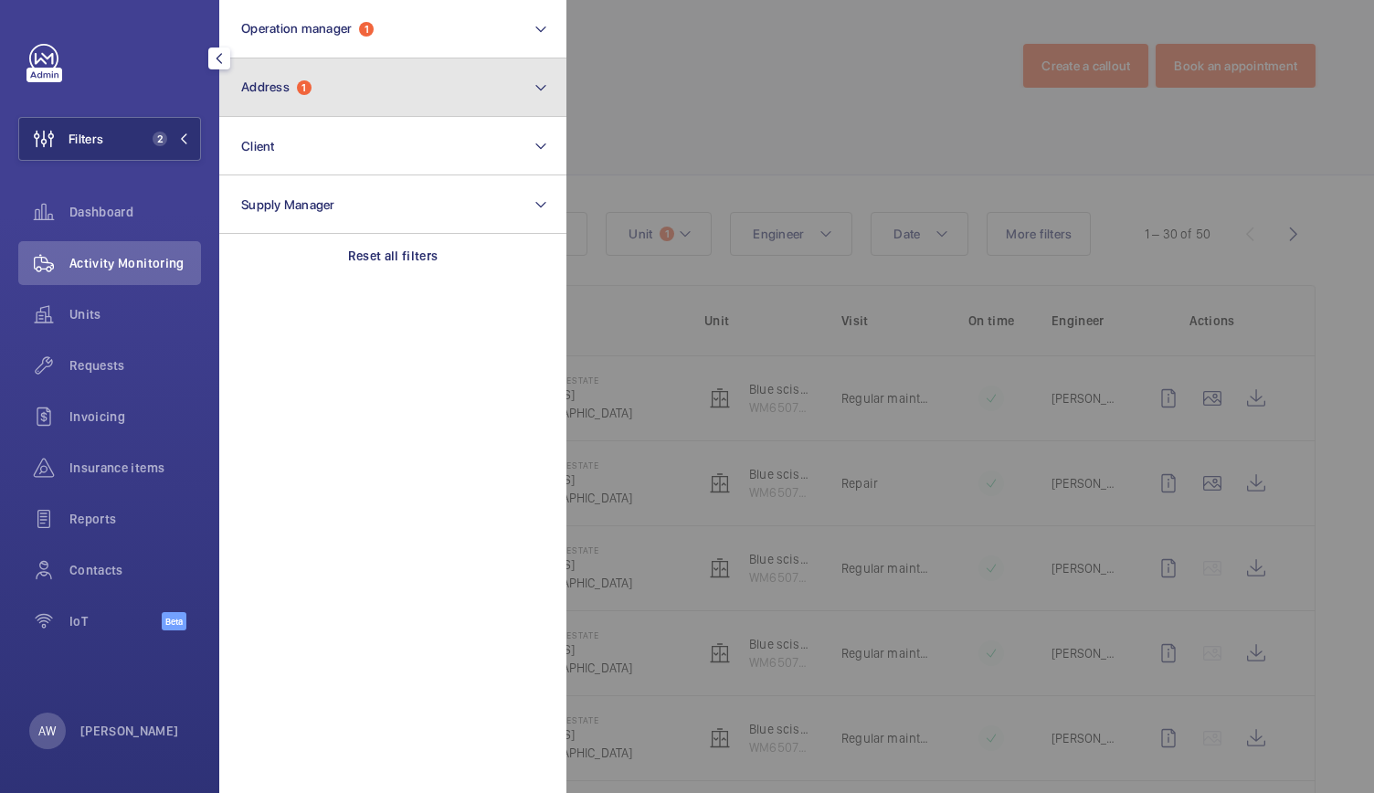
click at [324, 70] on button "Address 1" at bounding box center [392, 87] width 347 height 58
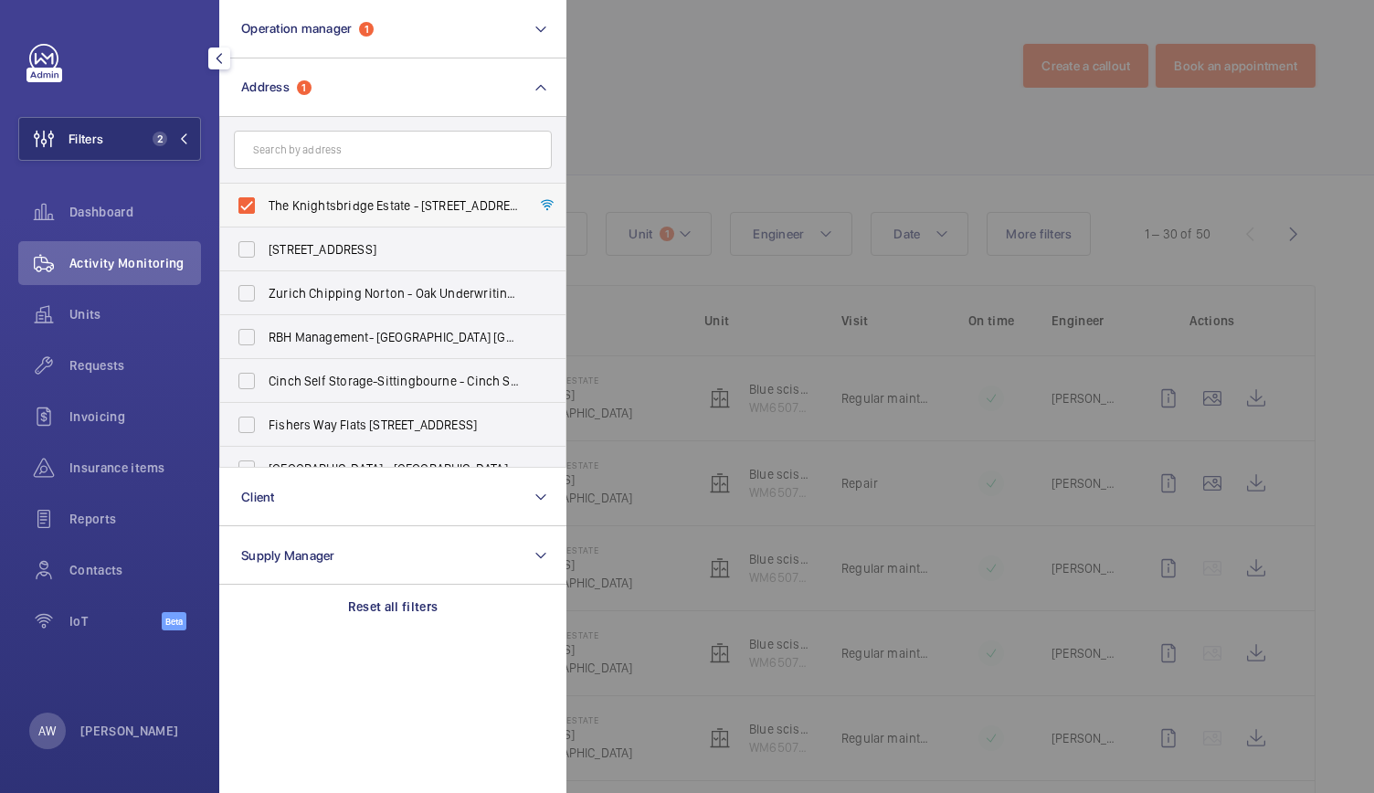
click at [249, 198] on label "The Knightsbridge Estate - [STREET_ADDRESS]" at bounding box center [379, 206] width 318 height 44
click at [249, 198] on input "The Knightsbridge Estate - [STREET_ADDRESS]" at bounding box center [246, 205] width 37 height 37
checkbox input "false"
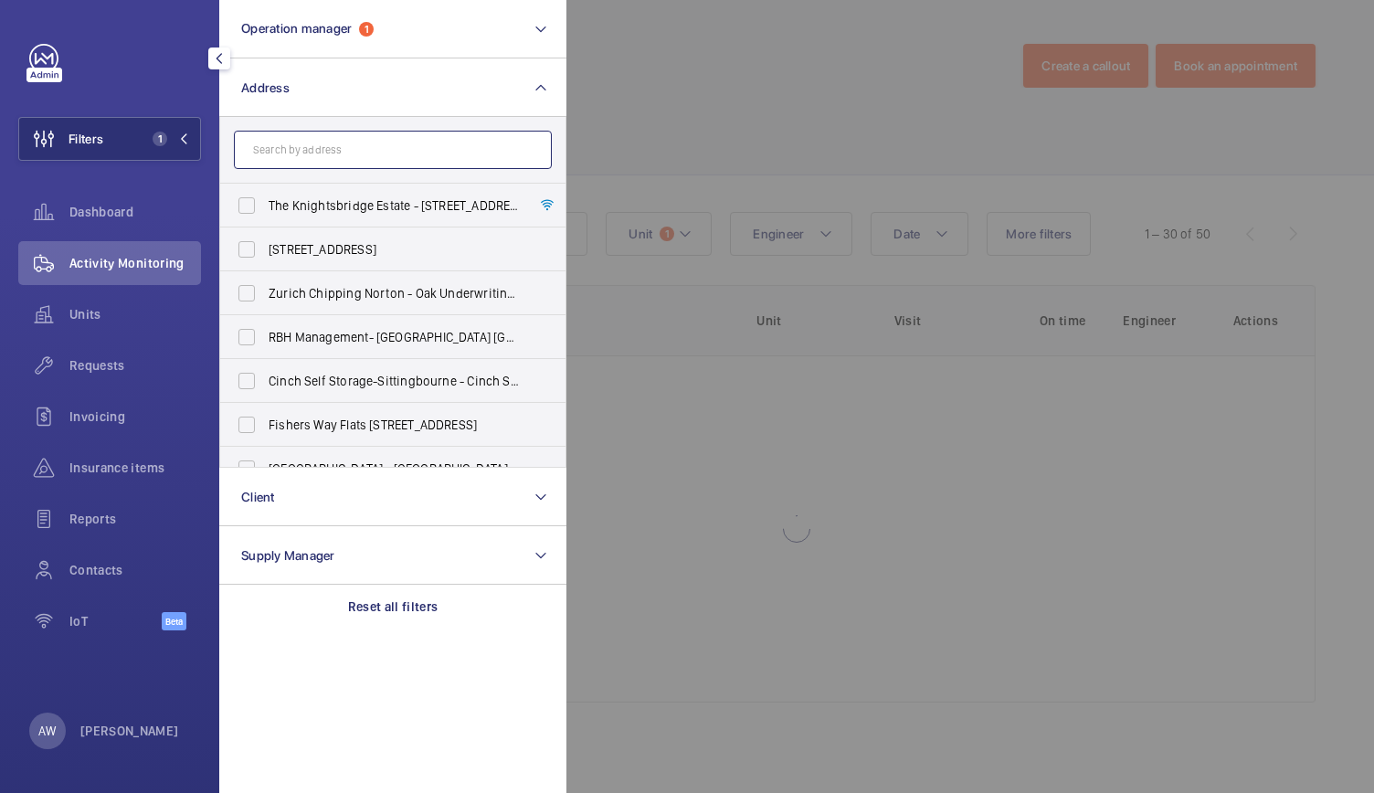
click at [294, 153] on input "text" at bounding box center [393, 150] width 318 height 38
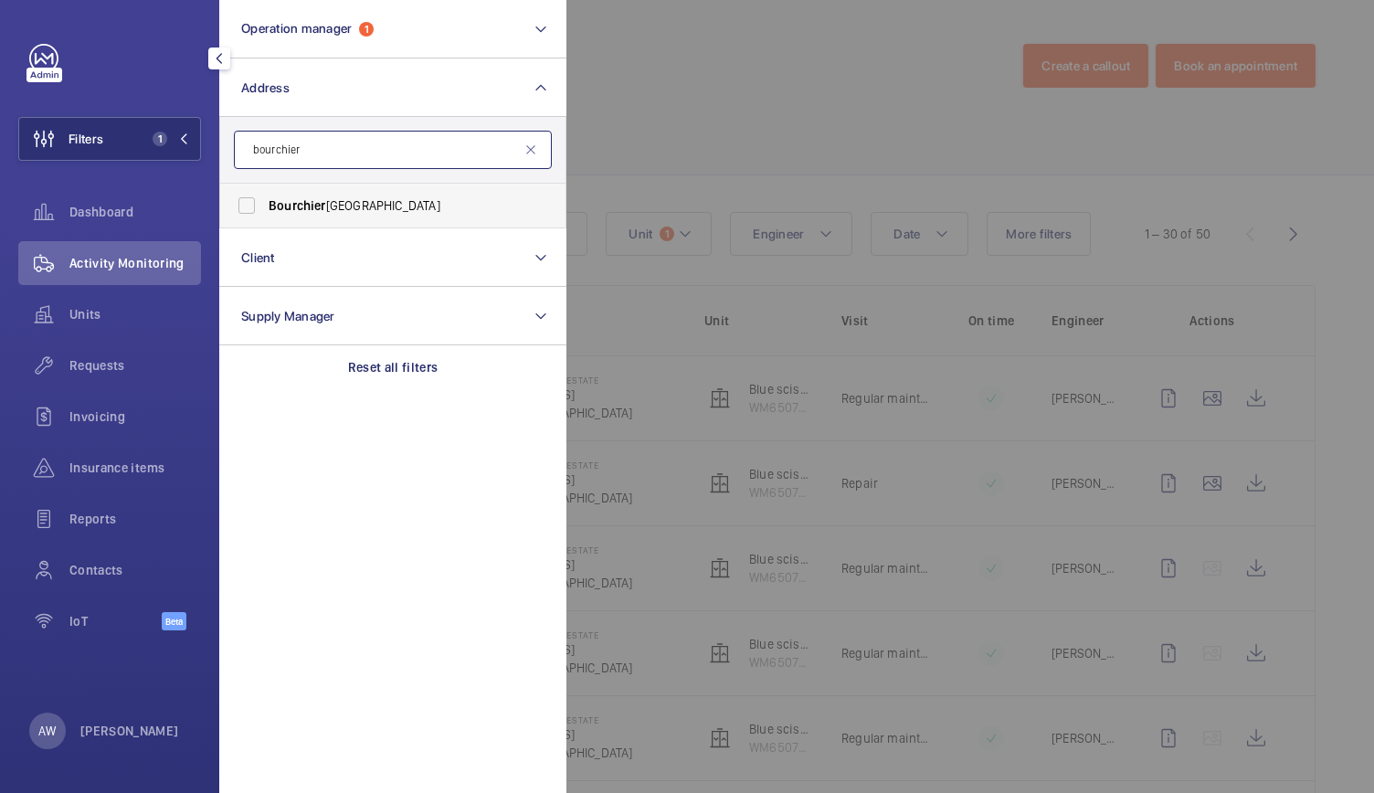
type input "bourchier"
click at [288, 209] on span "Bourchier" at bounding box center [298, 205] width 58 height 15
click at [265, 209] on input "Bourchier Court - [GEOGRAPHIC_DATA]" at bounding box center [246, 205] width 37 height 37
checkbox input "true"
click at [685, 129] on div at bounding box center [1254, 396] width 1374 height 793
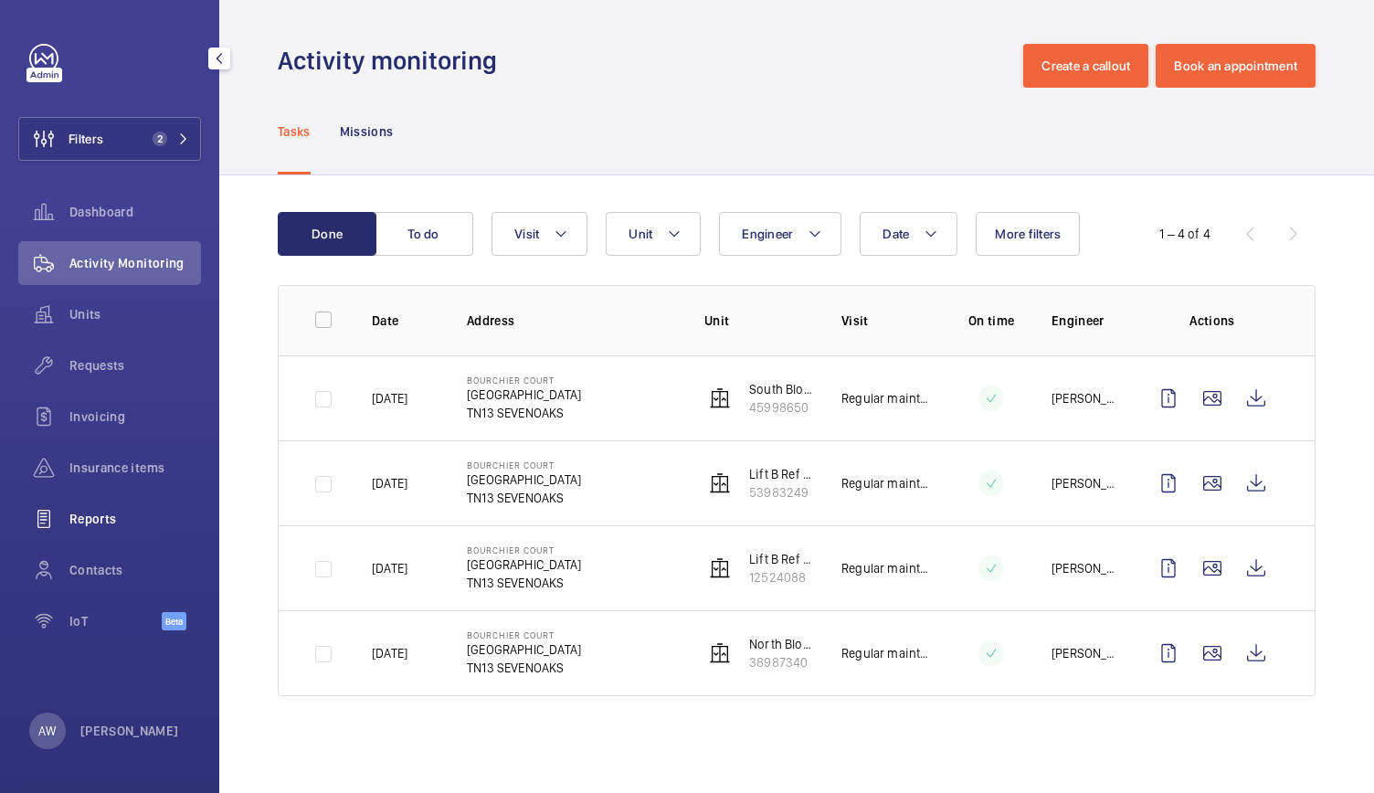
click at [94, 516] on span "Reports" at bounding box center [135, 519] width 132 height 18
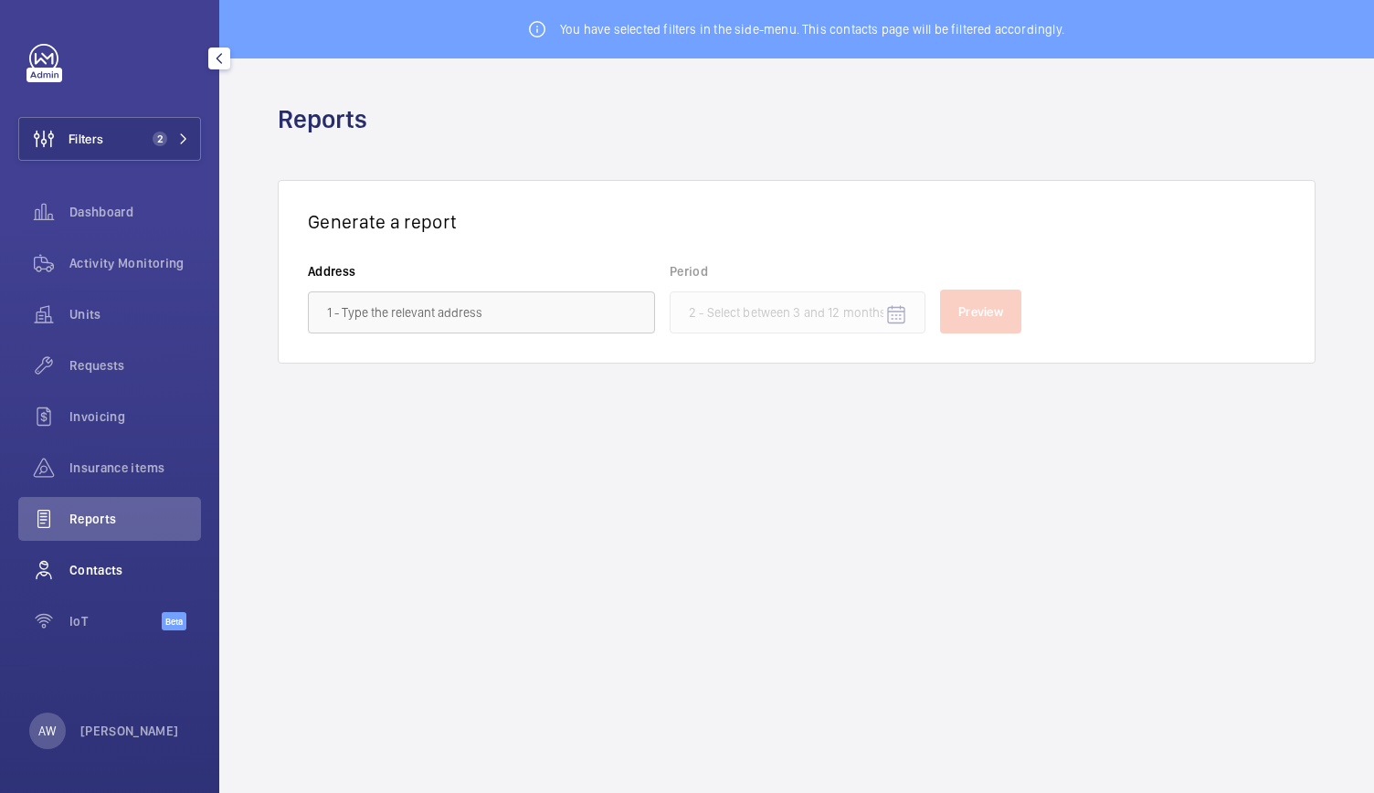
click at [91, 568] on span "Contacts" at bounding box center [135, 570] width 132 height 18
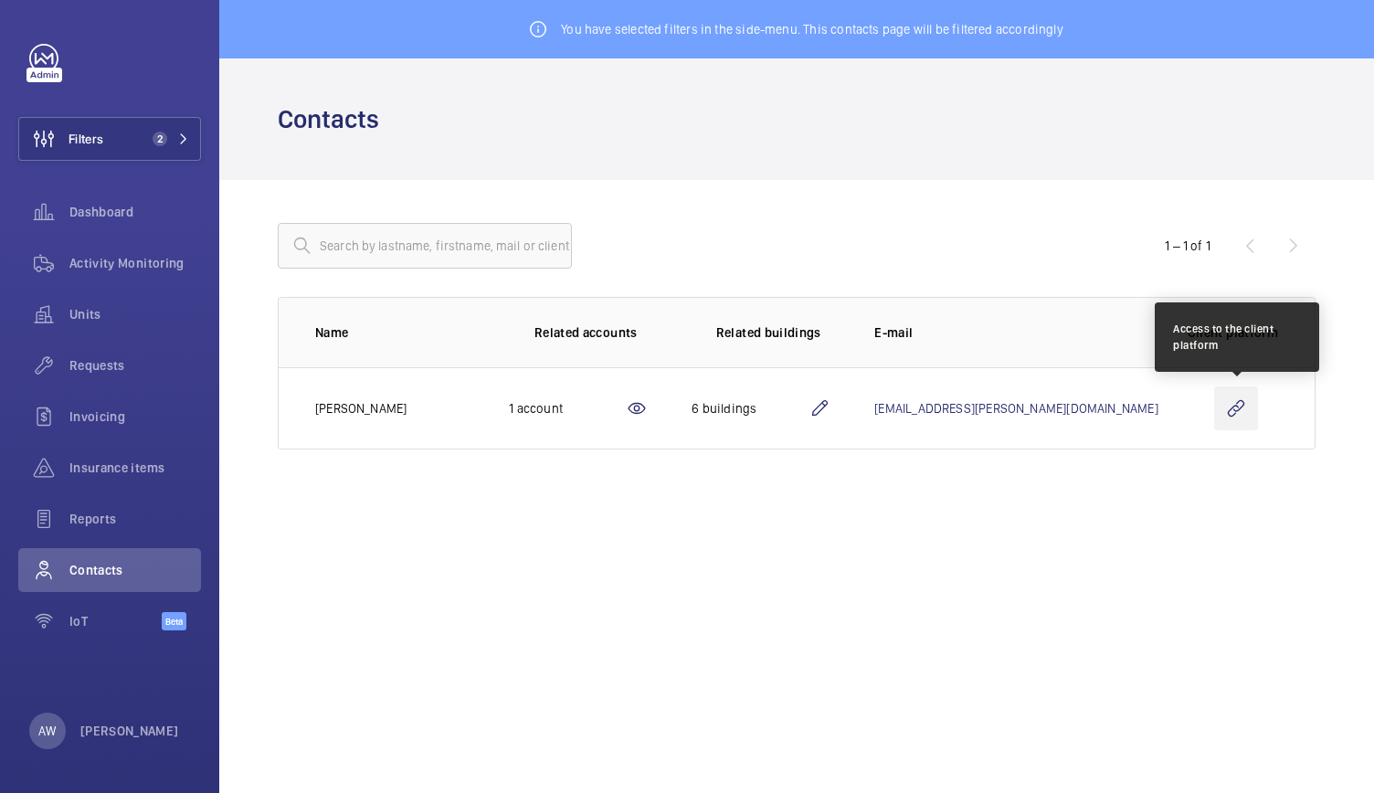
click at [1232, 401] on wm-front-icon-button at bounding box center [1237, 409] width 44 height 44
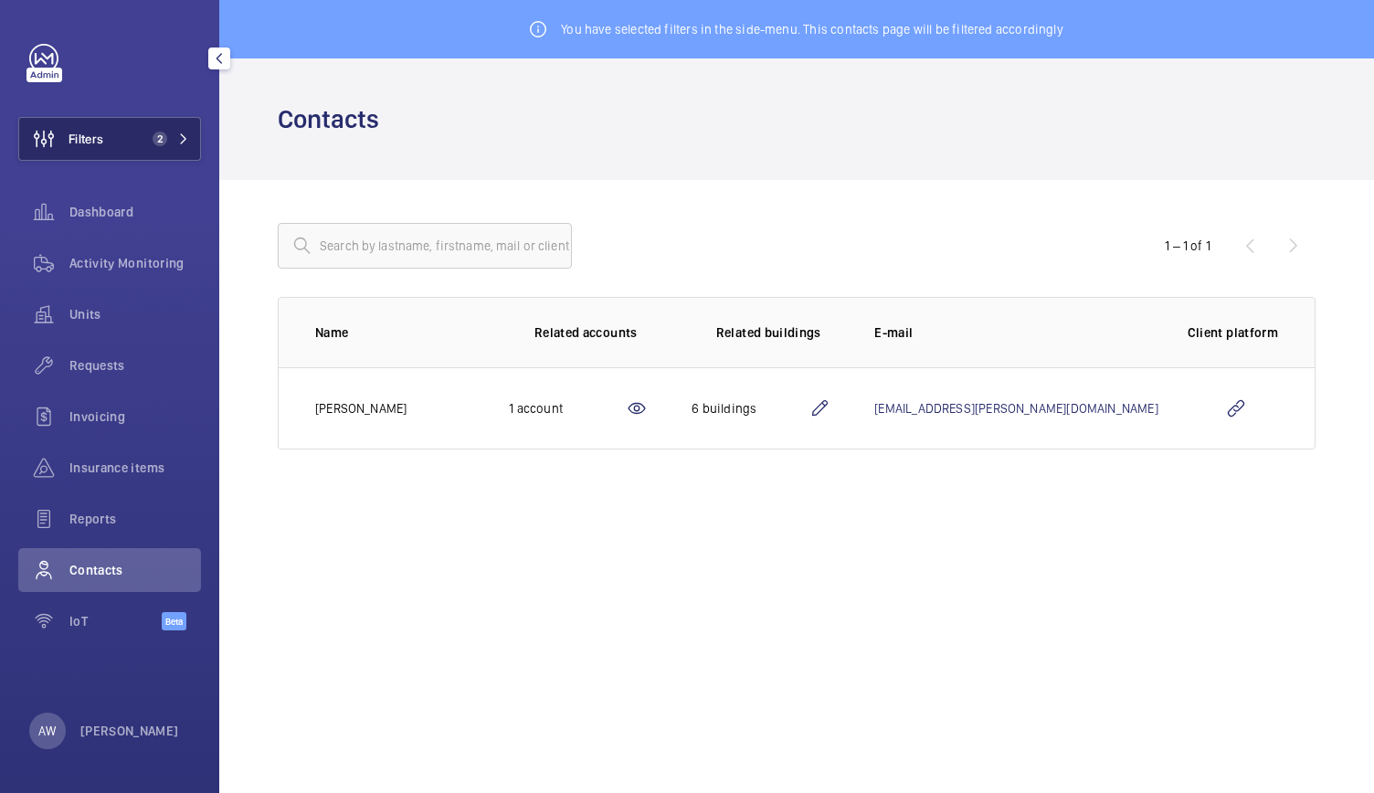
click at [145, 140] on span "2" at bounding box center [156, 139] width 22 height 15
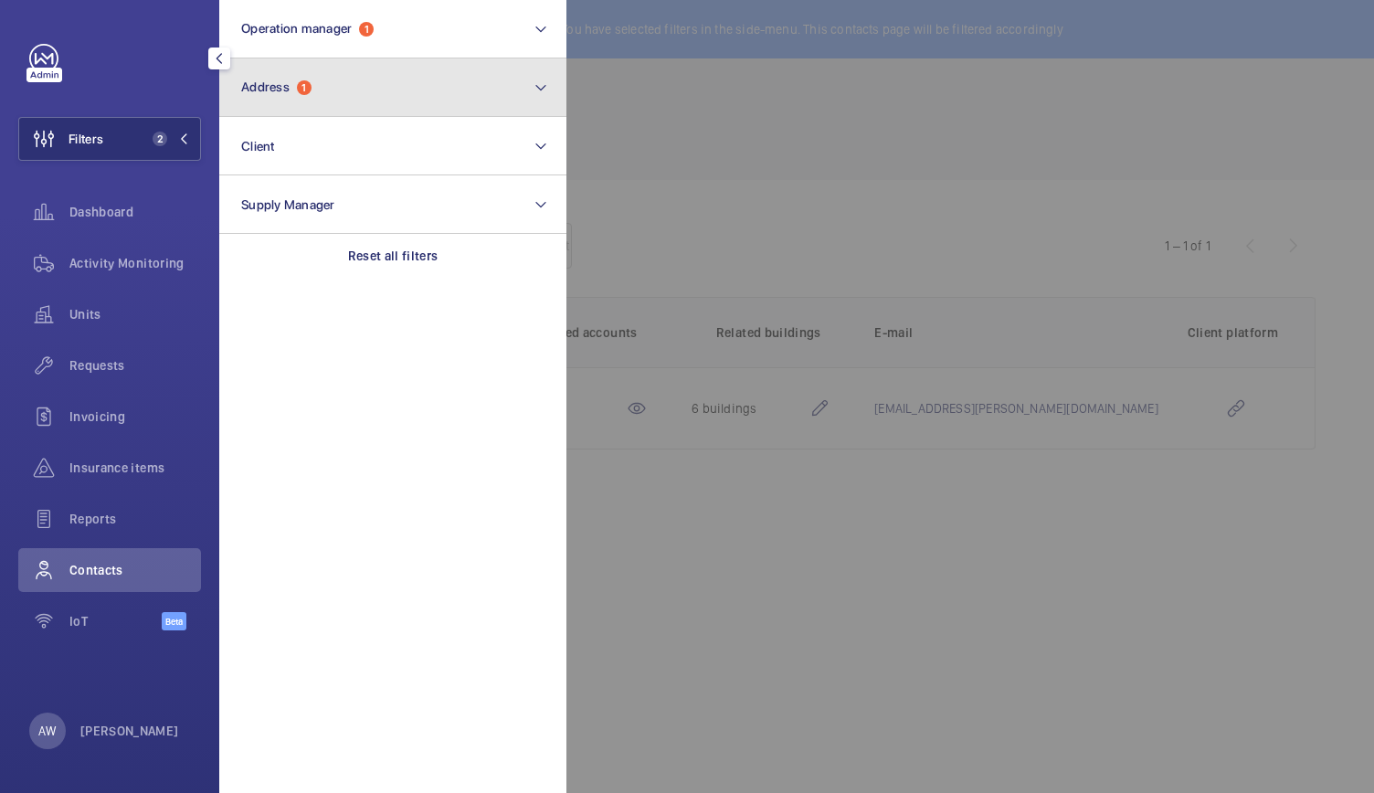
click at [274, 83] on span "Address" at bounding box center [265, 87] width 48 height 15
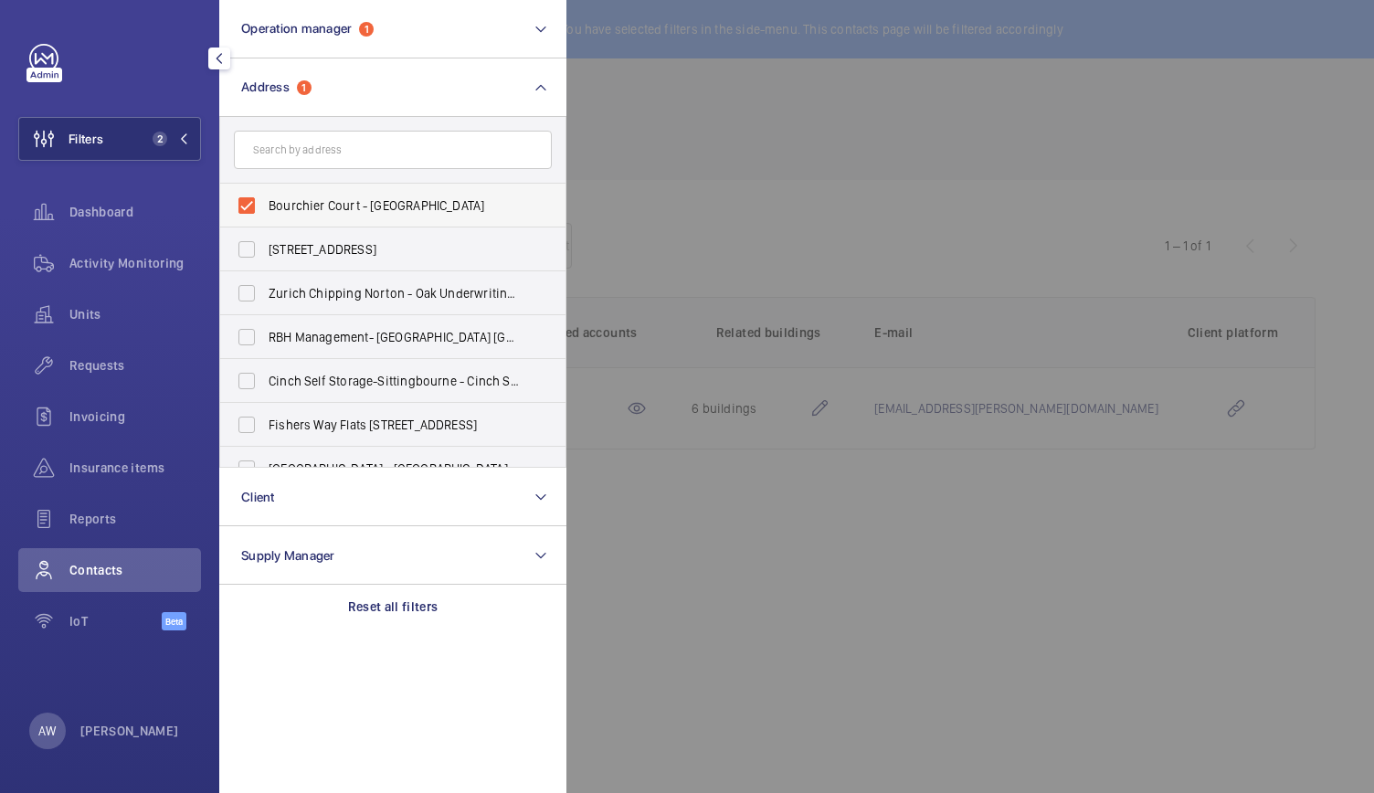
click at [243, 209] on label "Bourchier Court - [GEOGRAPHIC_DATA]" at bounding box center [379, 206] width 318 height 44
click at [243, 209] on input "Bourchier Court - [GEOGRAPHIC_DATA]" at bounding box center [246, 205] width 37 height 37
checkbox input "false"
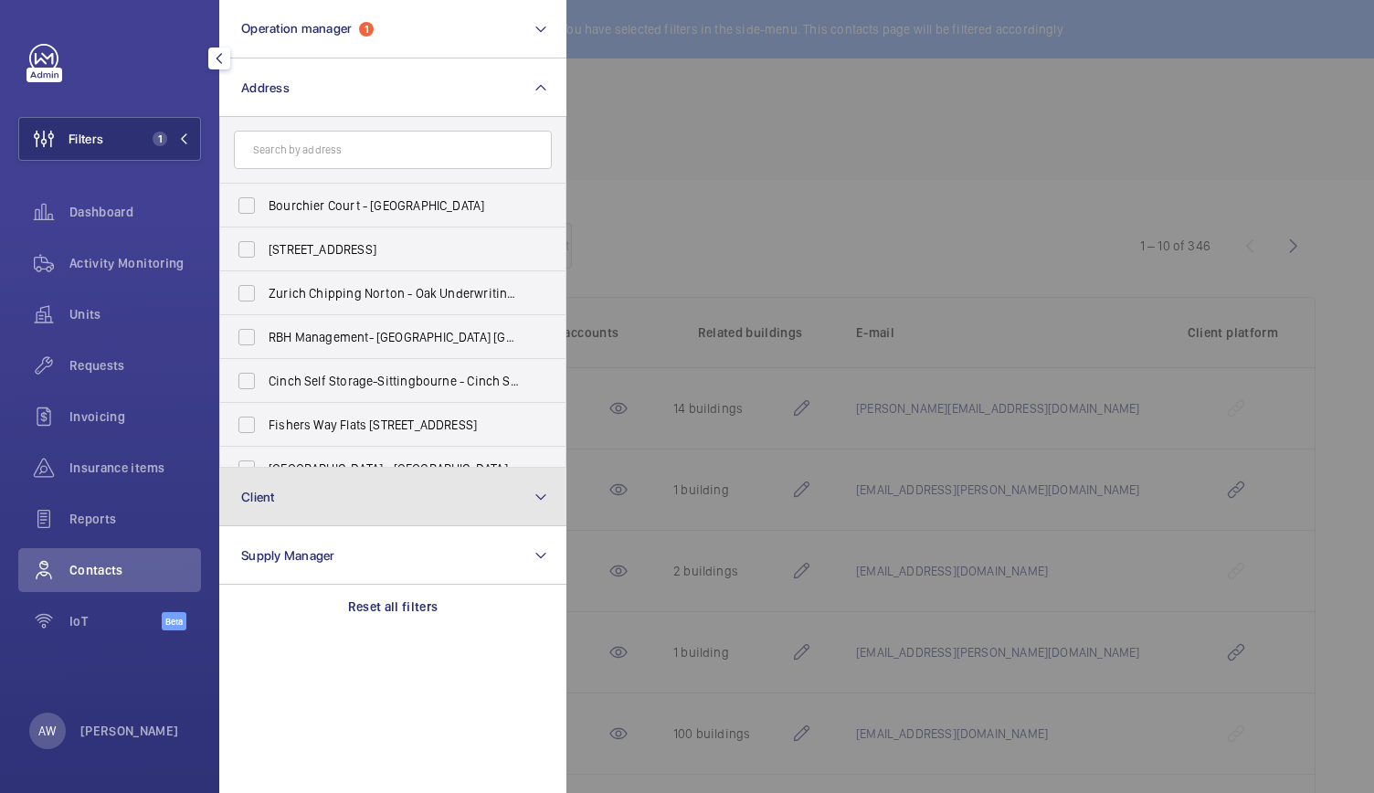
click at [274, 494] on span "Client" at bounding box center [258, 497] width 34 height 15
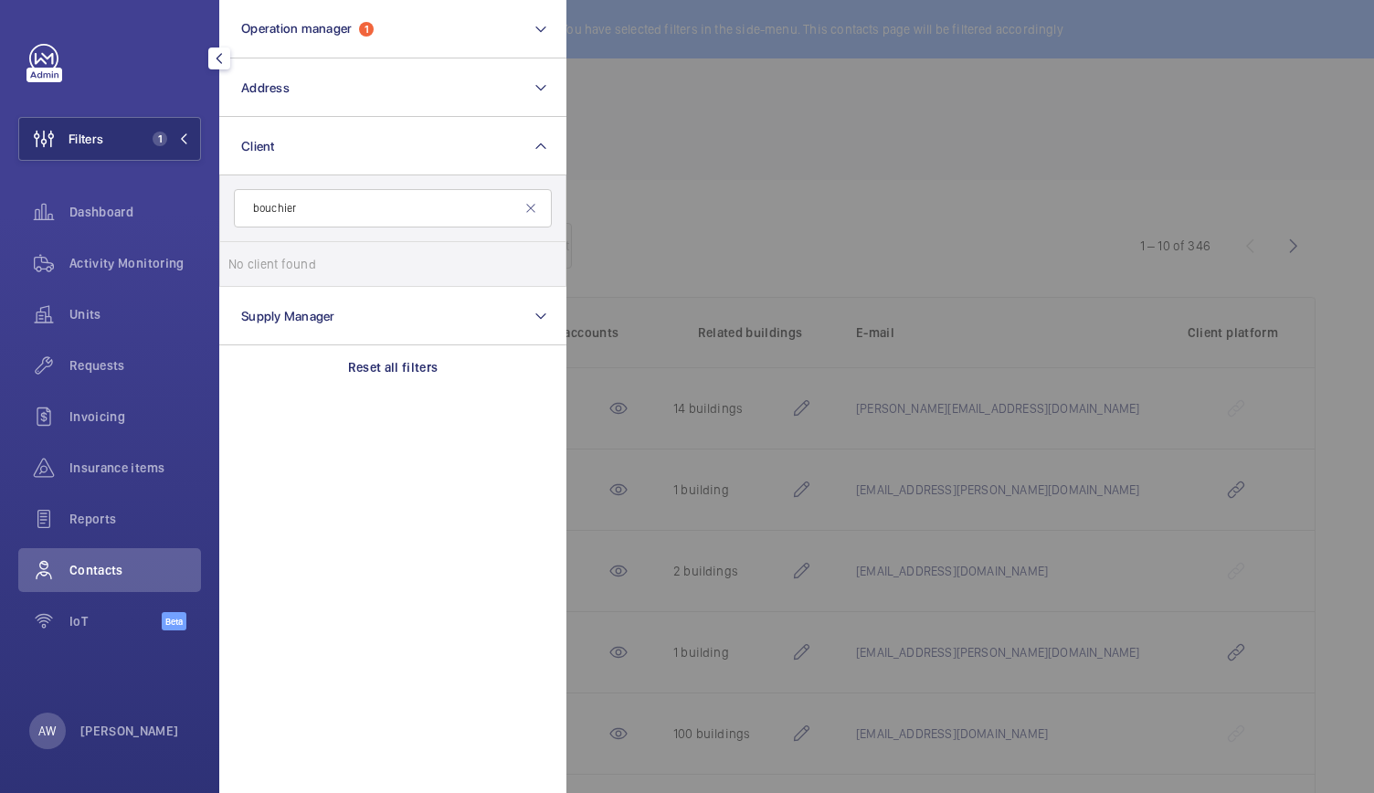
type input "bouchier"
click at [618, 435] on div at bounding box center [1254, 396] width 1374 height 793
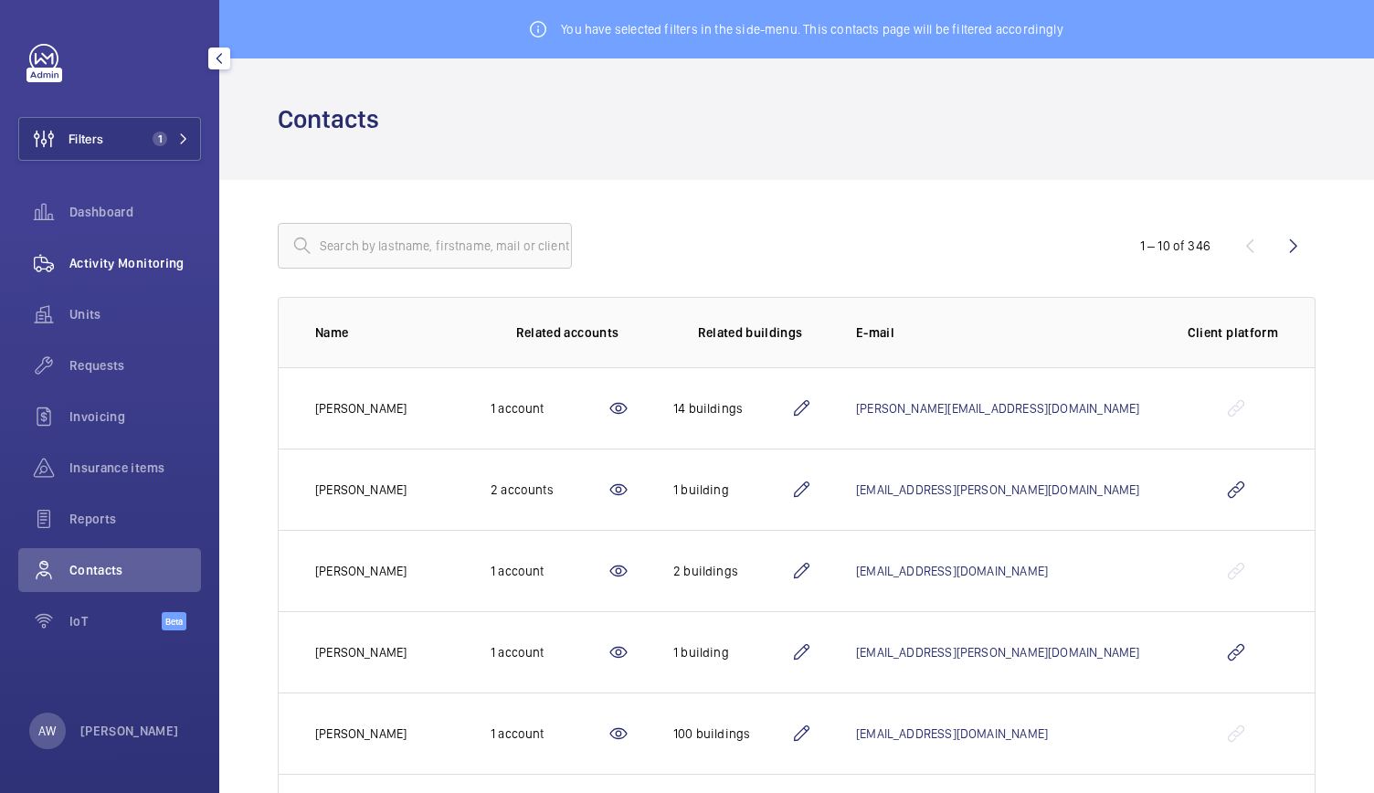
click at [94, 264] on span "Activity Monitoring" at bounding box center [135, 263] width 132 height 18
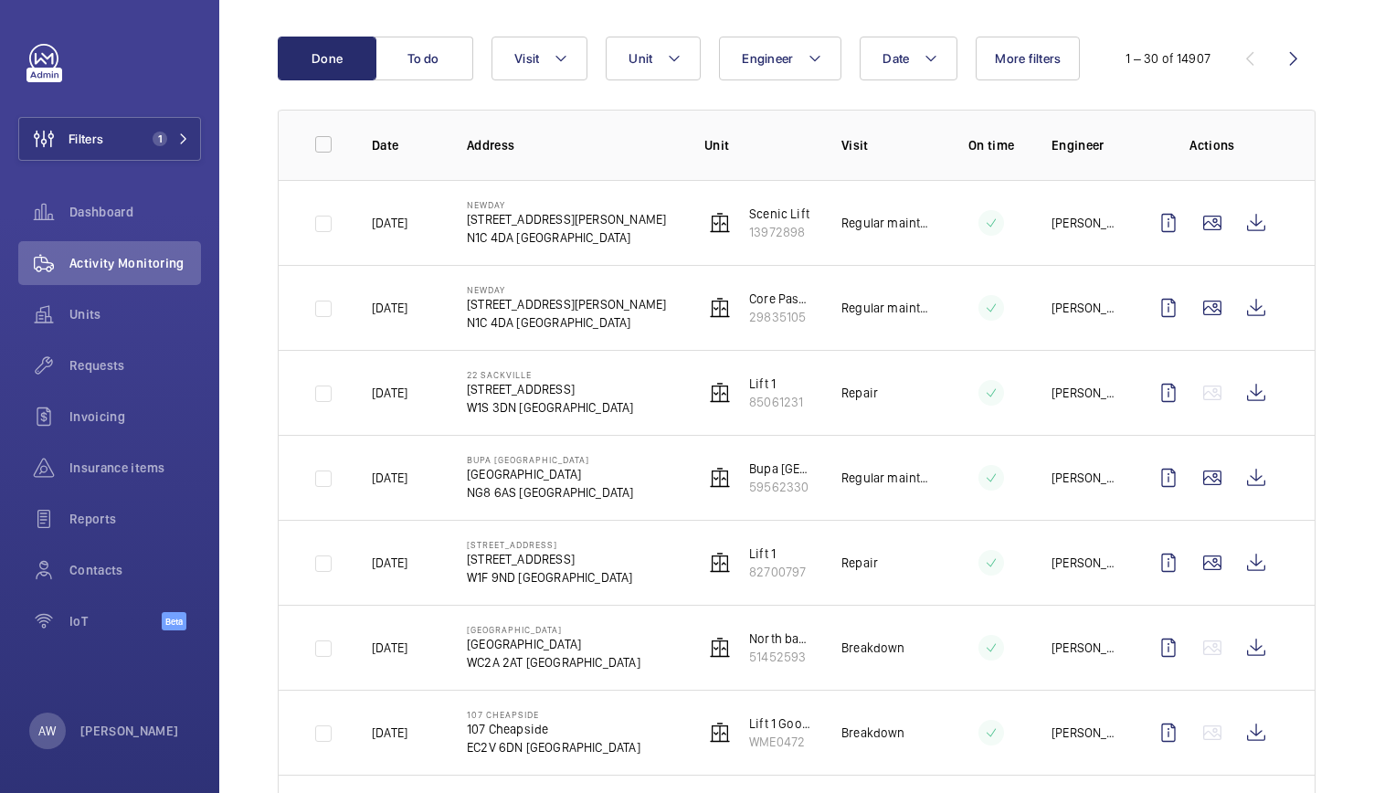
scroll to position [280, 0]
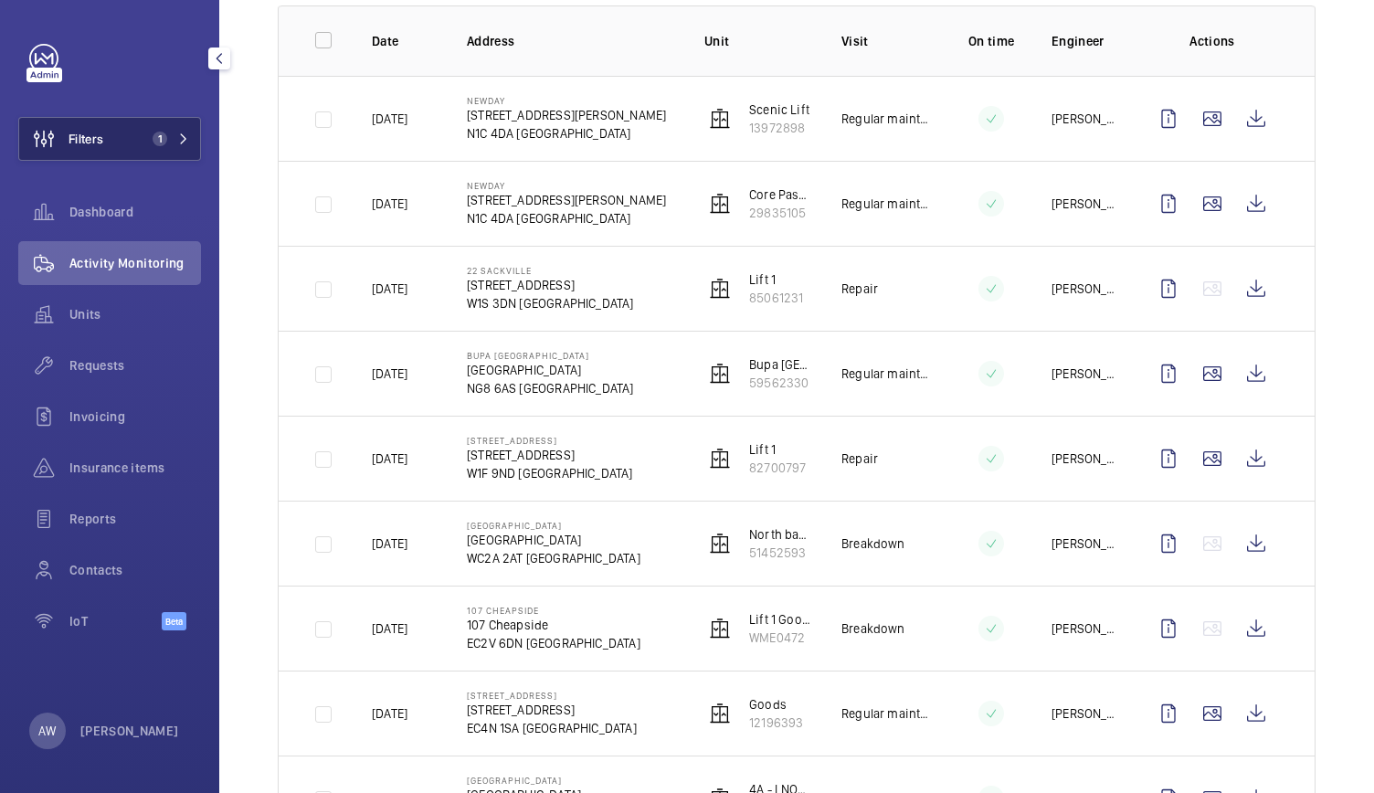
click at [126, 134] on button "Filters 1" at bounding box center [109, 139] width 183 height 44
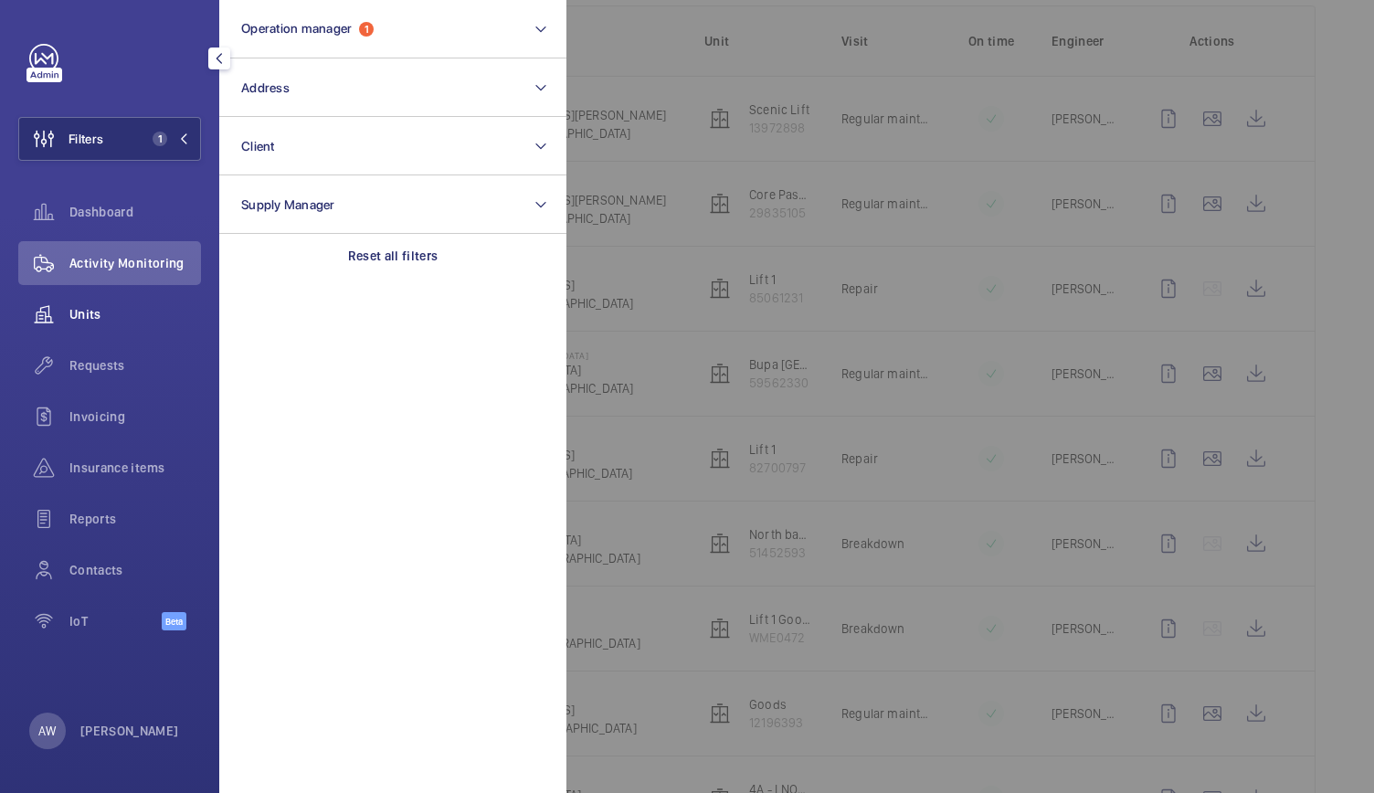
click at [96, 306] on span "Units" at bounding box center [135, 314] width 132 height 18
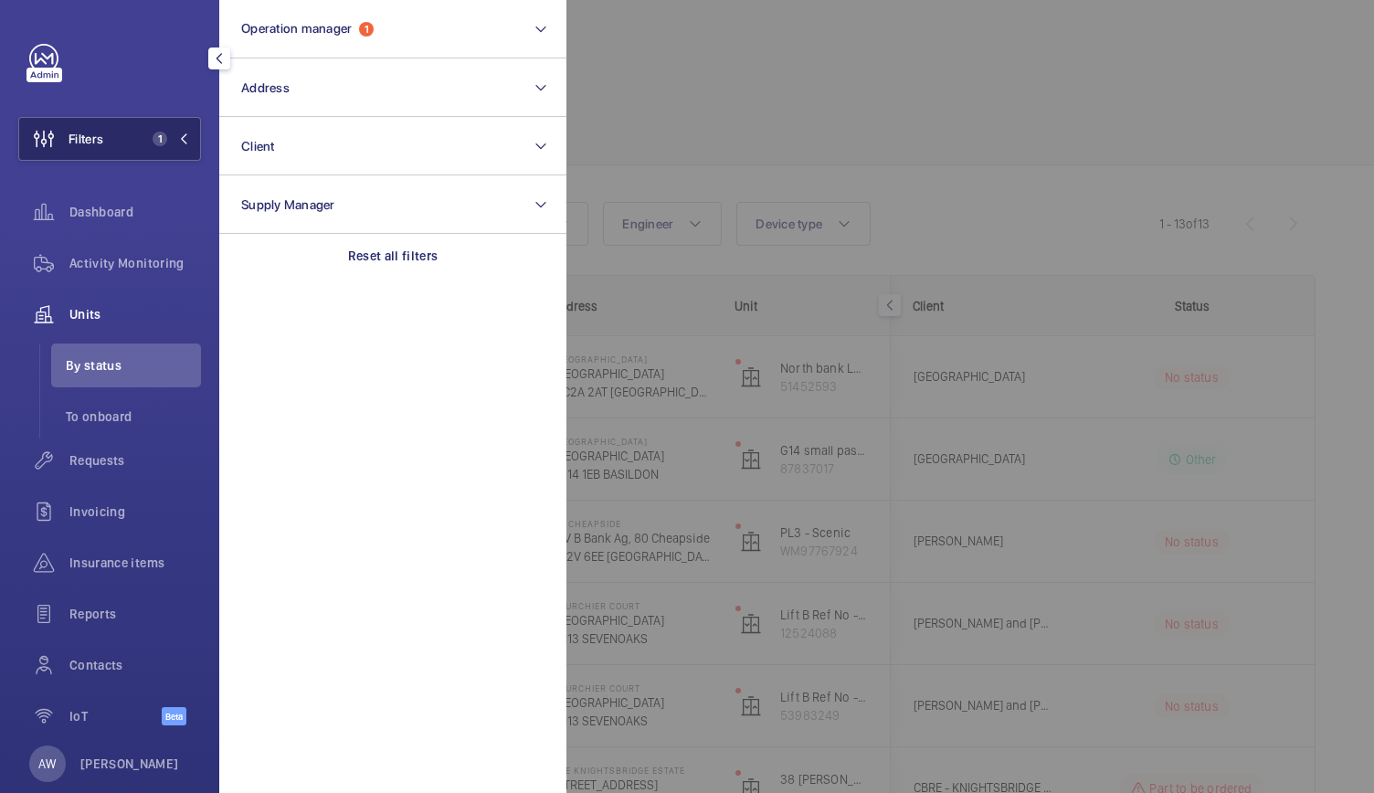
click at [157, 138] on span "1" at bounding box center [160, 139] width 15 height 15
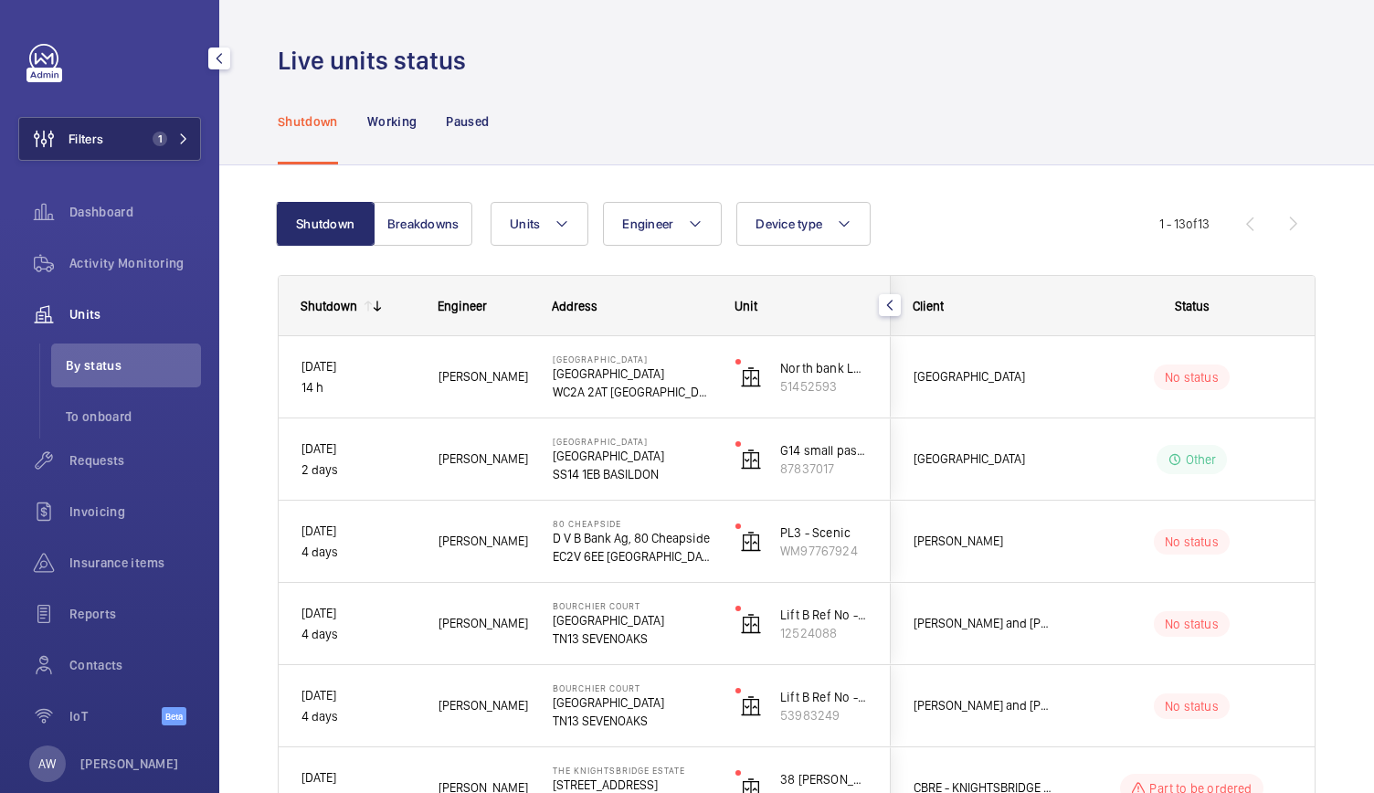
click at [183, 140] on mat-icon at bounding box center [183, 138] width 11 height 11
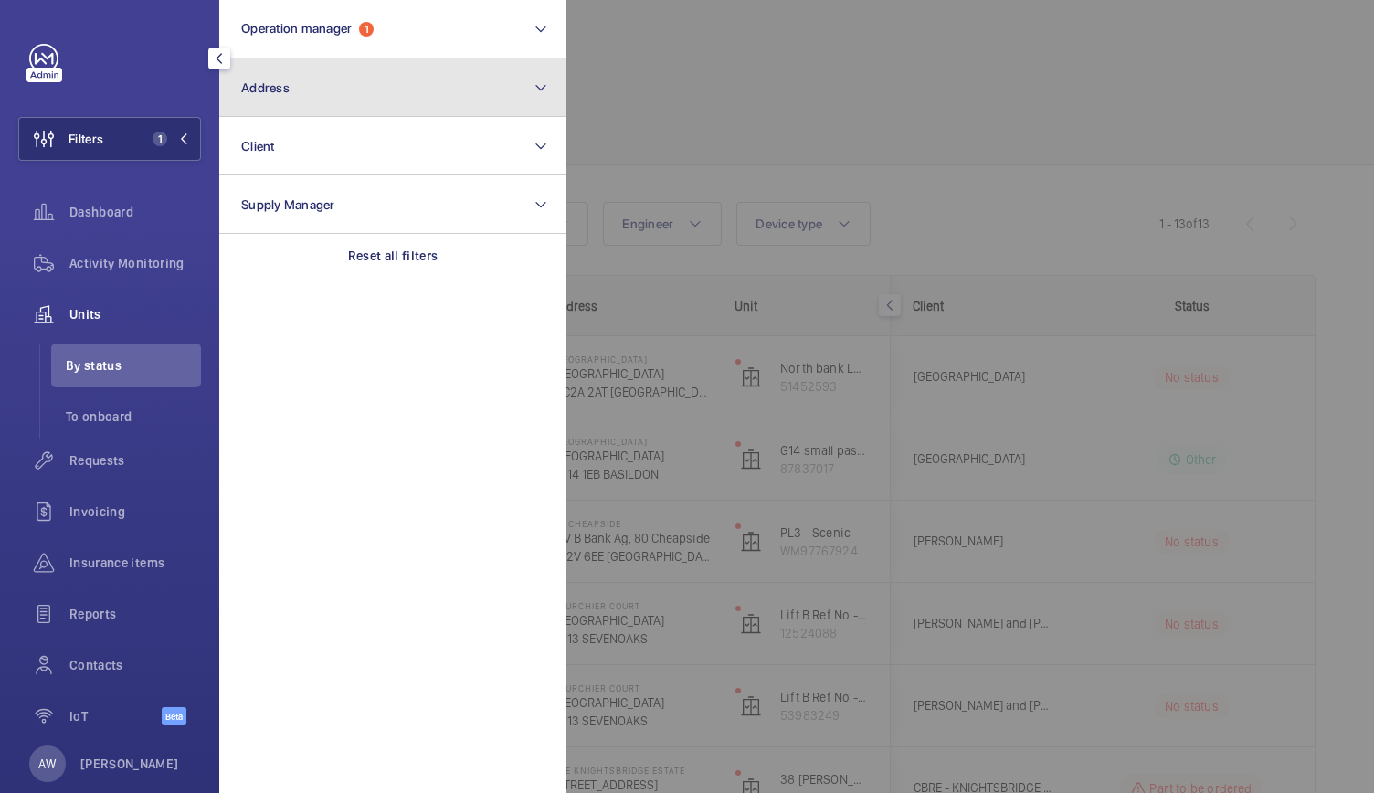
click at [313, 90] on button "Address" at bounding box center [392, 87] width 347 height 58
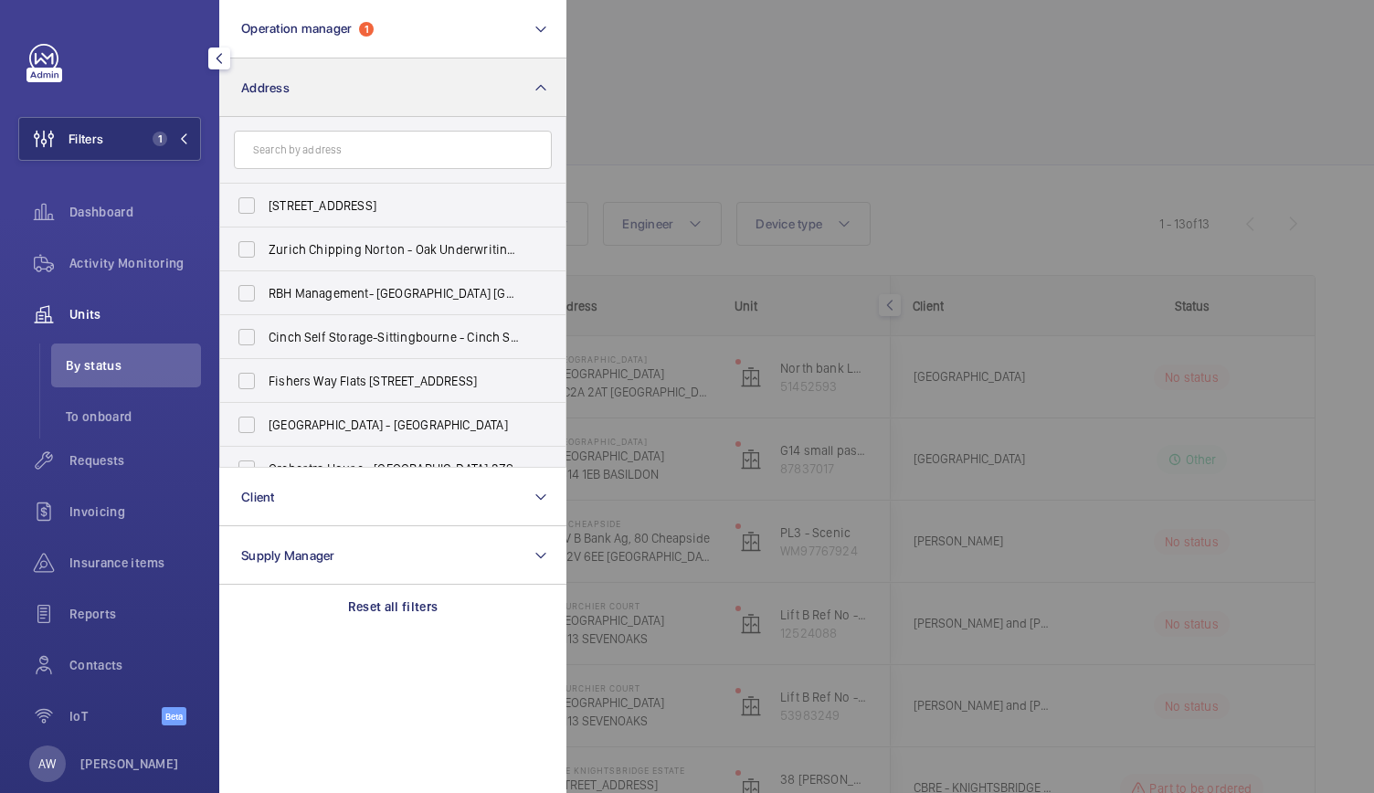
type input "e"
type input "r"
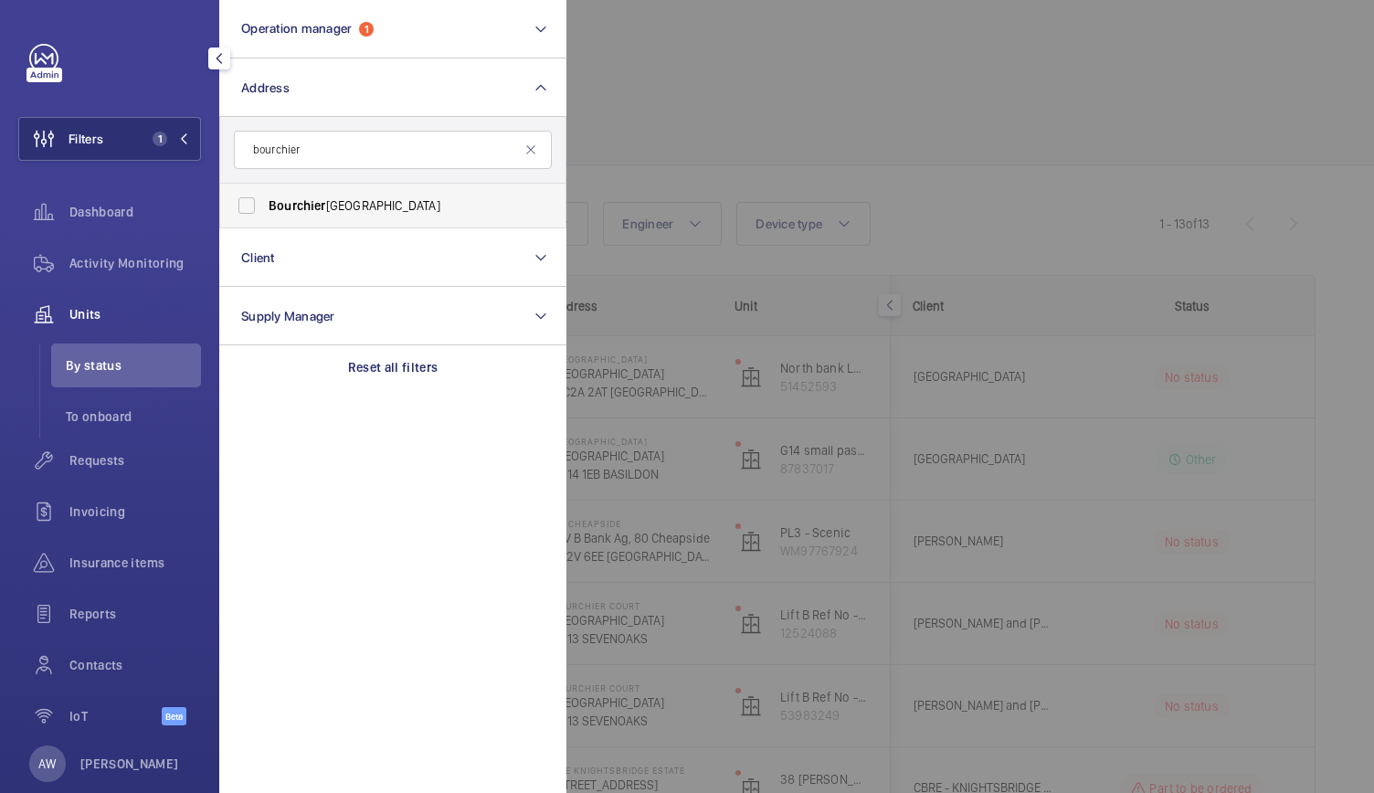
type input "bourchier"
click at [302, 195] on label "Bourchier Court - [GEOGRAPHIC_DATA]" at bounding box center [379, 206] width 318 height 44
click at [265, 195] on input "Bourchier Court - [GEOGRAPHIC_DATA]" at bounding box center [246, 205] width 37 height 37
checkbox input "true"
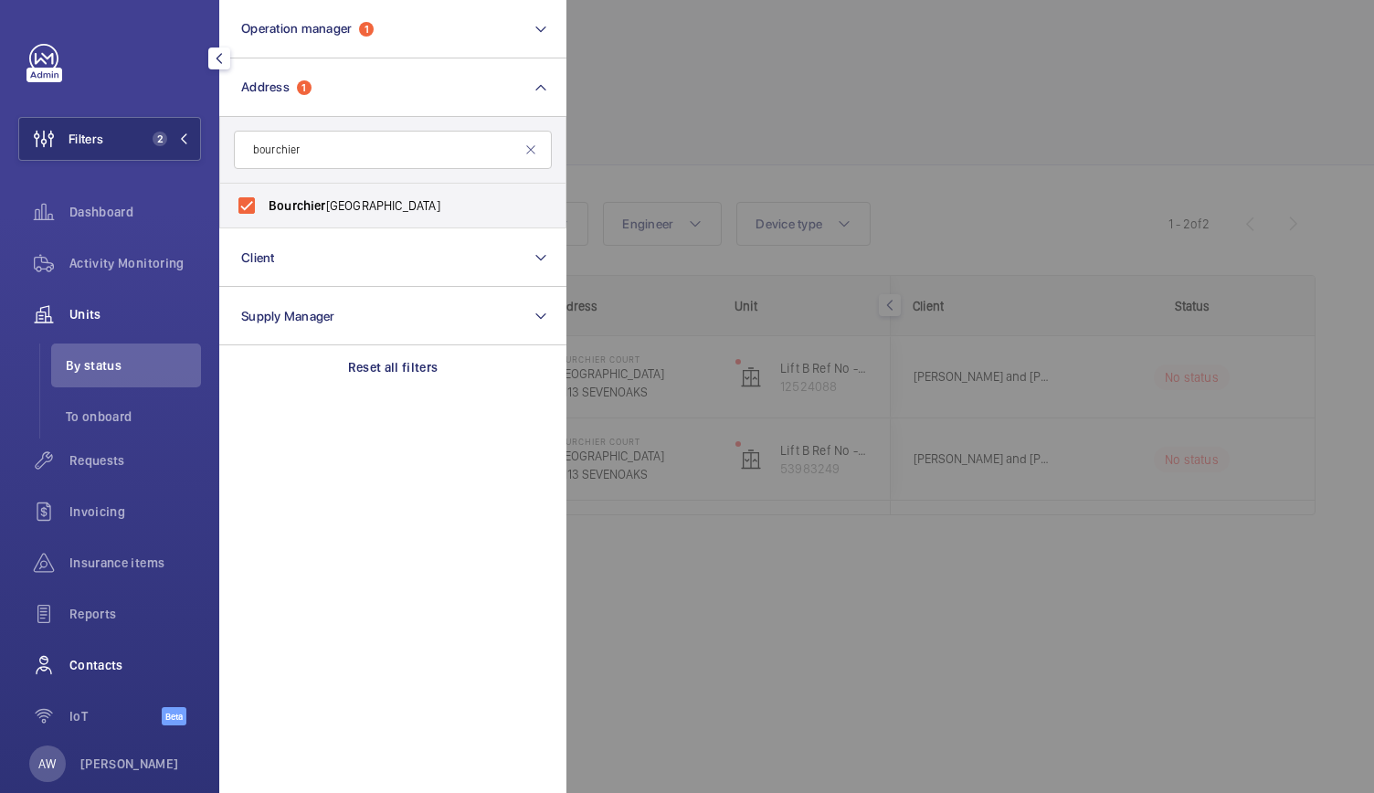
click at [84, 662] on span "Contacts" at bounding box center [135, 665] width 132 height 18
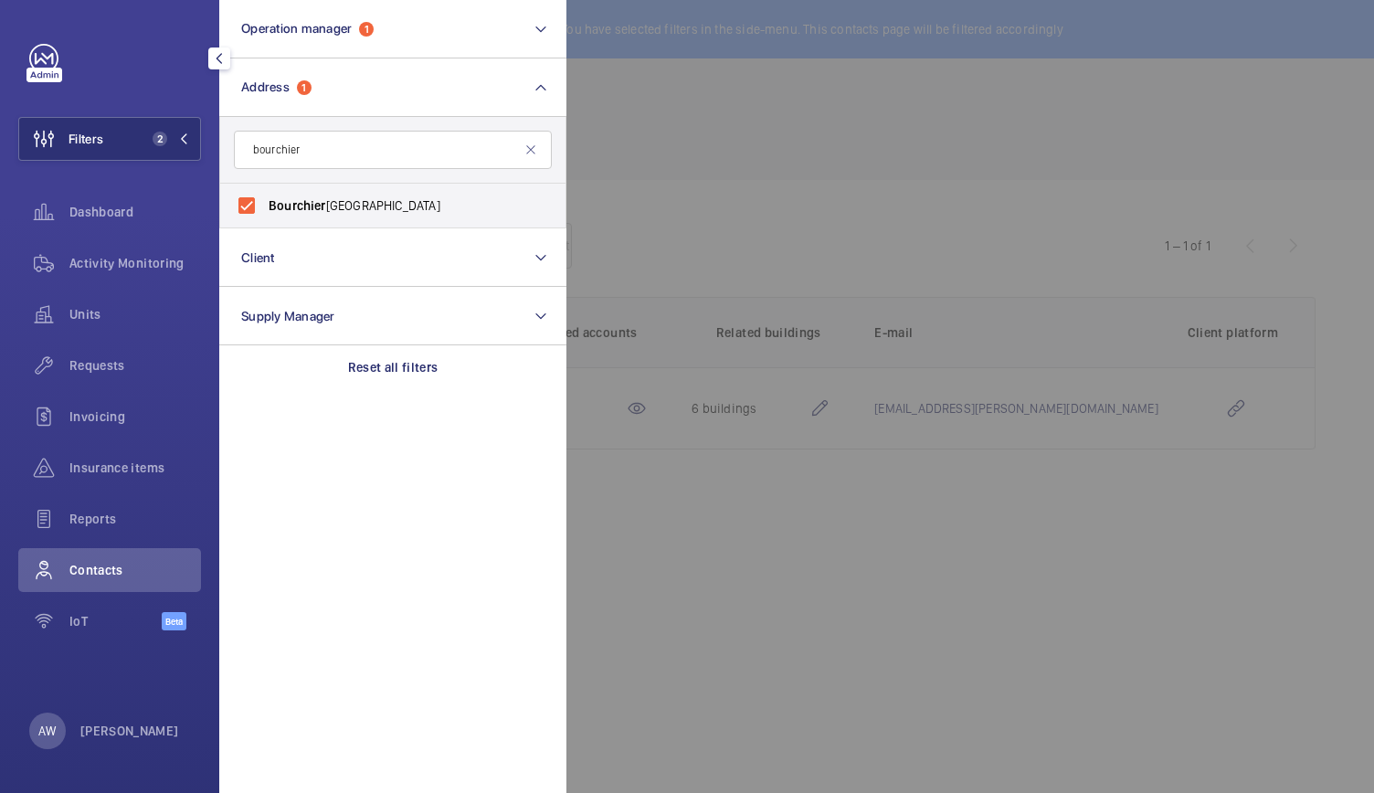
click at [821, 445] on div at bounding box center [1254, 396] width 1374 height 793
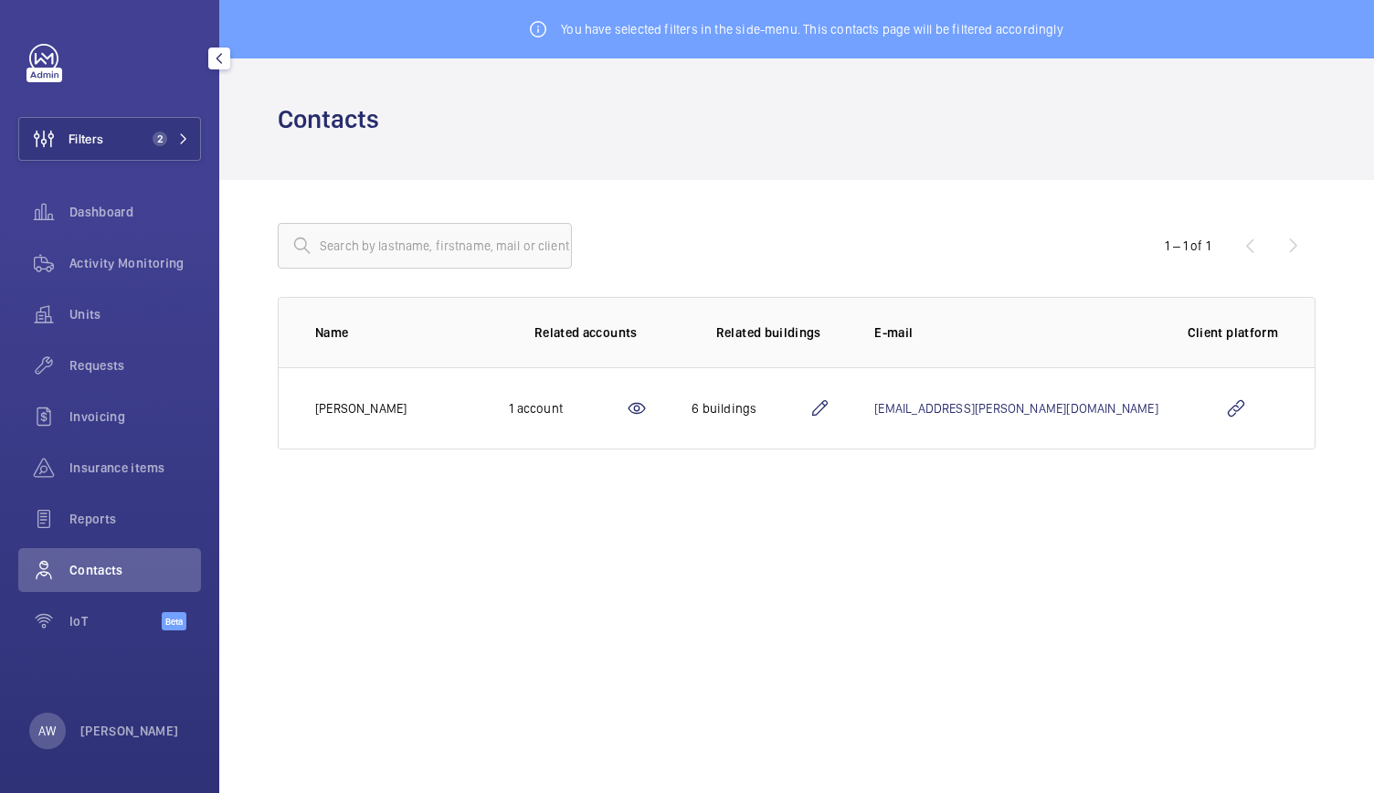
click at [821, 445] on td "6 buildings" at bounding box center [754, 408] width 183 height 82
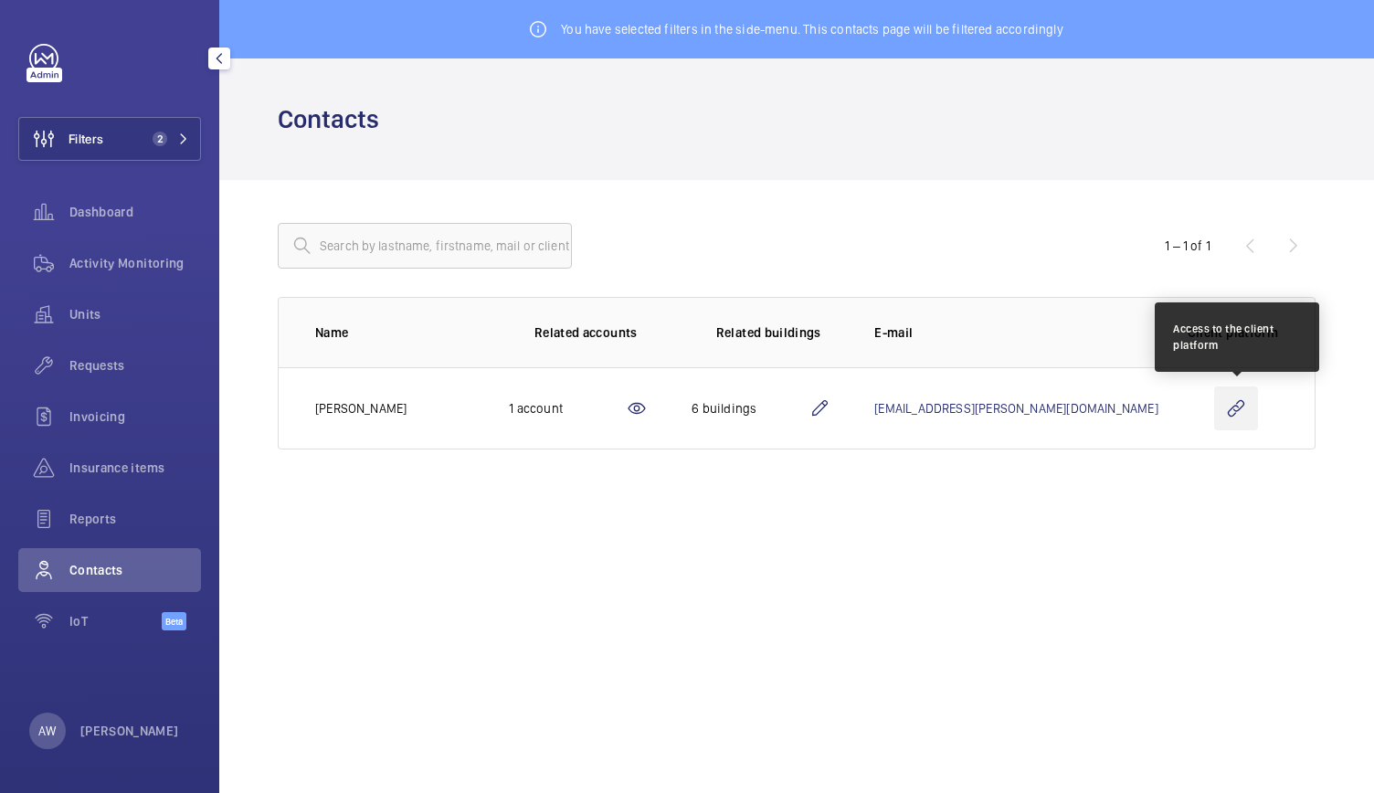
click at [1245, 403] on wm-front-icon-button at bounding box center [1237, 409] width 44 height 44
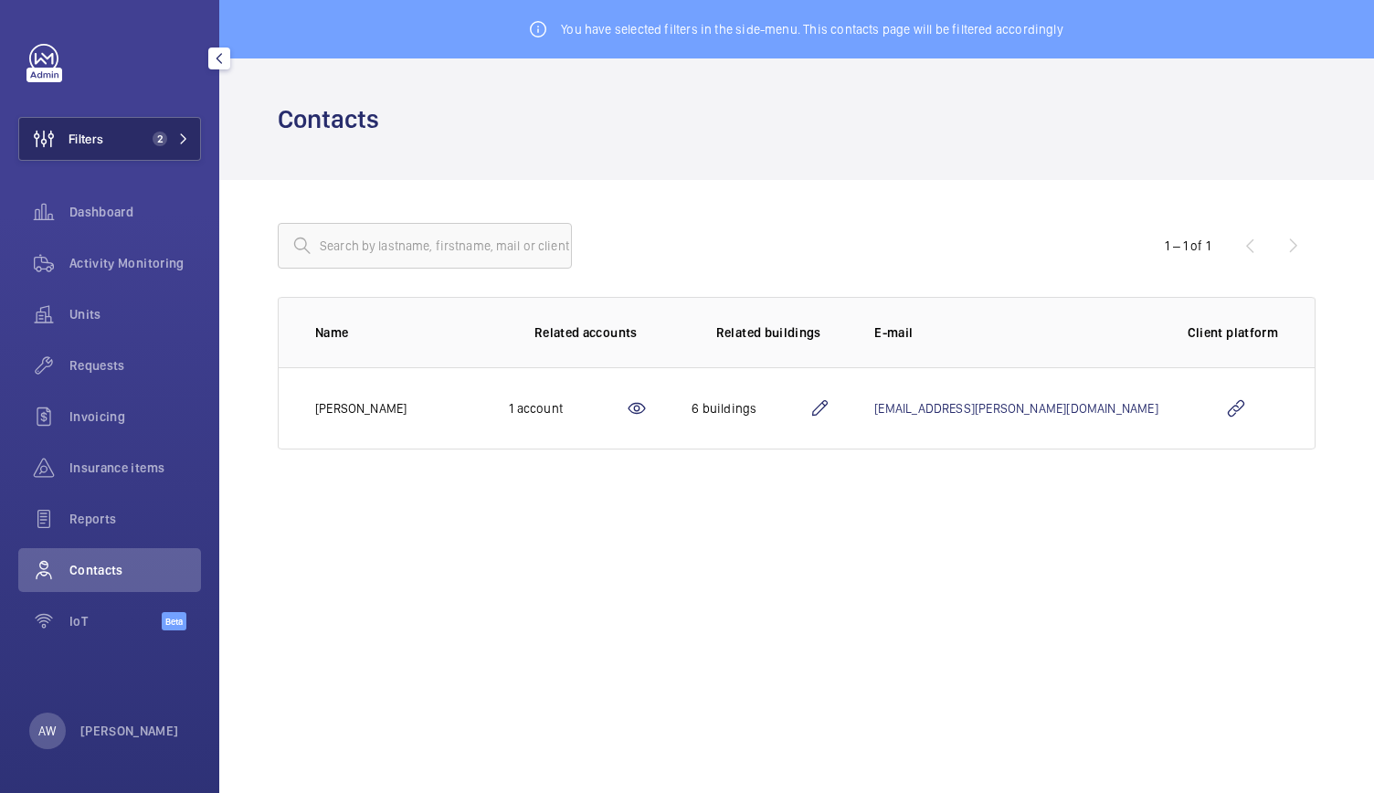
click at [168, 141] on span "2" at bounding box center [167, 139] width 44 height 15
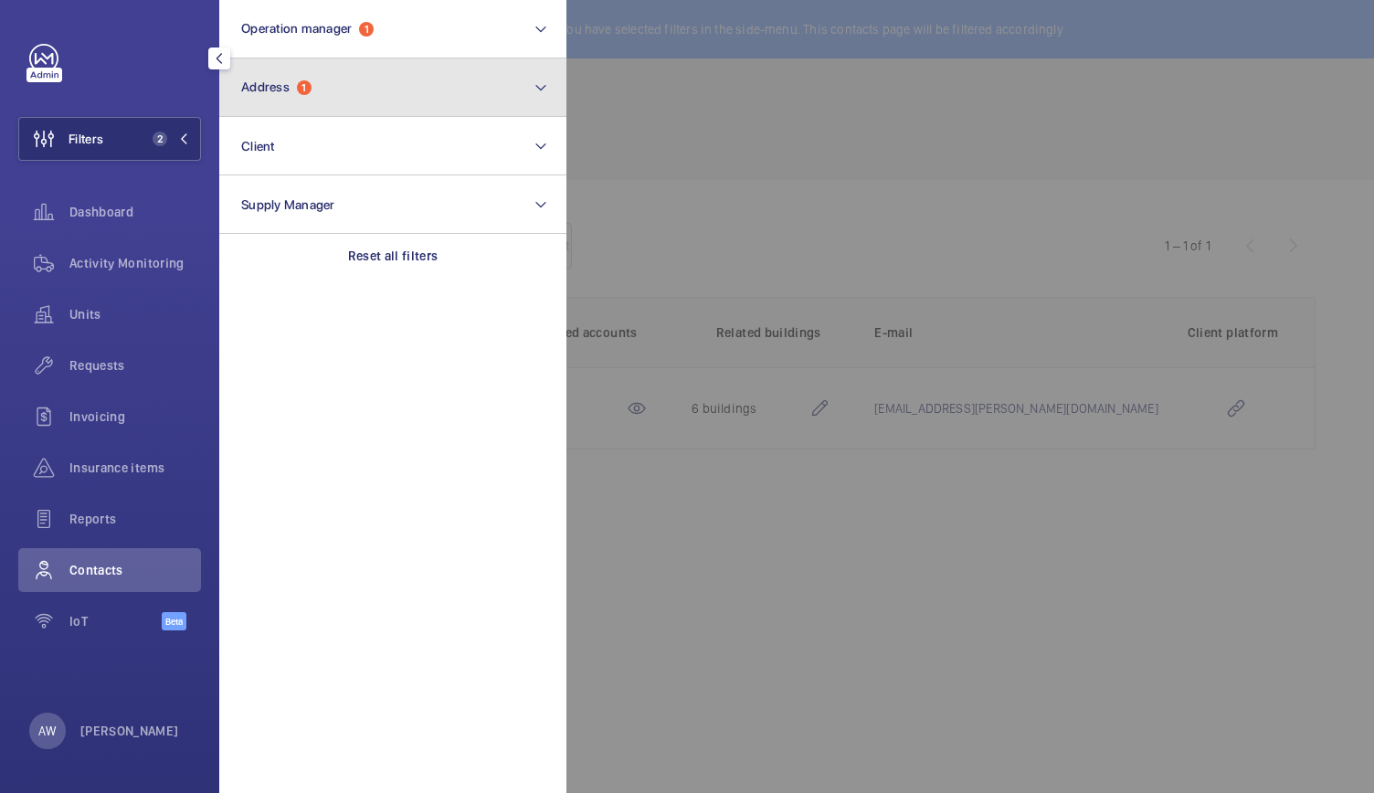
click at [292, 111] on button "Address 1" at bounding box center [392, 87] width 347 height 58
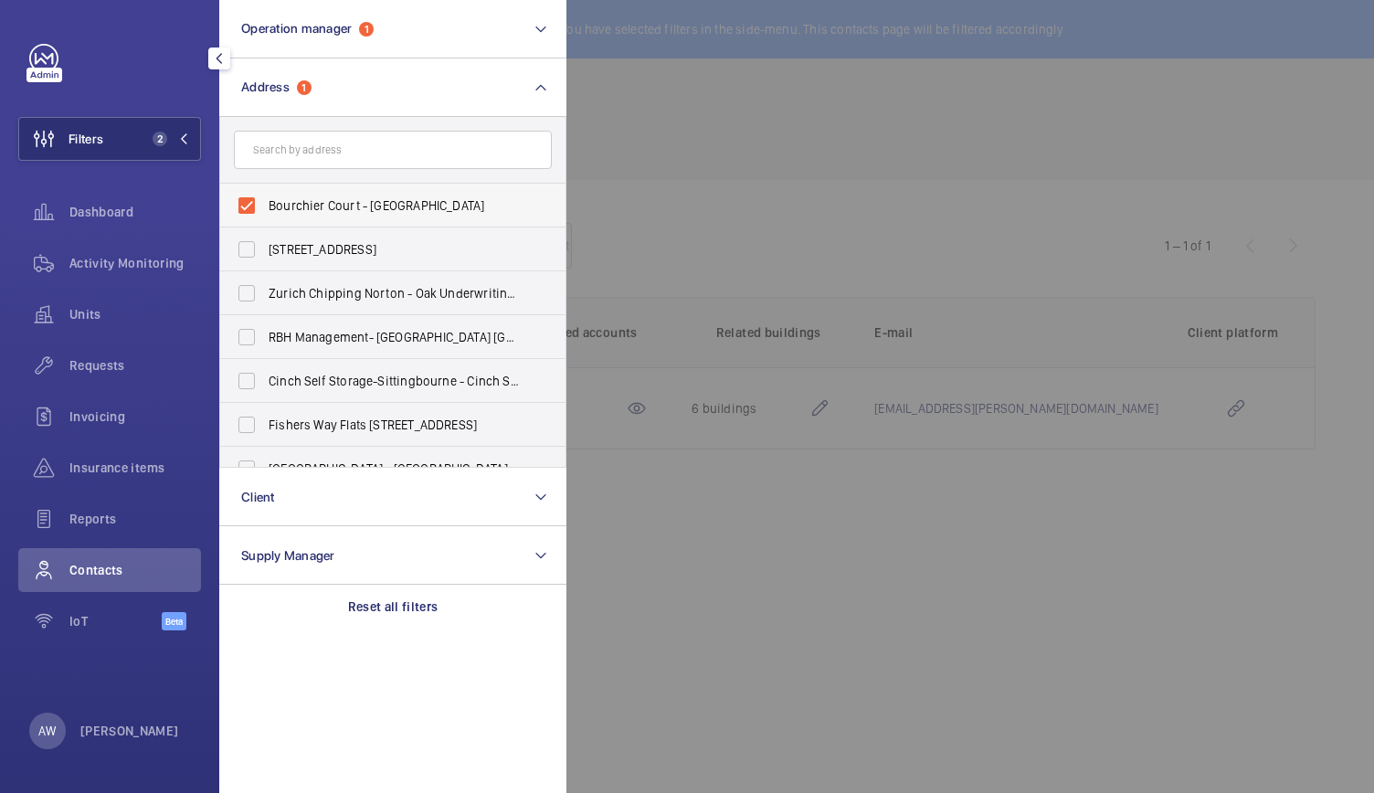
click at [249, 213] on label "Bourchier Court - [GEOGRAPHIC_DATA]" at bounding box center [379, 206] width 318 height 44
click at [249, 213] on input "Bourchier Court - [GEOGRAPHIC_DATA]" at bounding box center [246, 205] width 37 height 37
checkbox input "false"
click at [274, 158] on input "text" at bounding box center [393, 150] width 318 height 38
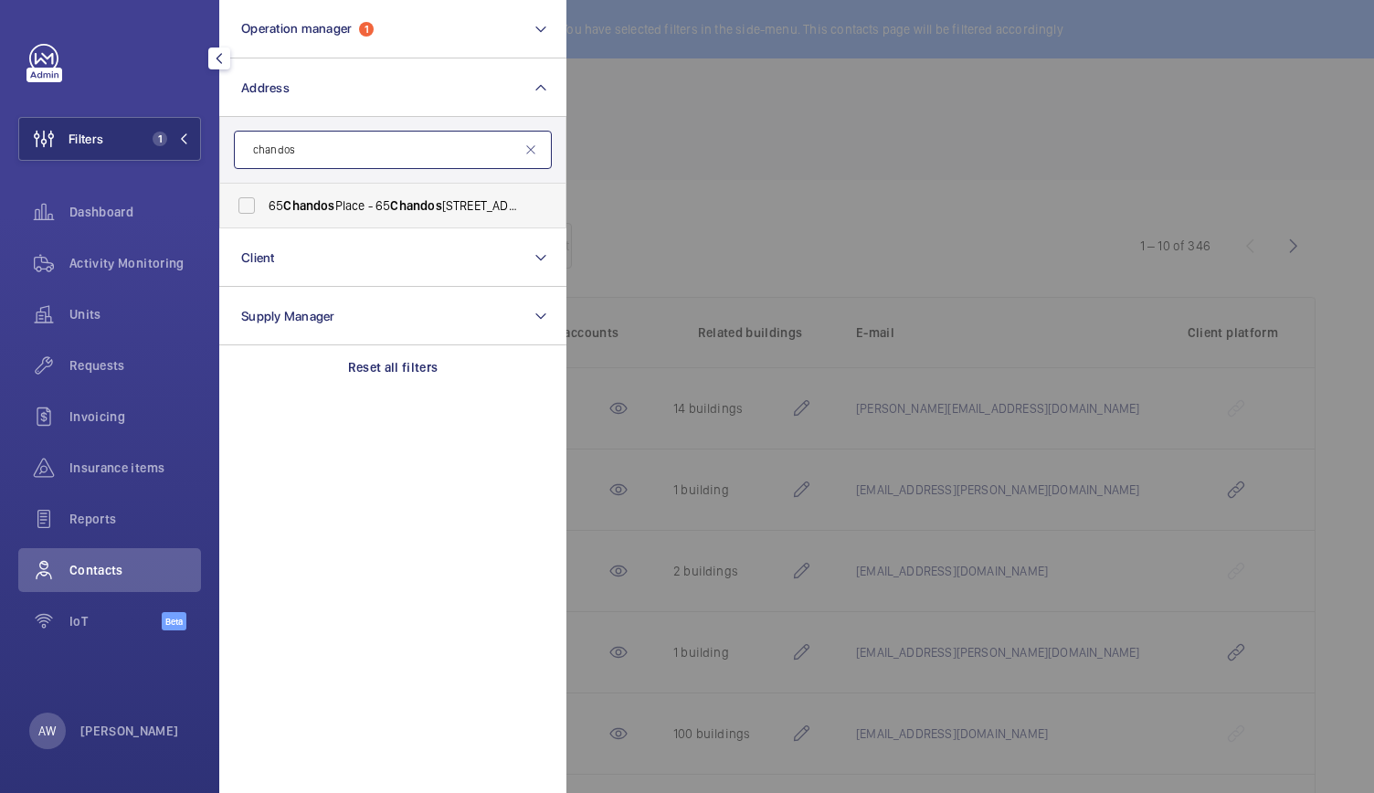
type input "chandos"
click at [285, 202] on span "[STREET_ADDRESS]" at bounding box center [394, 205] width 251 height 18
click at [265, 202] on input "[STREET_ADDRESS]" at bounding box center [246, 205] width 37 height 37
checkbox input "true"
click at [706, 139] on div at bounding box center [1254, 396] width 1374 height 793
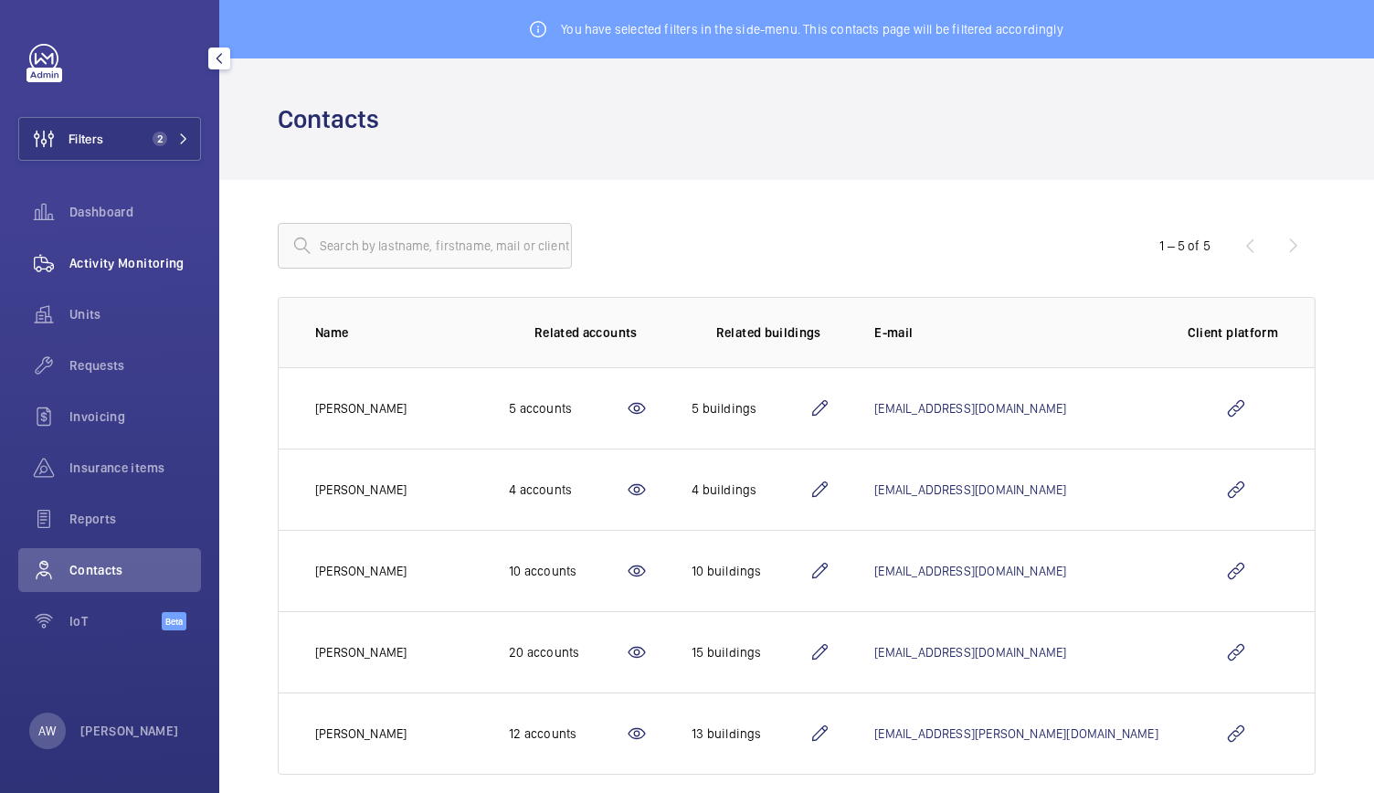
click at [175, 260] on span "Activity Monitoring" at bounding box center [135, 263] width 132 height 18
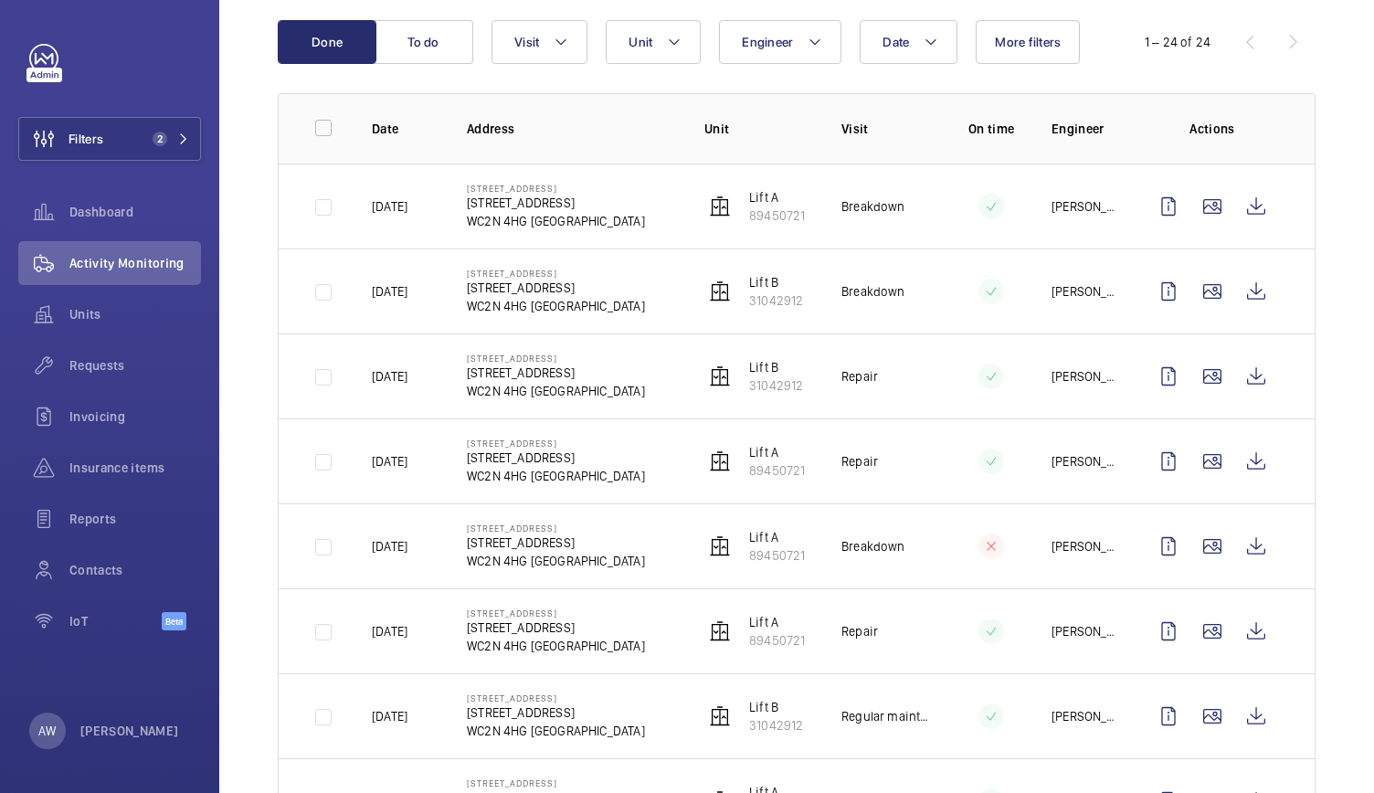
scroll to position [195, 0]
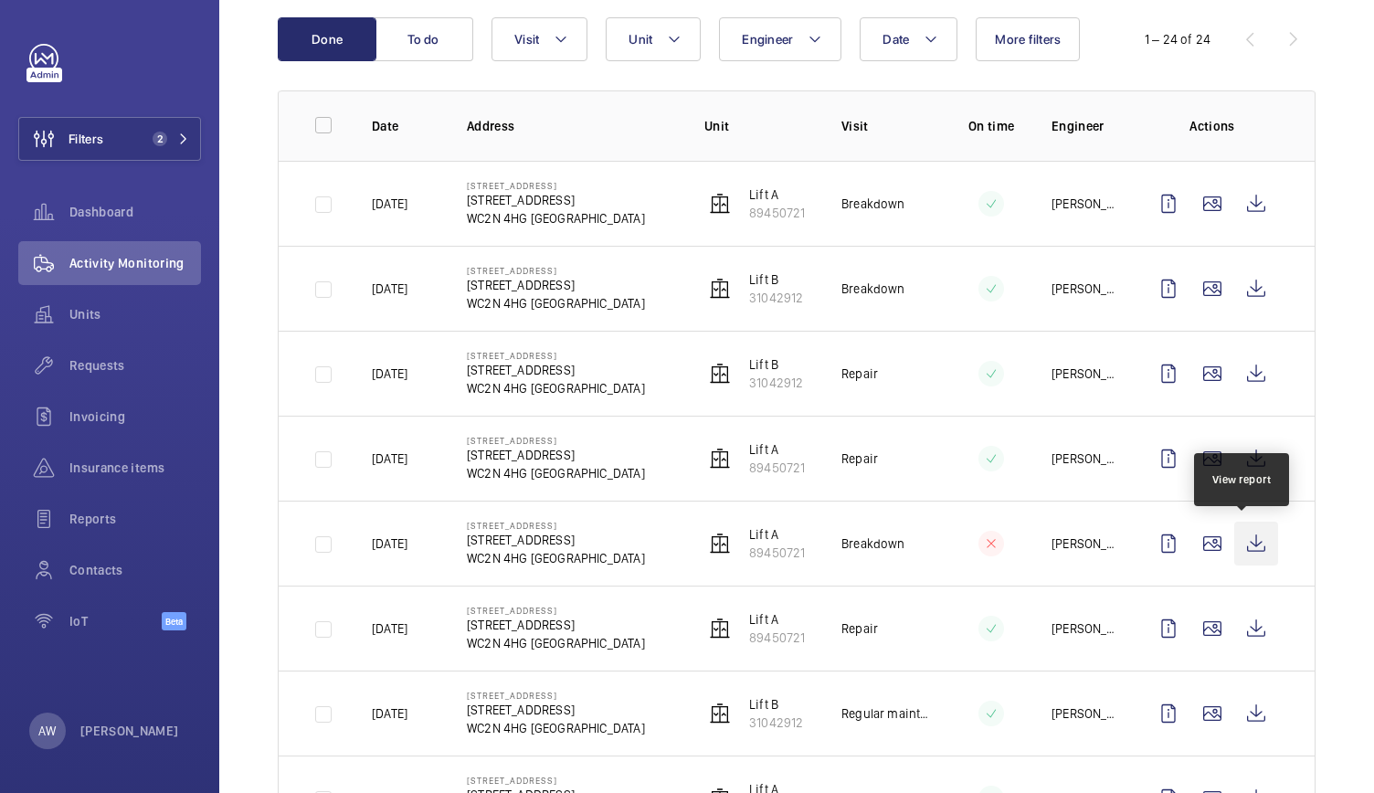
click at [1245, 555] on wm-front-icon-button at bounding box center [1257, 544] width 44 height 44
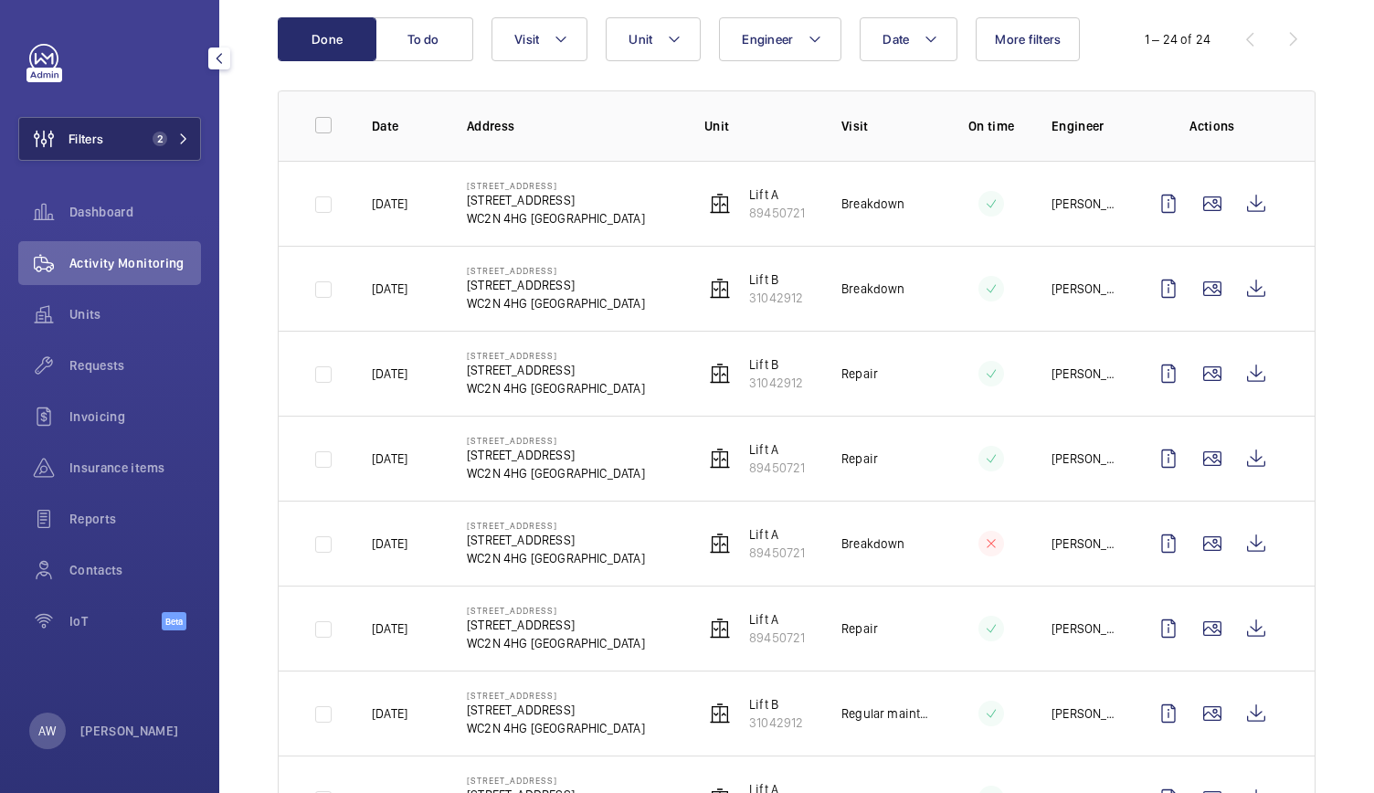
click at [156, 129] on button "Filters 2" at bounding box center [109, 139] width 183 height 44
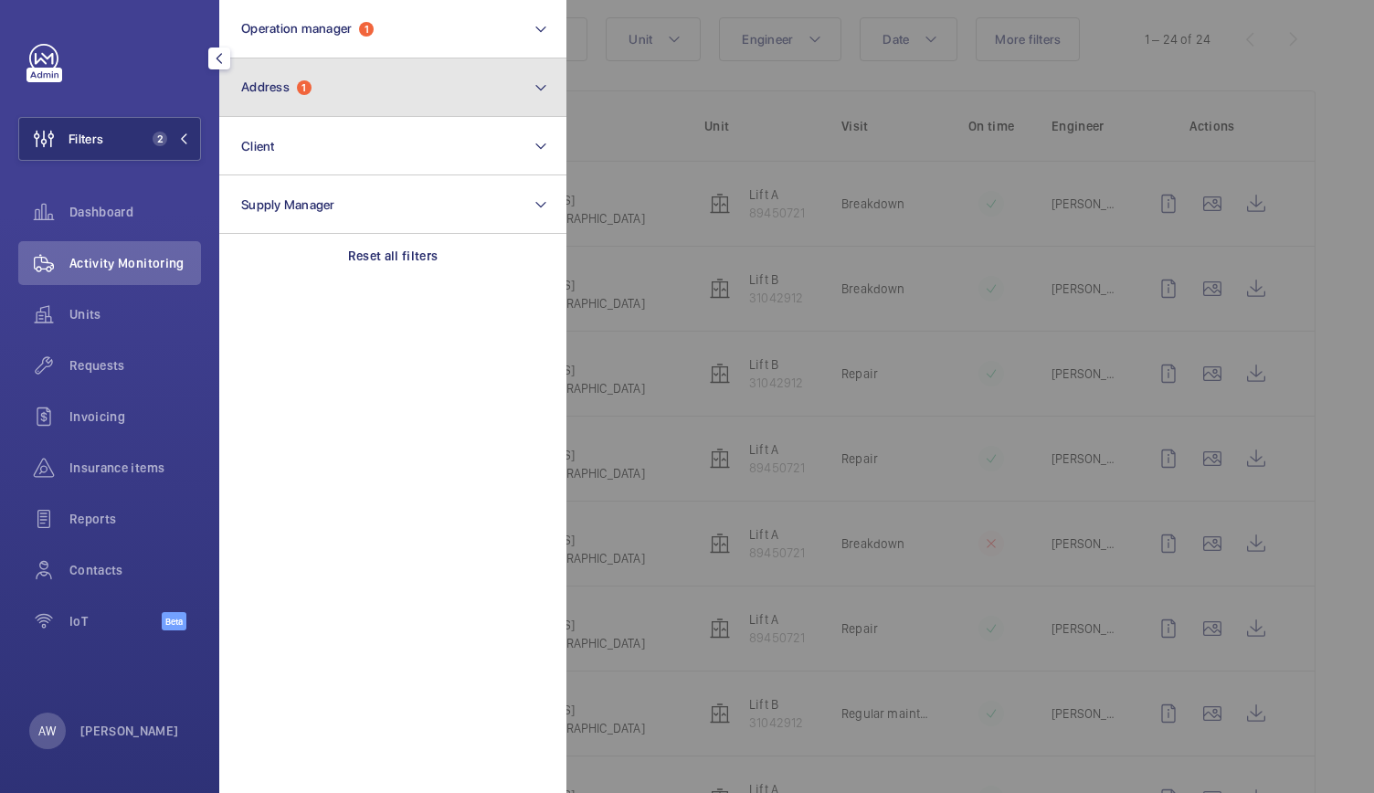
click at [291, 74] on button "Address 1" at bounding box center [392, 87] width 347 height 58
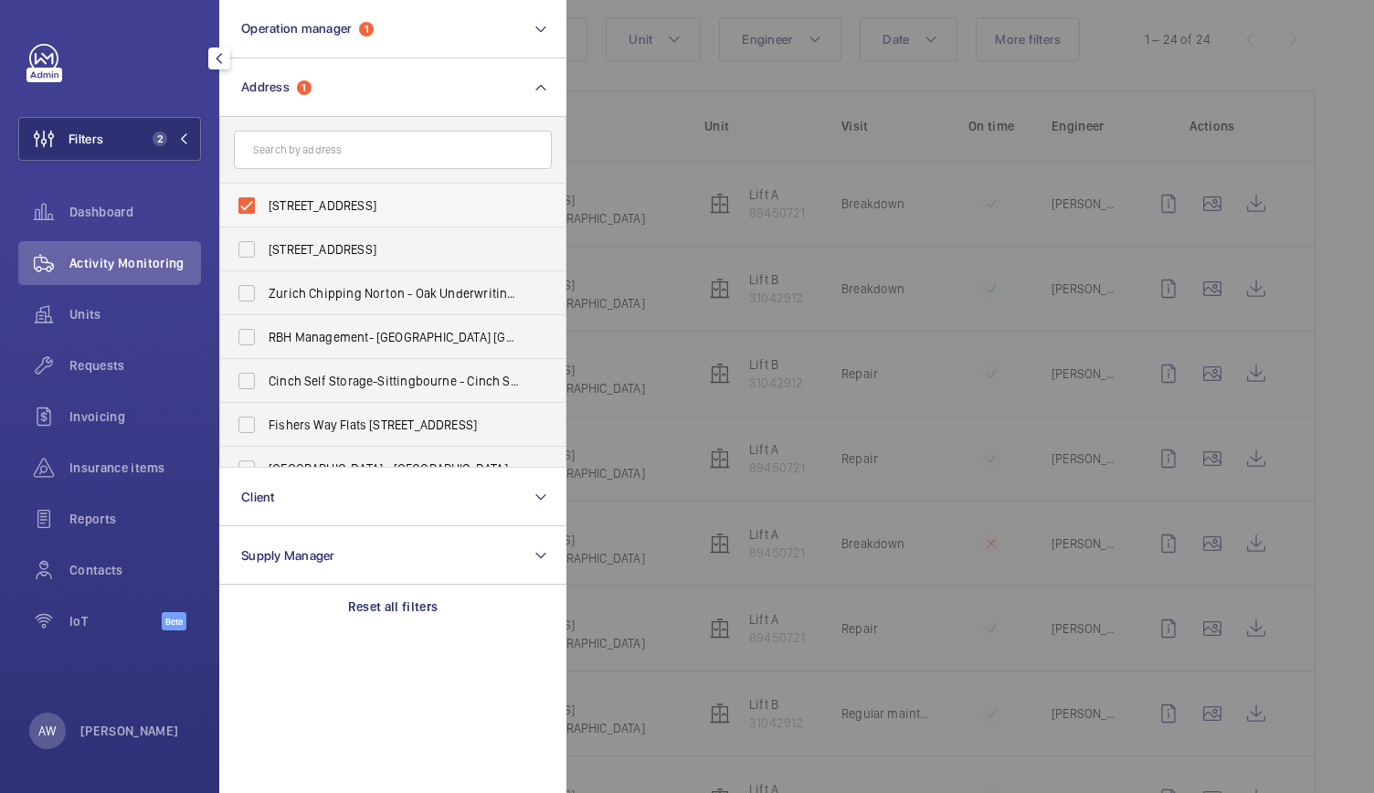
click at [245, 202] on label "[STREET_ADDRESS]" at bounding box center [379, 206] width 318 height 44
click at [245, 202] on input "[STREET_ADDRESS]" at bounding box center [246, 205] width 37 height 37
checkbox input "false"
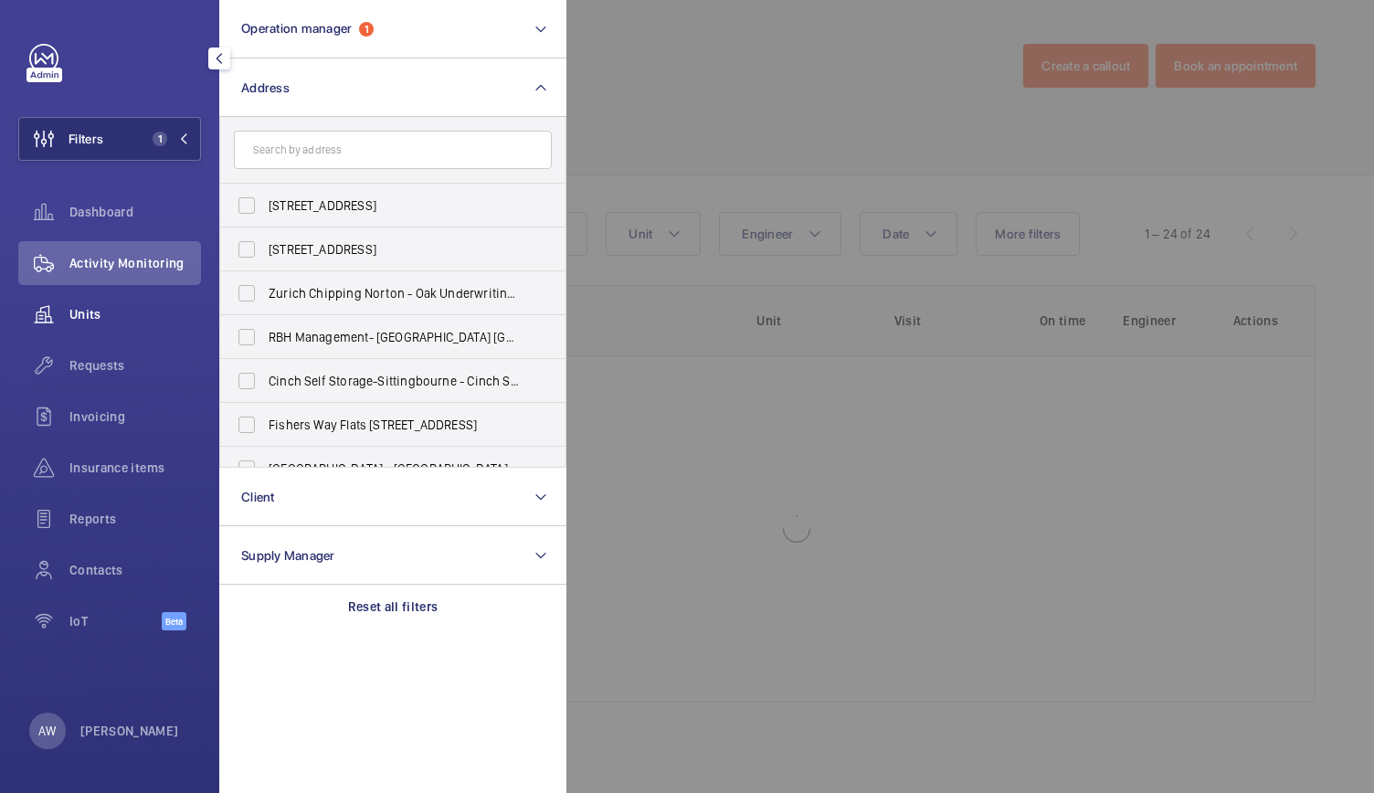
click at [93, 309] on span "Units" at bounding box center [135, 314] width 132 height 18
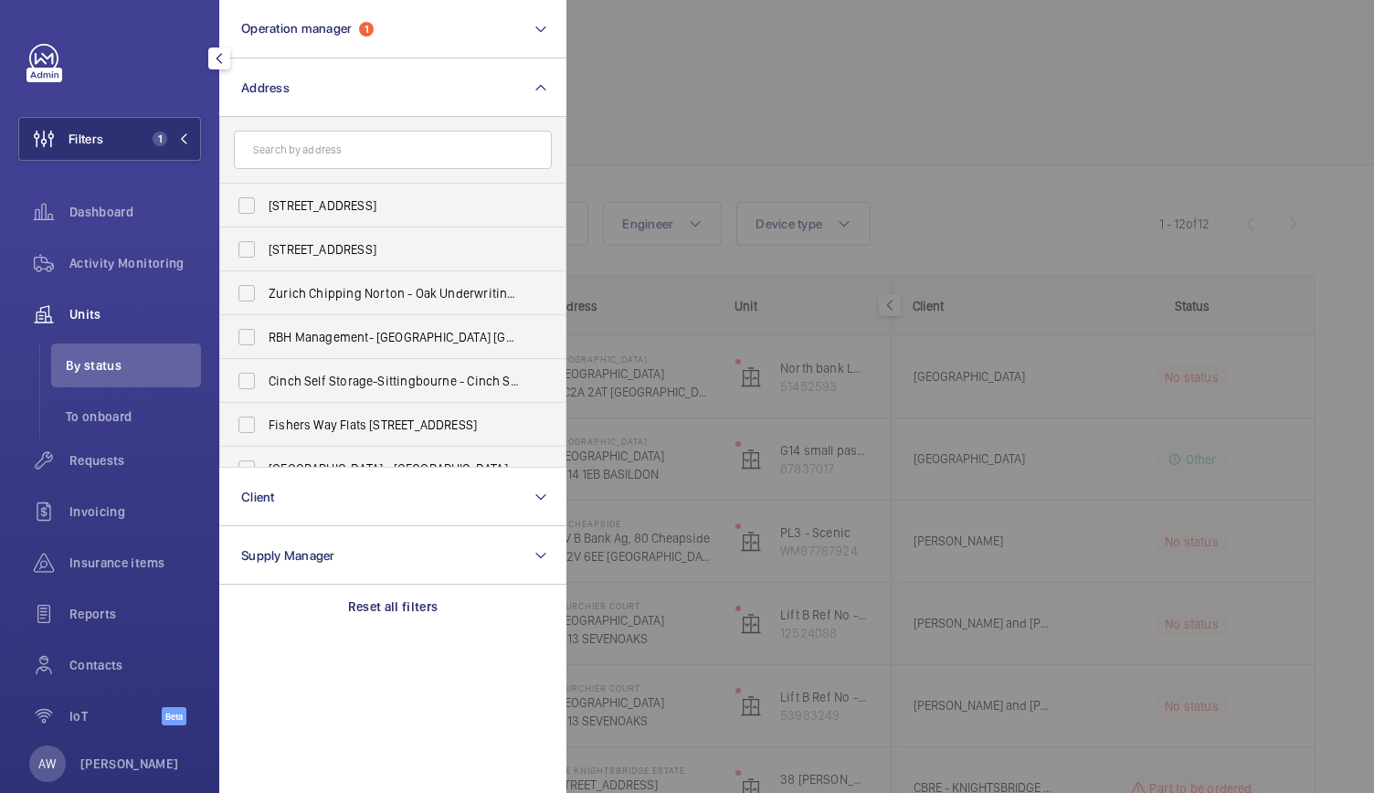
click at [939, 154] on div at bounding box center [1254, 396] width 1374 height 793
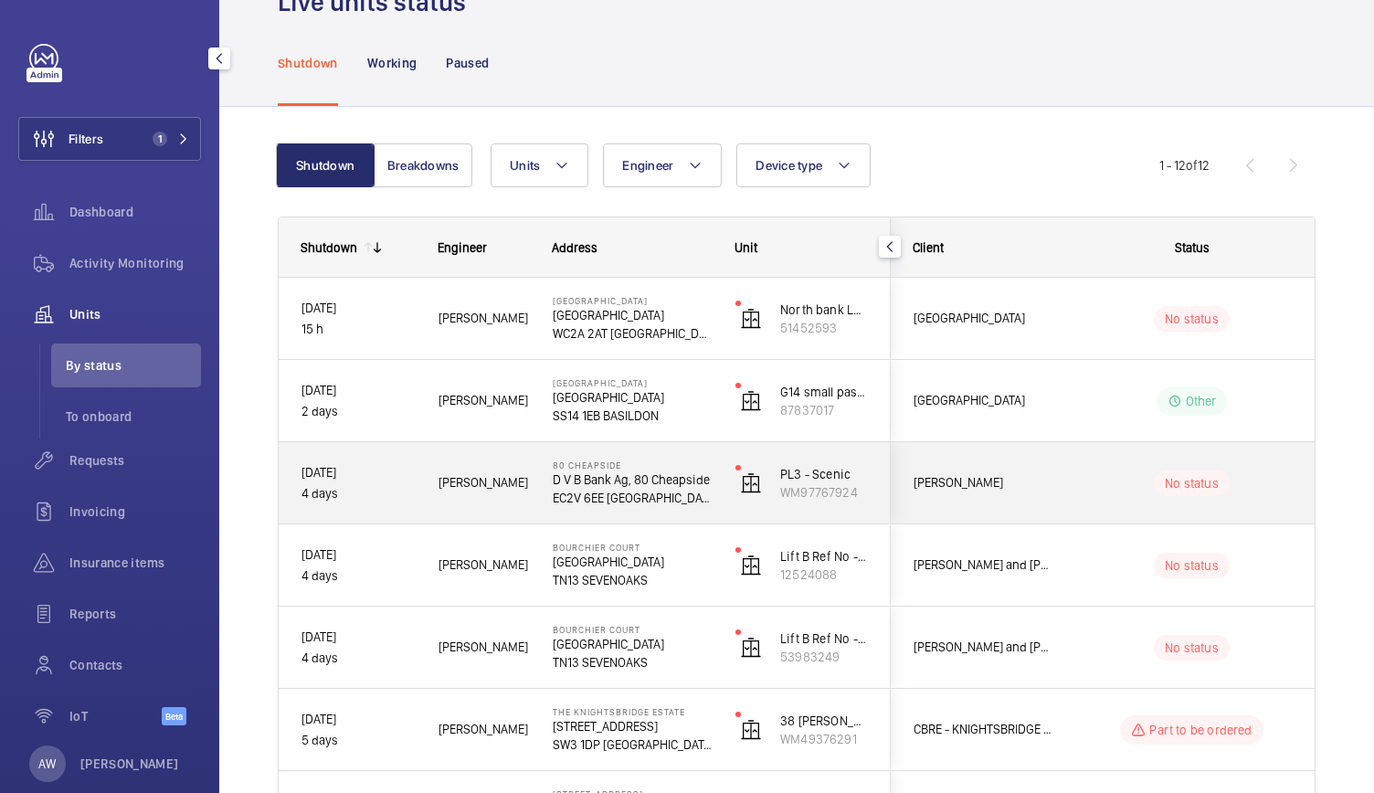
scroll to position [59, 0]
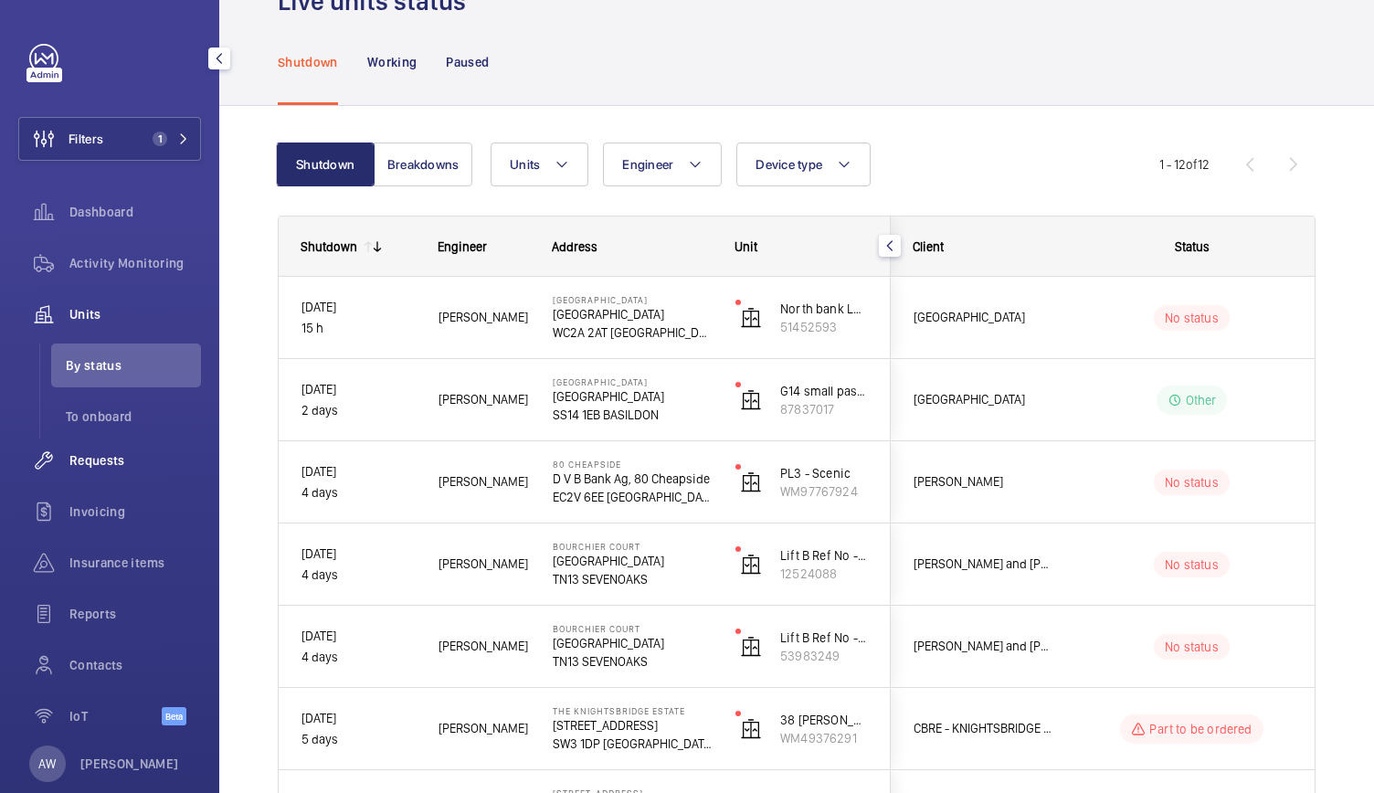
click at [98, 468] on span "Requests" at bounding box center [135, 460] width 132 height 18
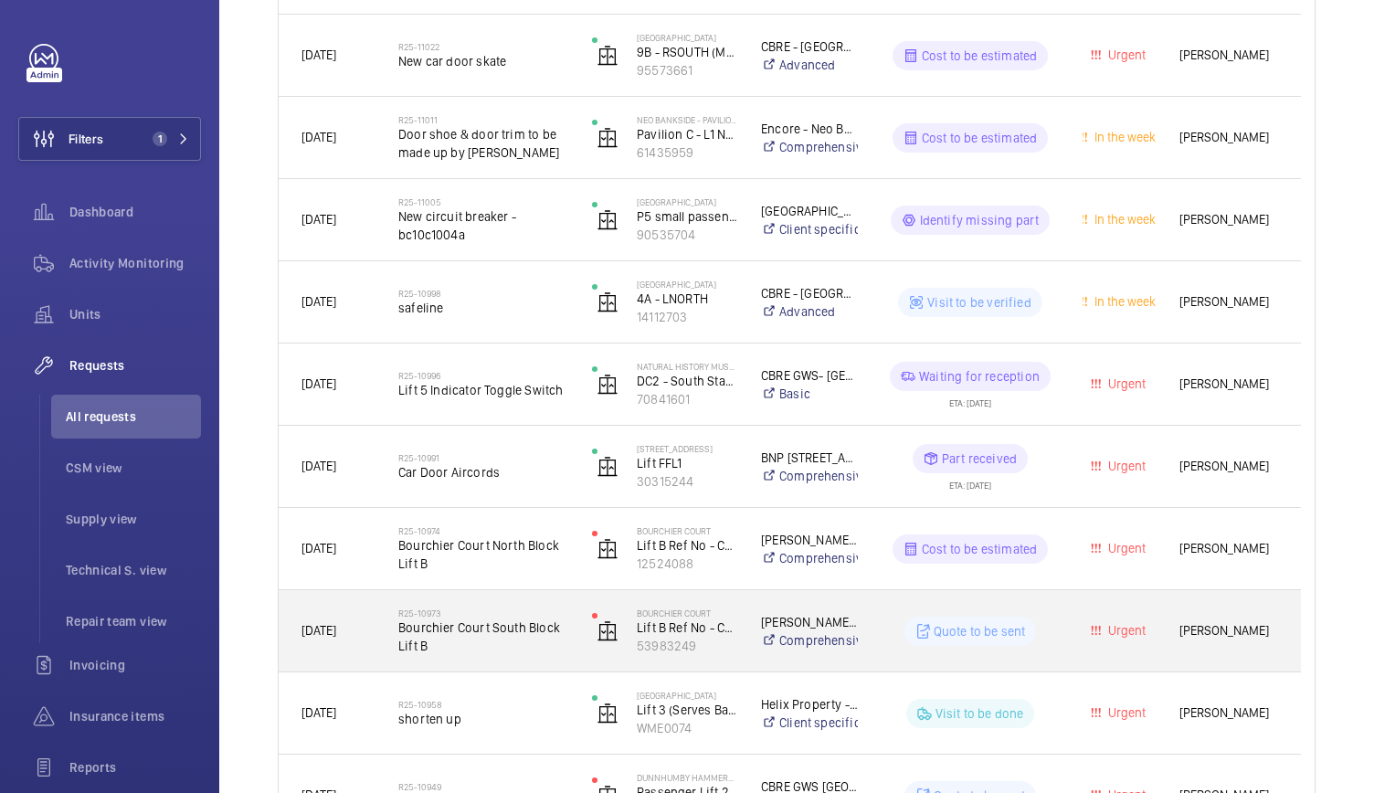
scroll to position [854, 0]
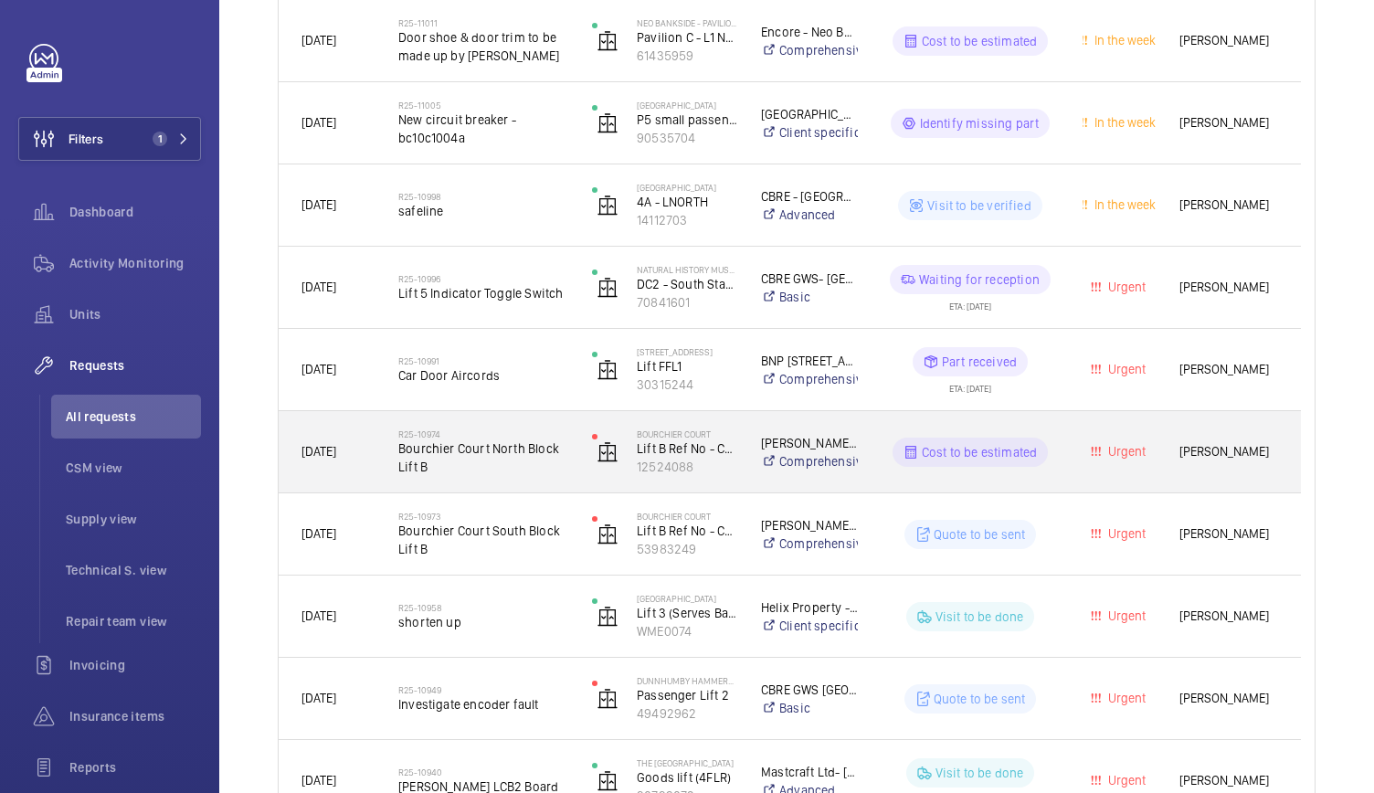
click at [509, 478] on div "R25-10974 Bourchier Court North Block Lift B" at bounding box center [473, 452] width 192 height 82
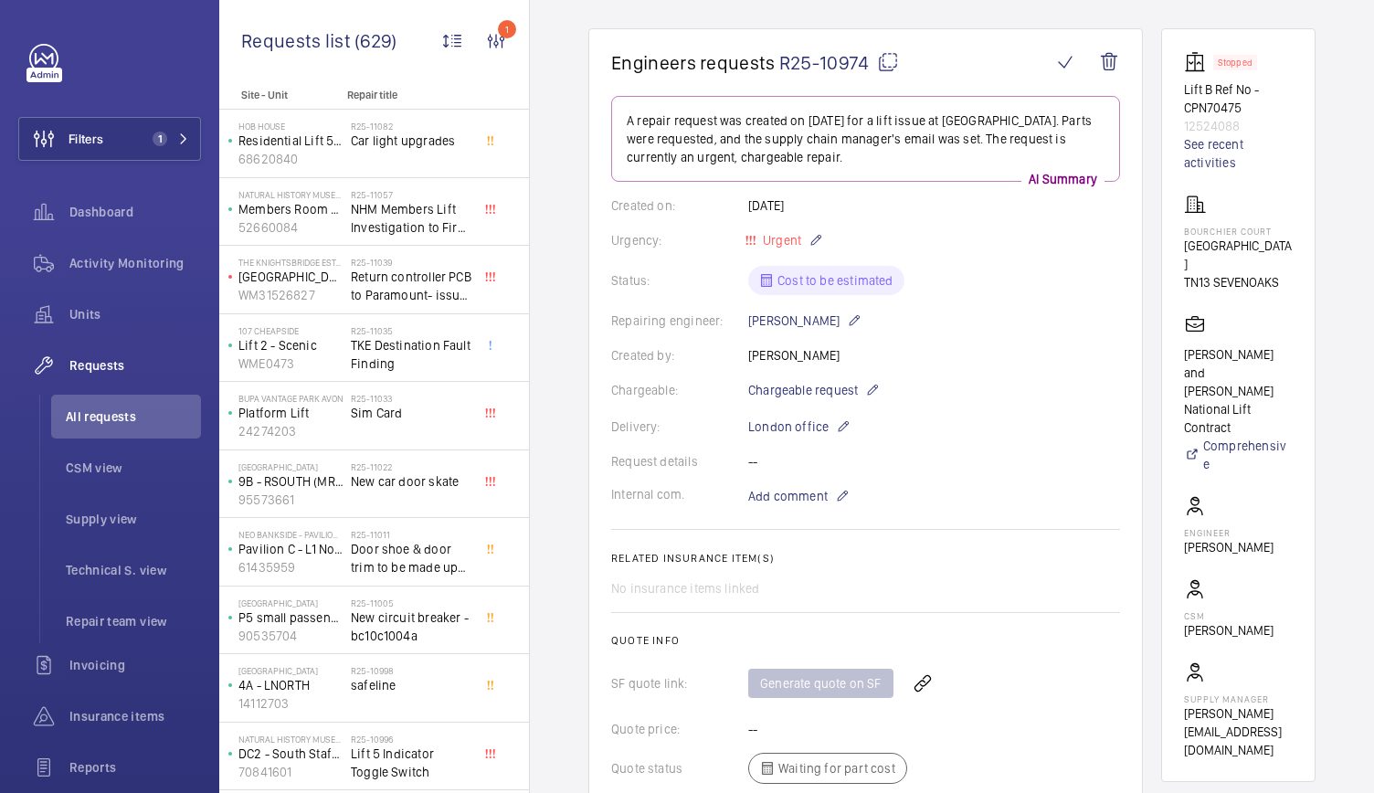
scroll to position [154, 0]
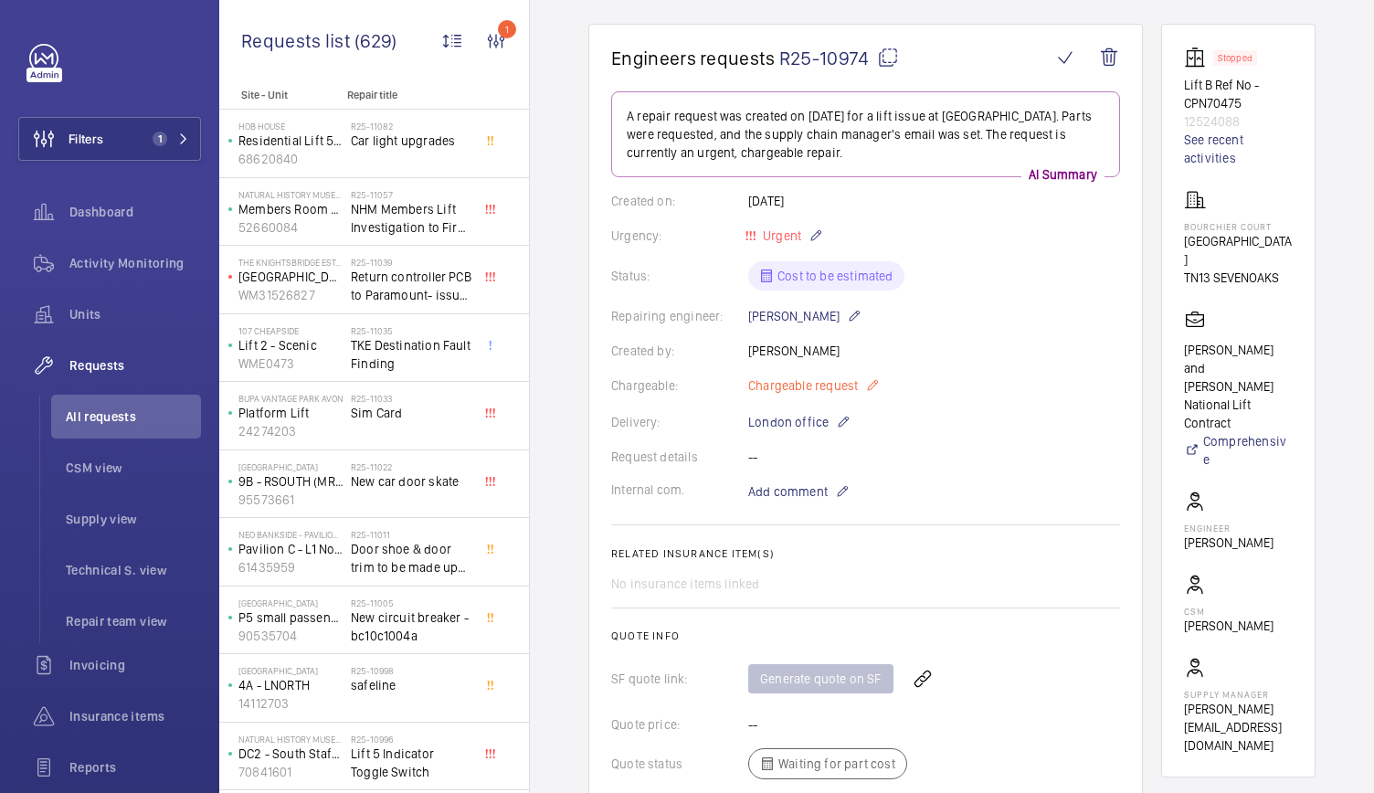
click at [824, 379] on span "Chargeable request" at bounding box center [803, 386] width 110 height 18
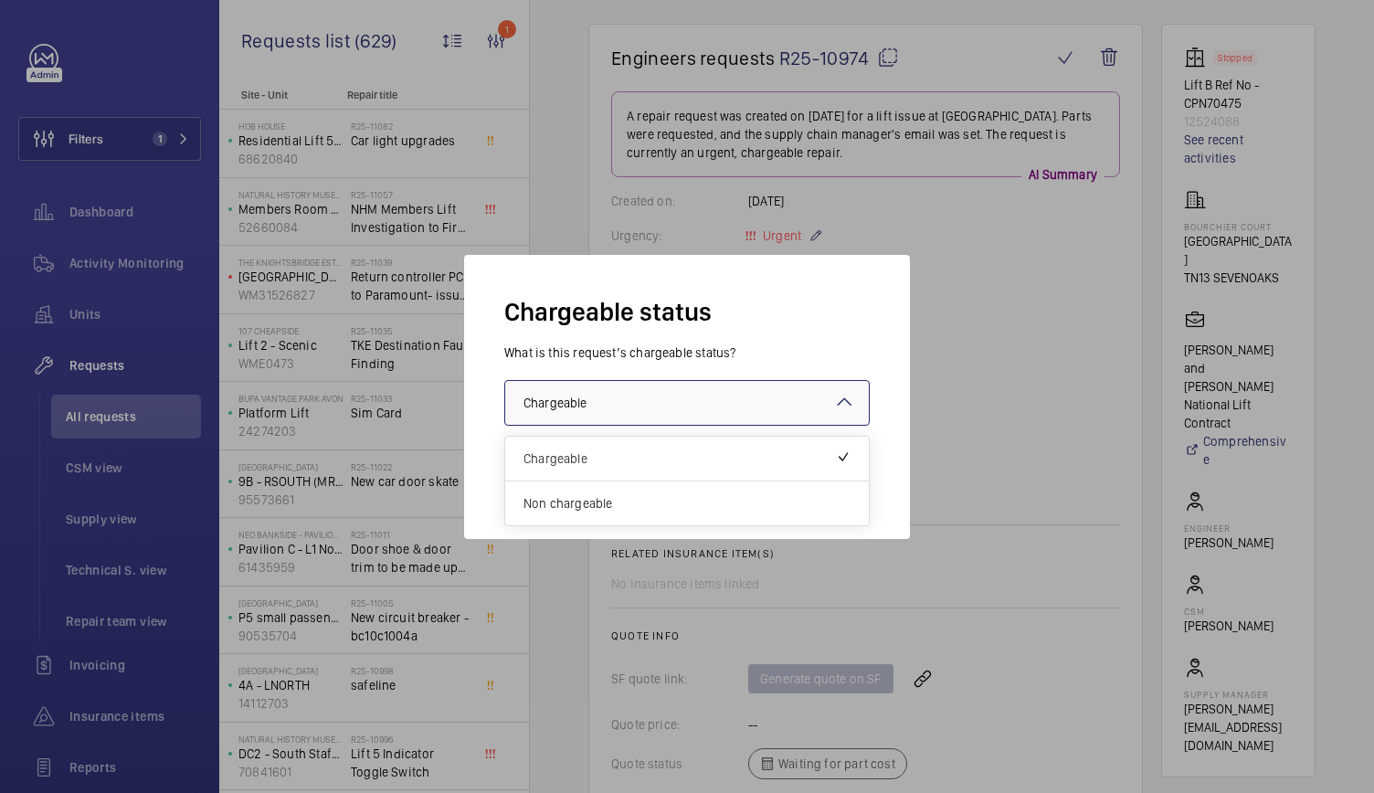
click at [735, 411] on div at bounding box center [687, 403] width 364 height 44
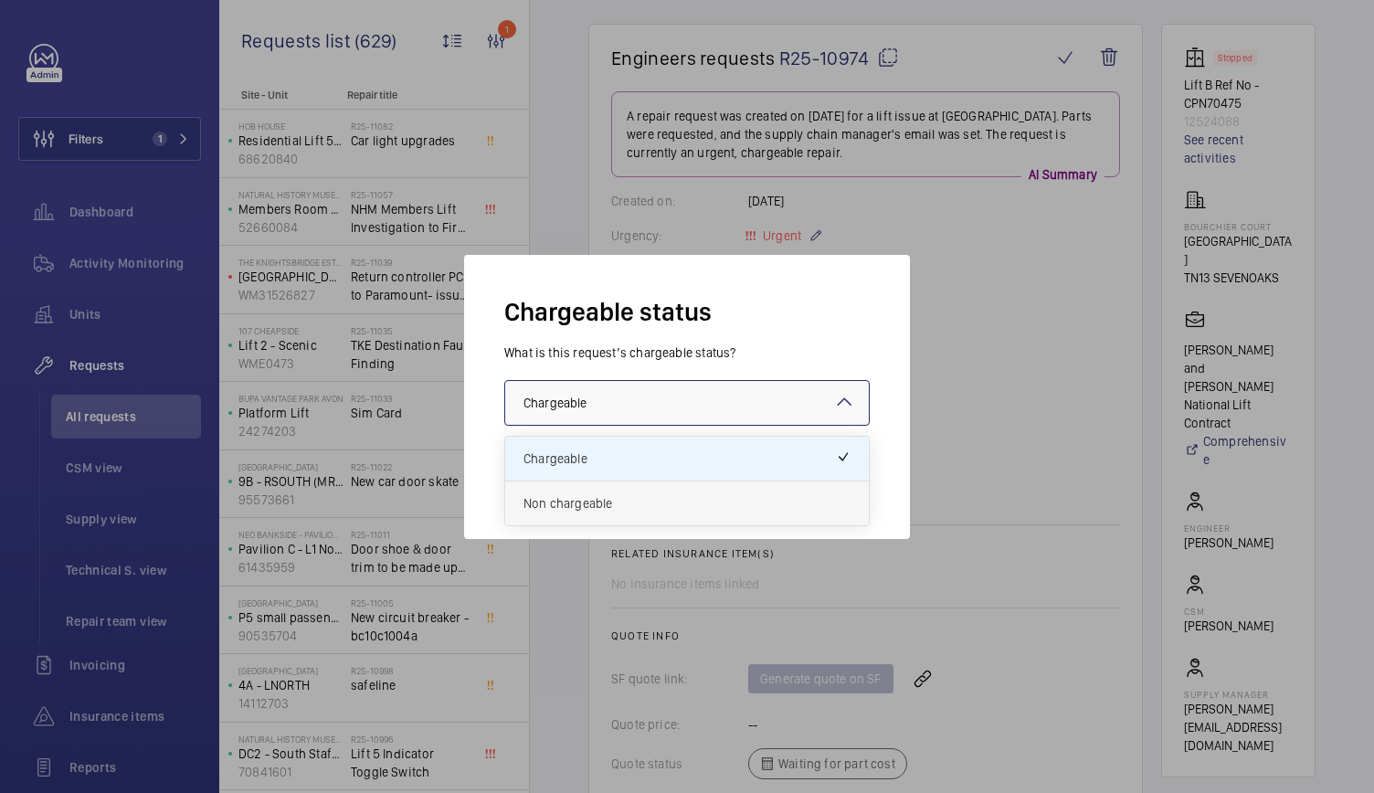
click at [632, 515] on div "Non chargeable" at bounding box center [687, 504] width 364 height 44
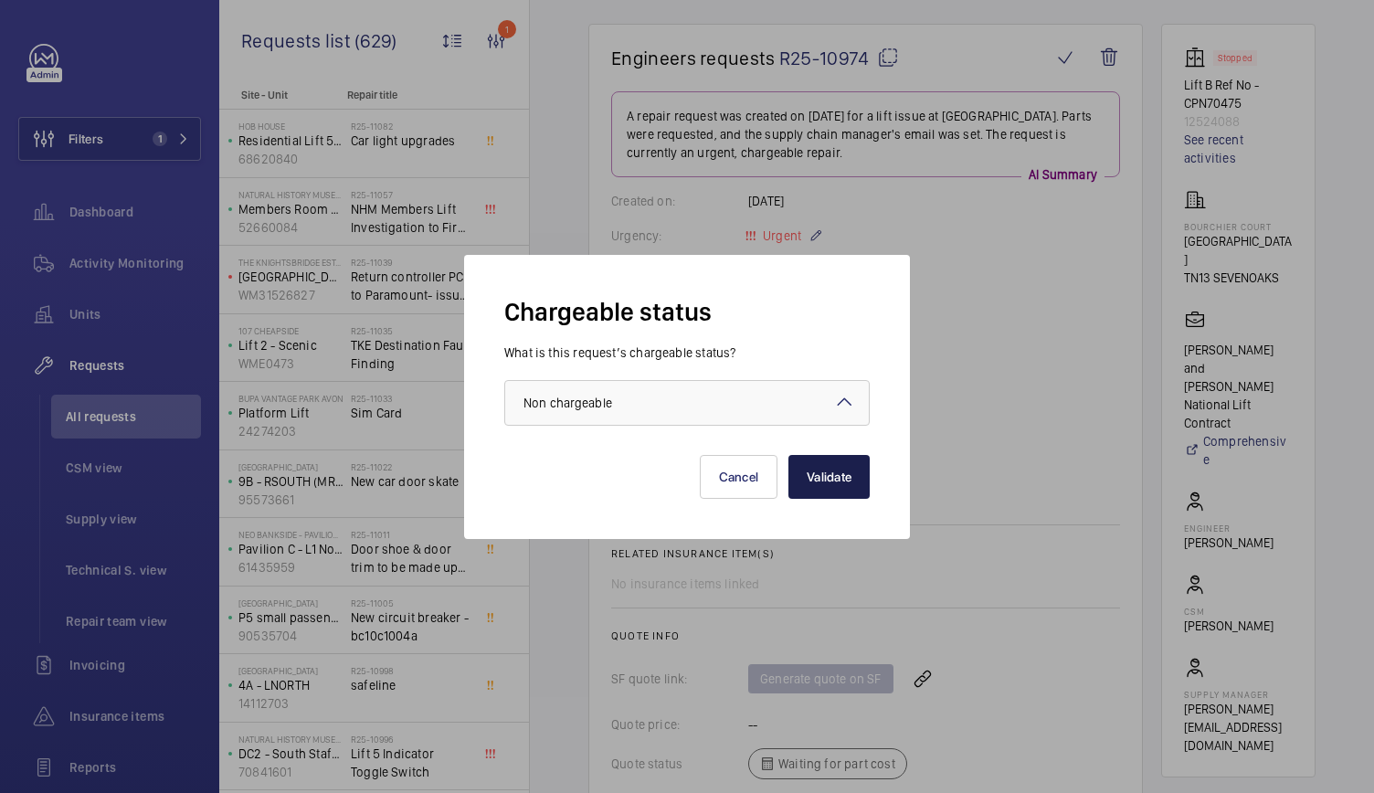
click at [825, 471] on button "Validate" at bounding box center [829, 477] width 81 height 44
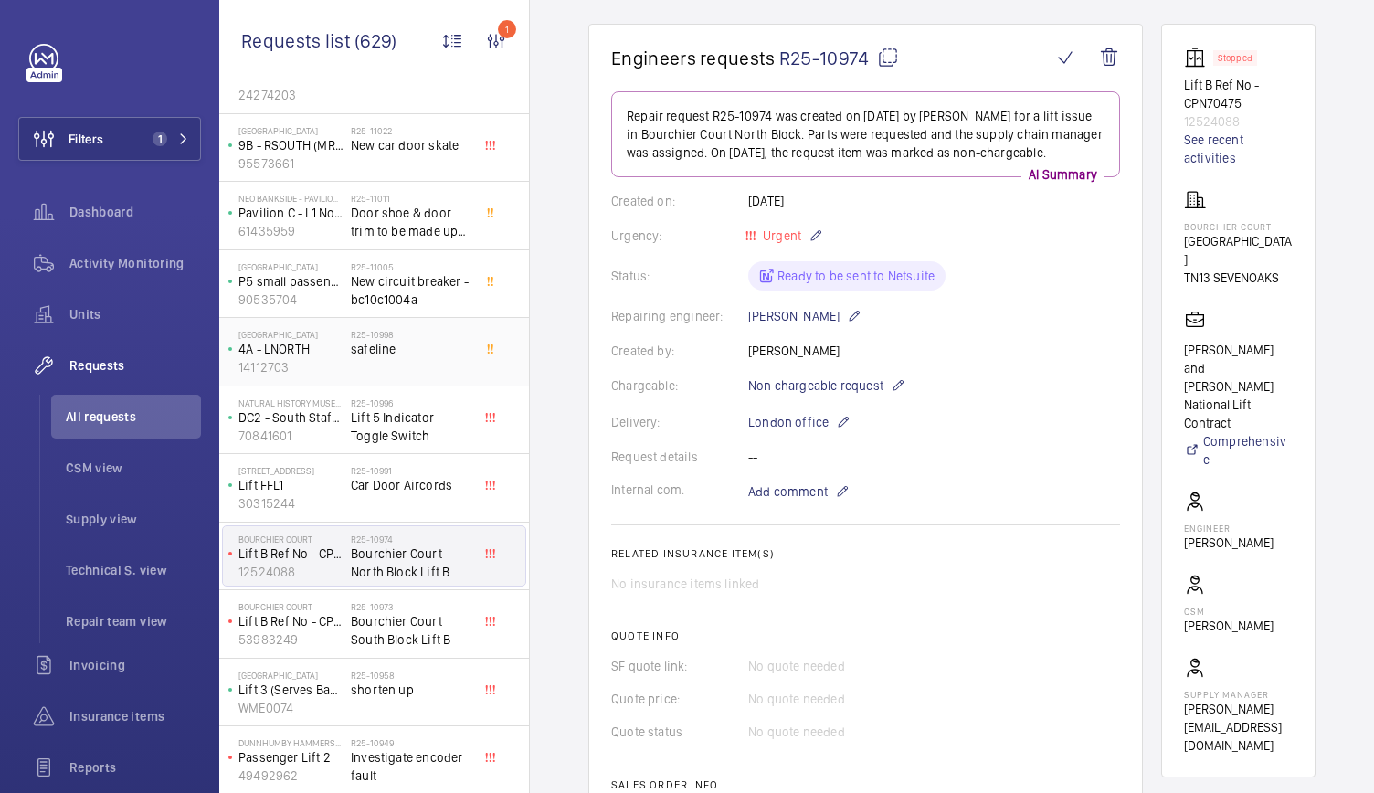
scroll to position [348, 0]
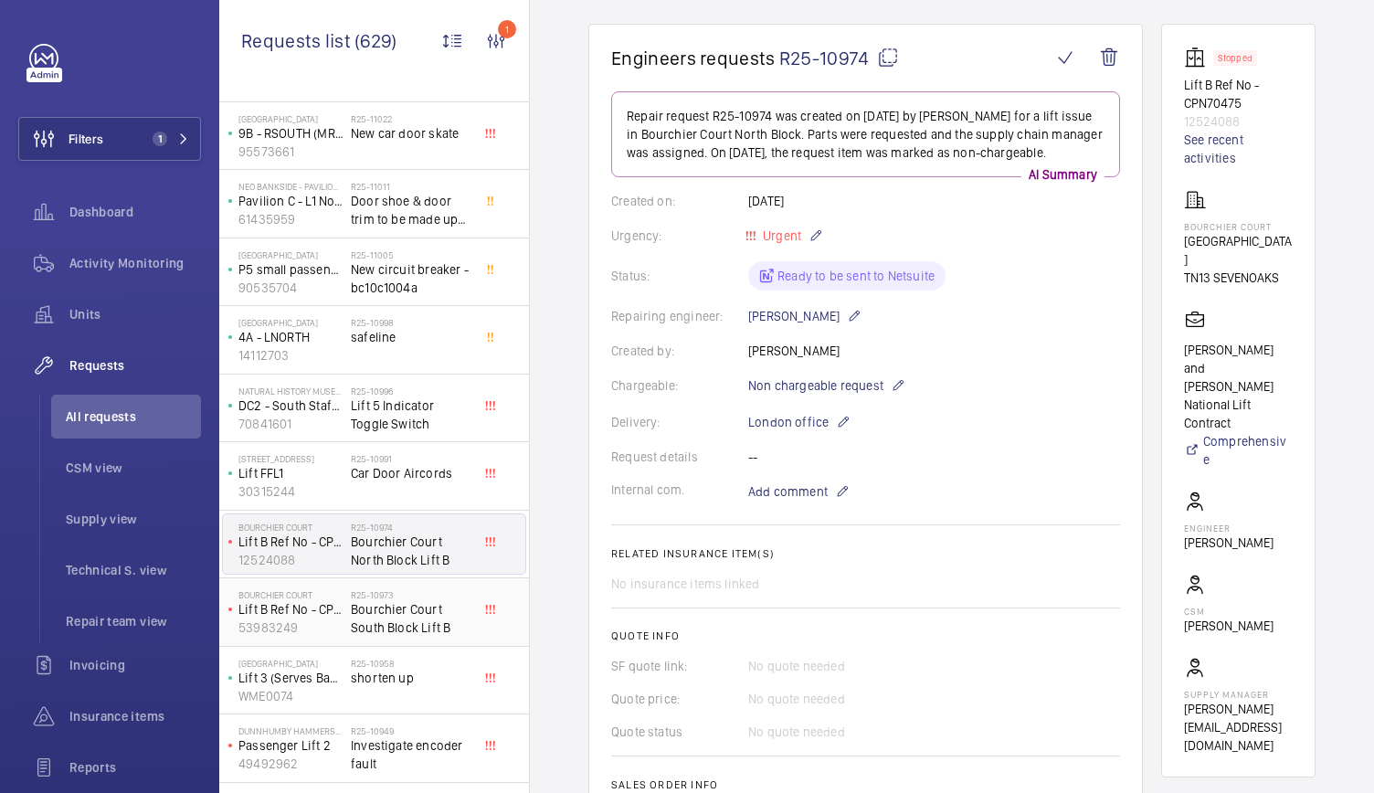
click at [360, 617] on span "Bourchier Court South Block Lift B" at bounding box center [411, 618] width 121 height 37
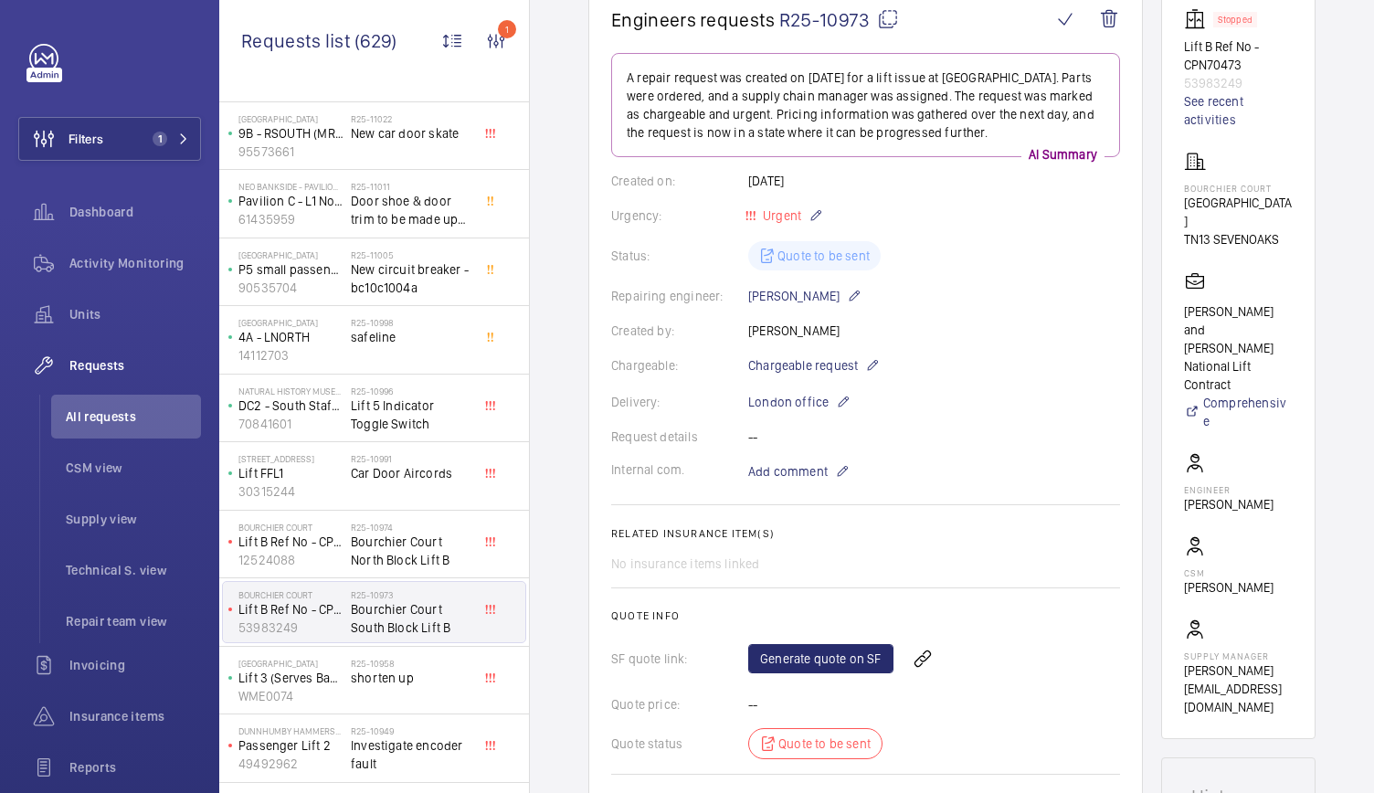
scroll to position [153, 0]
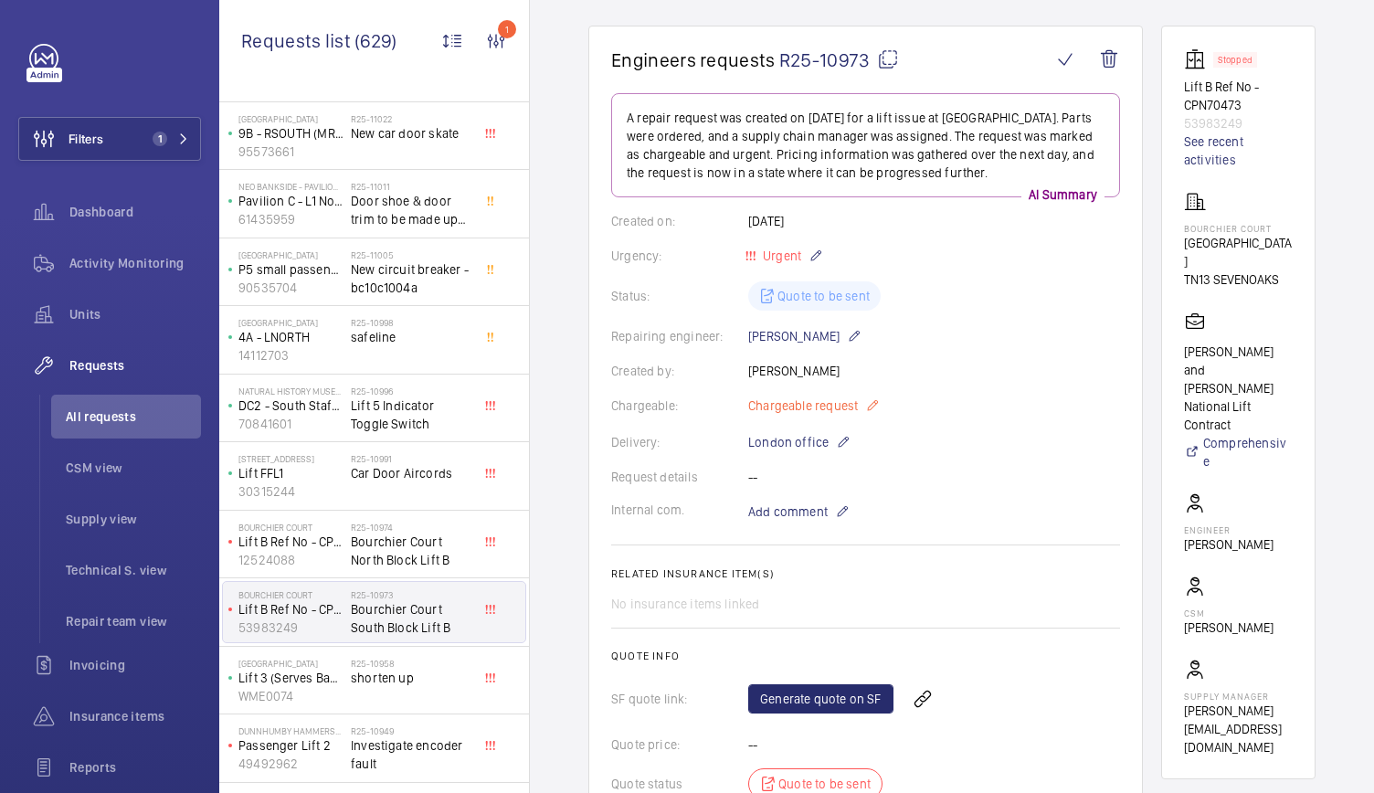
click at [865, 408] on p "Chargeable request" at bounding box center [814, 406] width 132 height 22
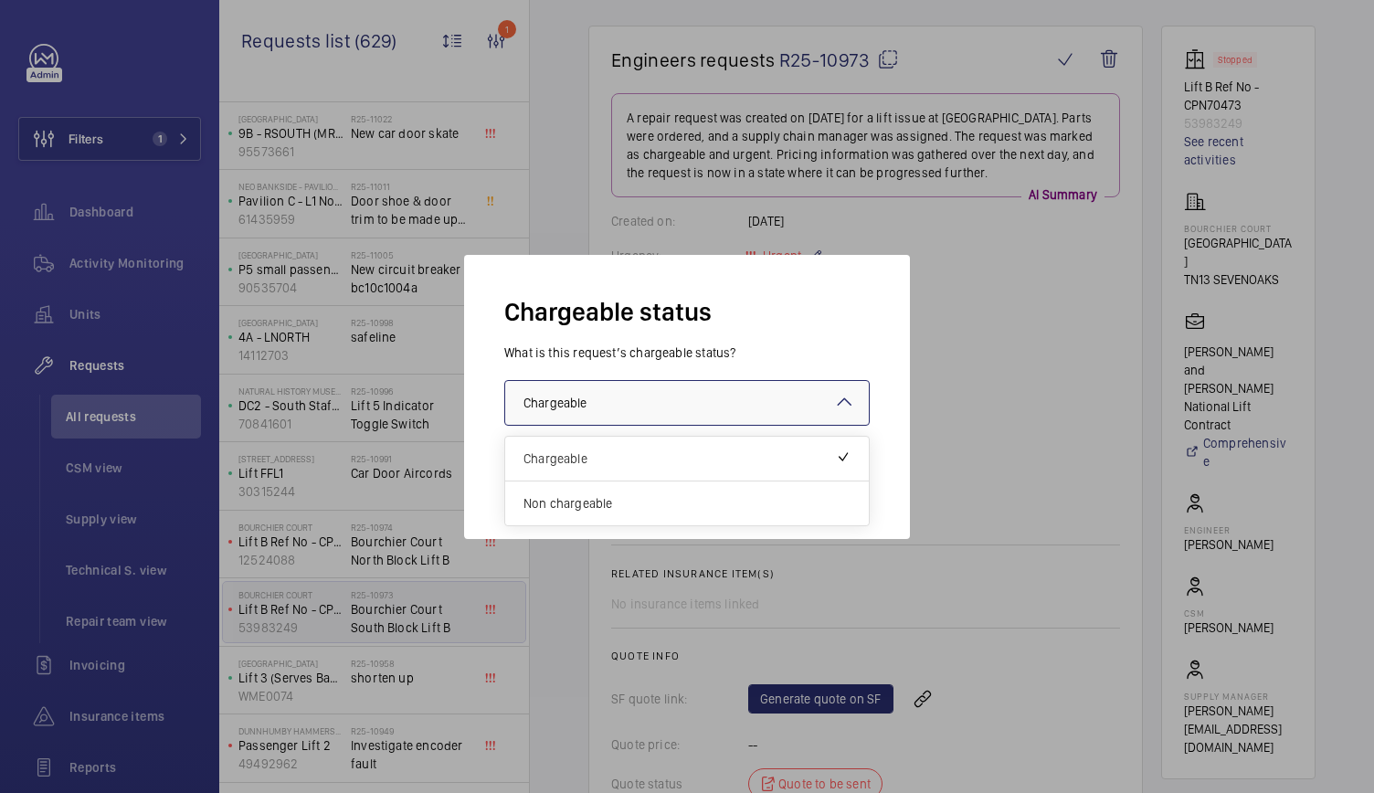
click at [789, 384] on div at bounding box center [687, 403] width 364 height 44
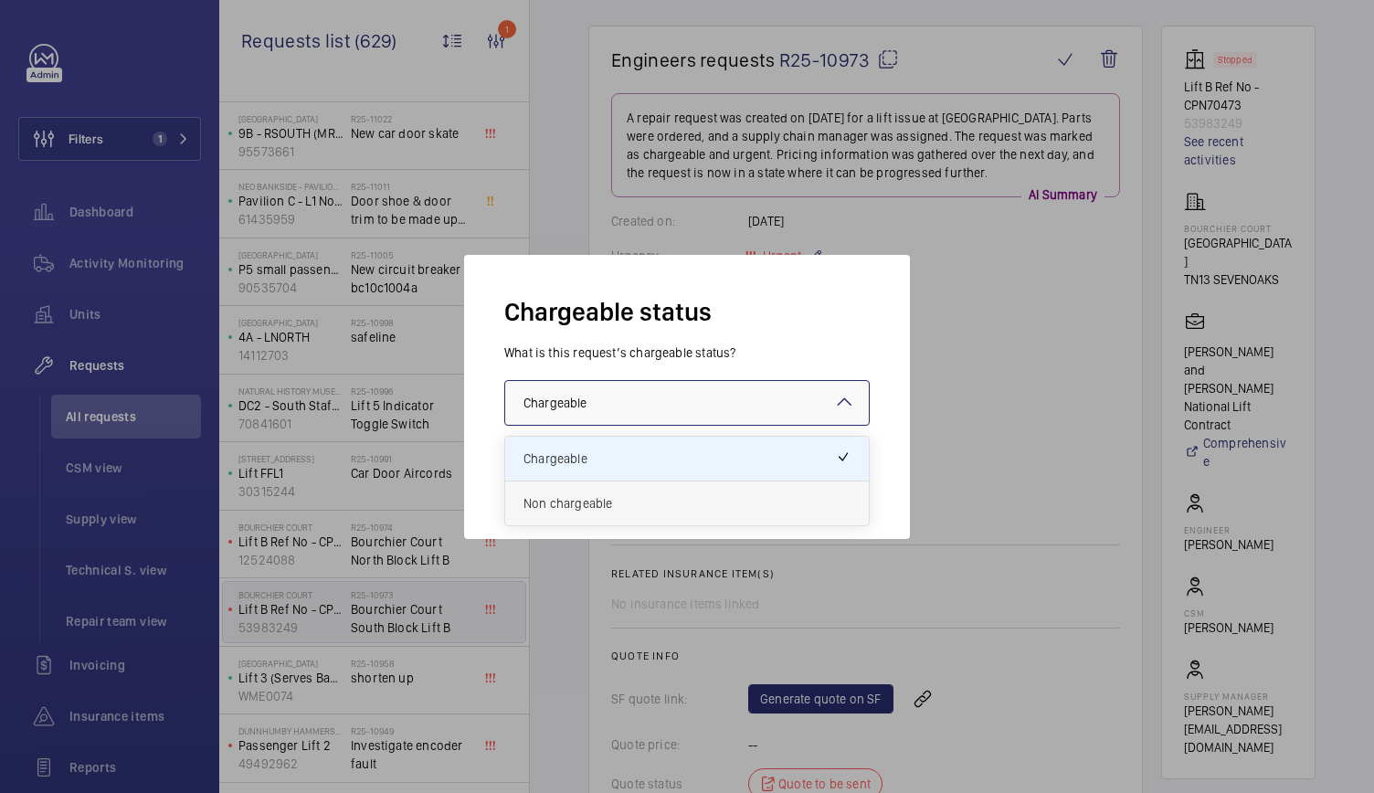
click at [688, 509] on span "Non chargeable" at bounding box center [687, 503] width 327 height 18
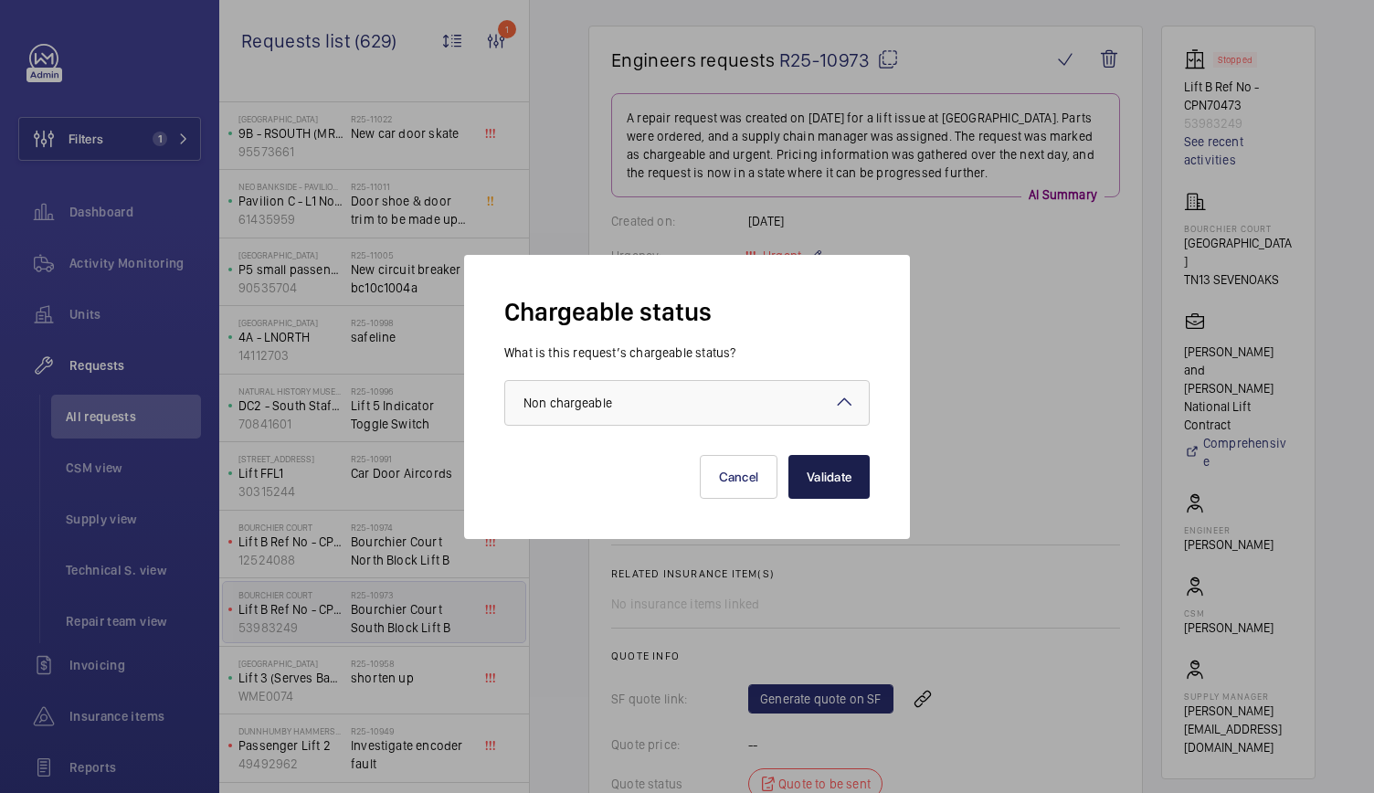
click at [833, 472] on button "Validate" at bounding box center [829, 477] width 81 height 44
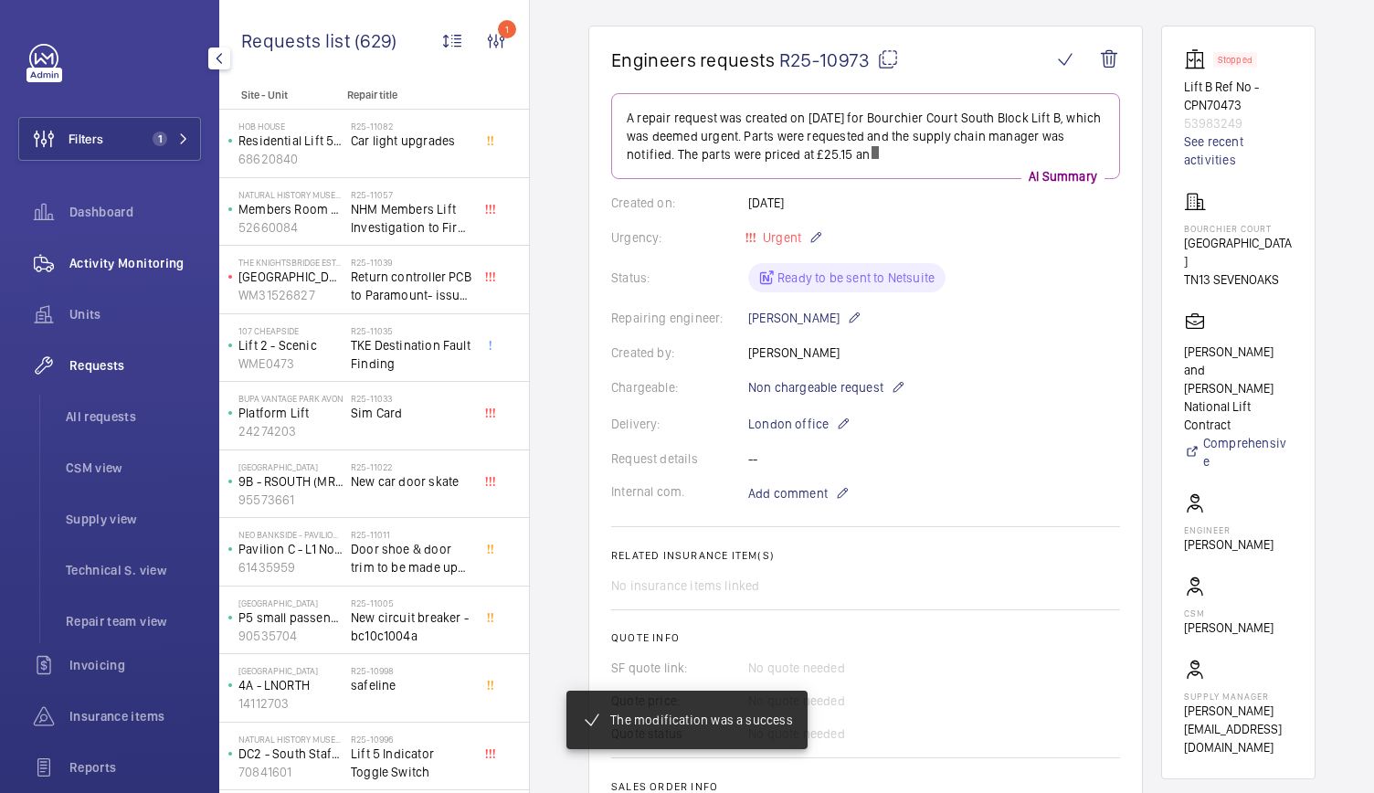
click at [111, 255] on span "Activity Monitoring" at bounding box center [135, 263] width 132 height 18
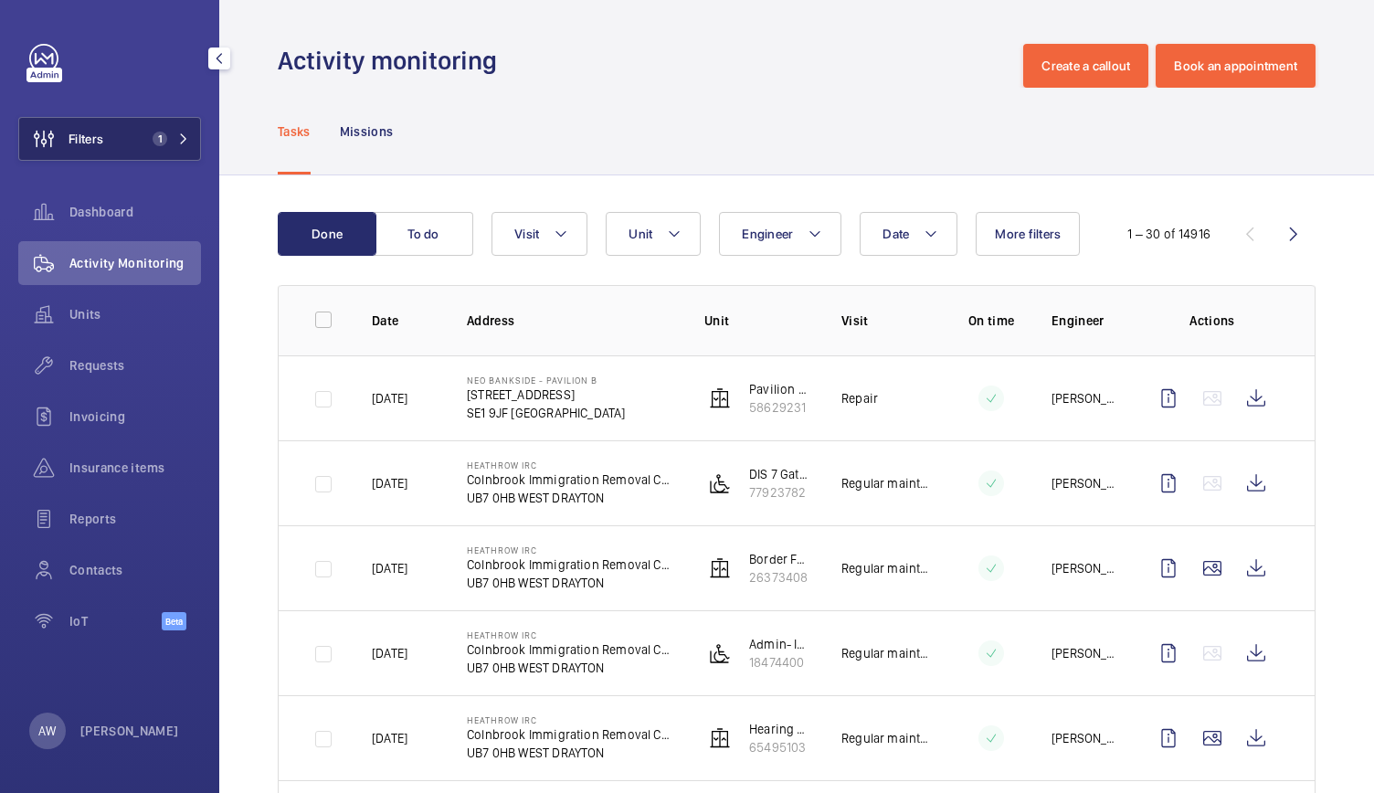
click at [116, 154] on button "Filters 1" at bounding box center [109, 139] width 183 height 44
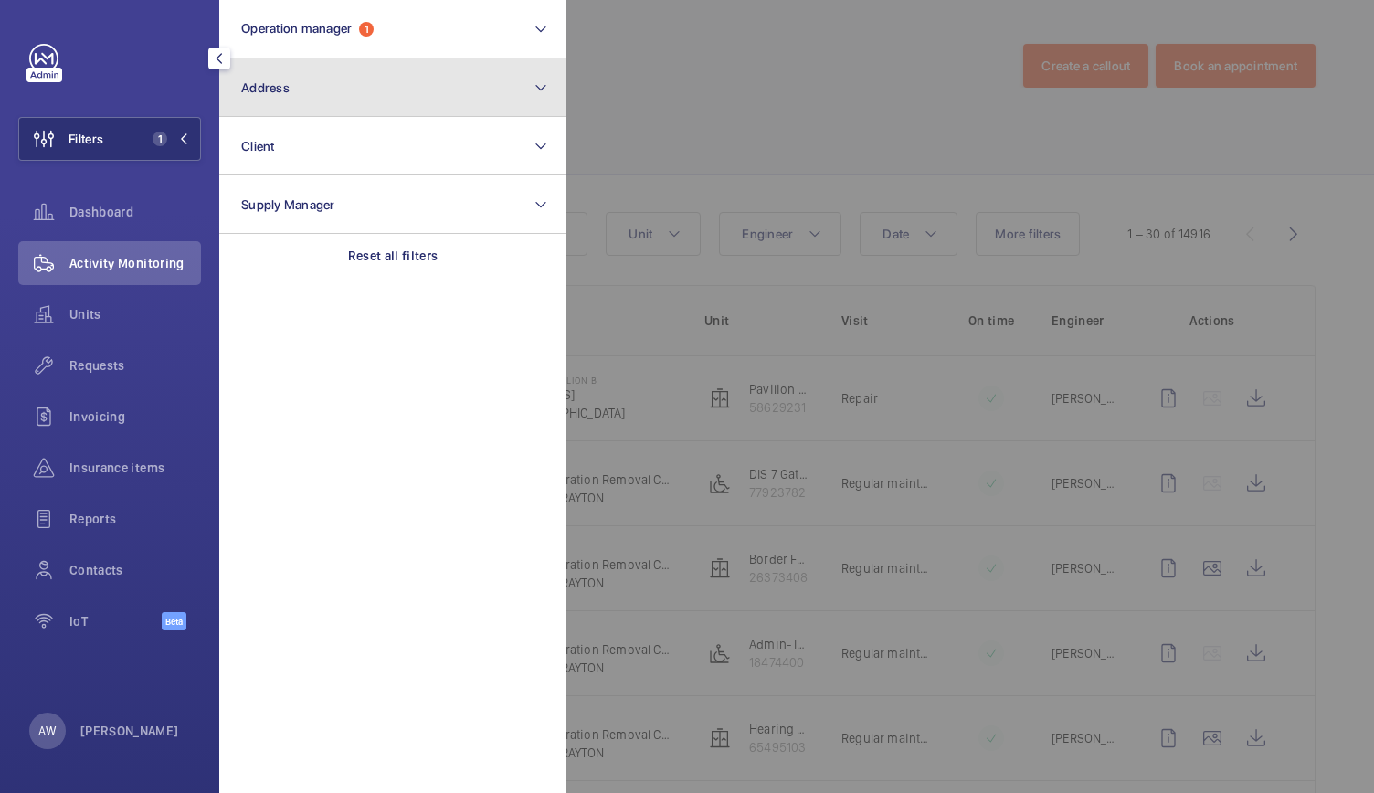
click at [290, 74] on button "Address" at bounding box center [392, 87] width 347 height 58
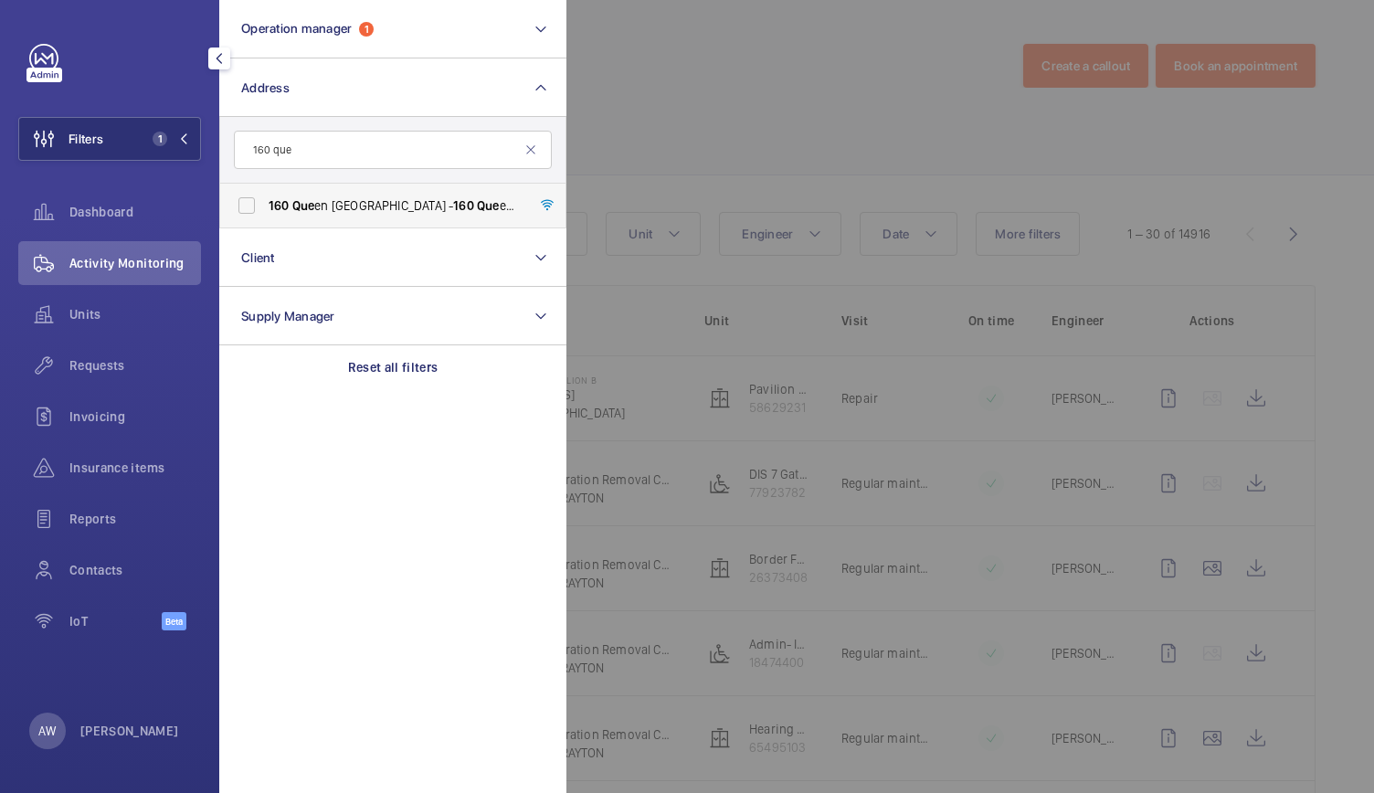
type input "160 que"
click at [260, 196] on label "160 Que en [GEOGRAPHIC_DATA] - [STREET_ADDRESS]" at bounding box center [379, 206] width 318 height 44
click at [260, 196] on input "160 Que en [GEOGRAPHIC_DATA] - [STREET_ADDRESS]" at bounding box center [246, 205] width 37 height 37
checkbox input "true"
click at [733, 81] on div at bounding box center [1254, 396] width 1374 height 793
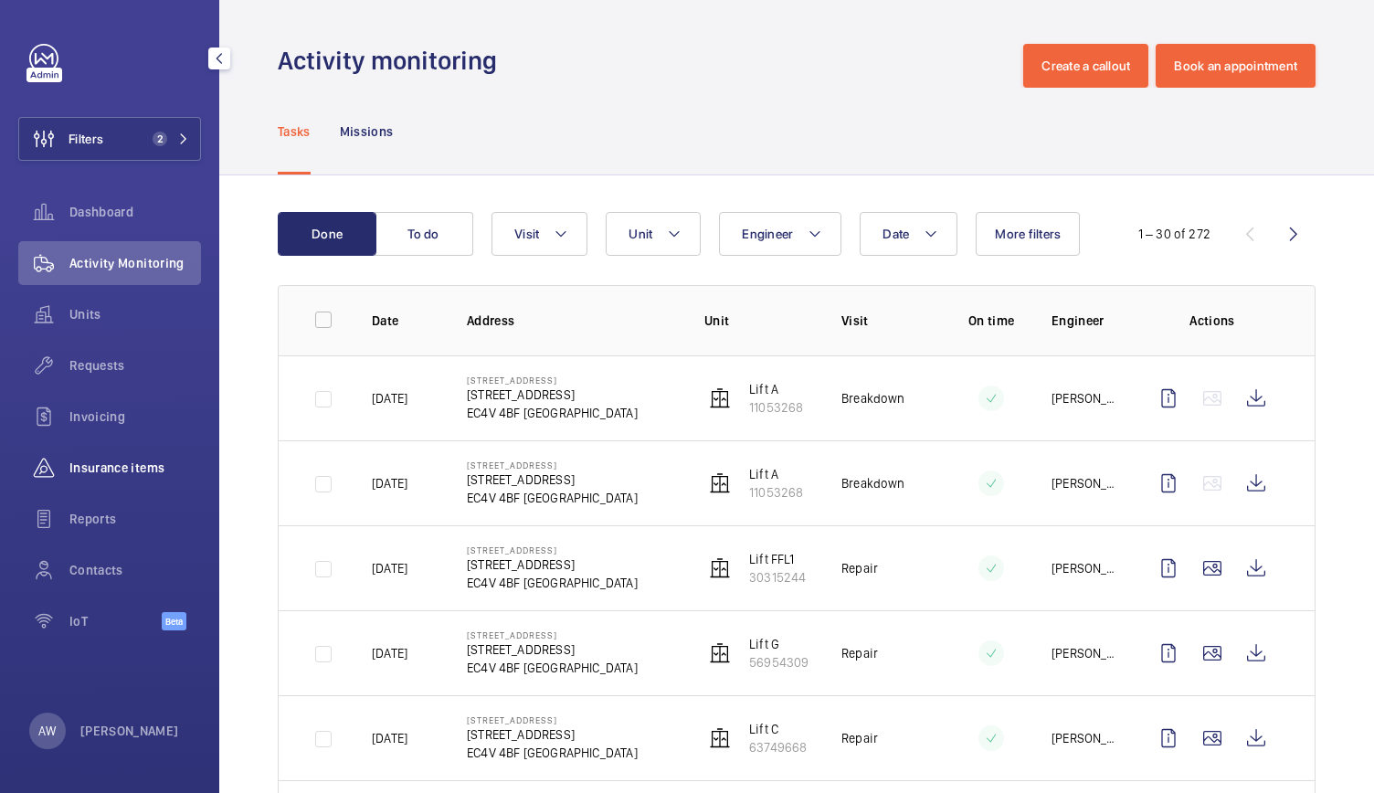
click at [138, 465] on span "Insurance items" at bounding box center [135, 468] width 132 height 18
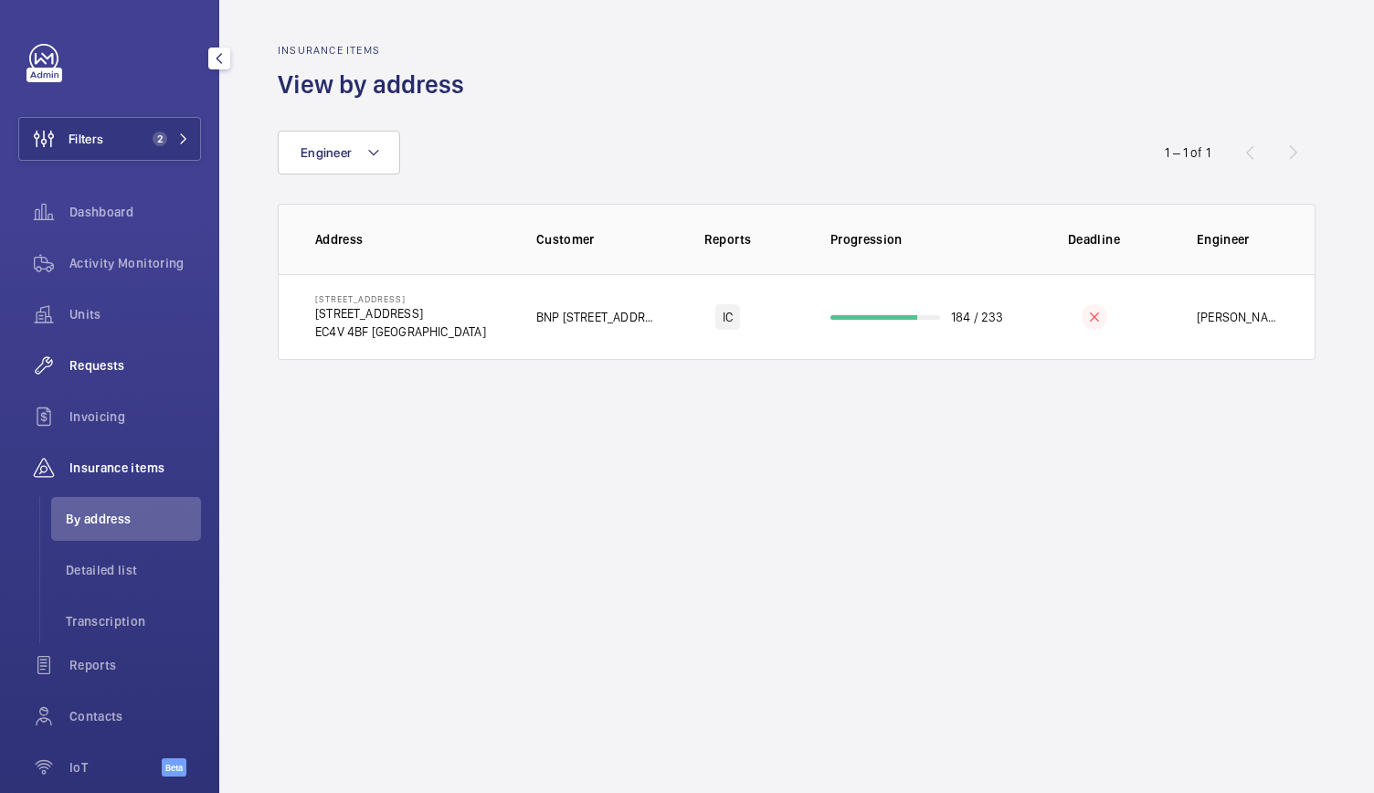
click at [96, 359] on span "Requests" at bounding box center [135, 365] width 132 height 18
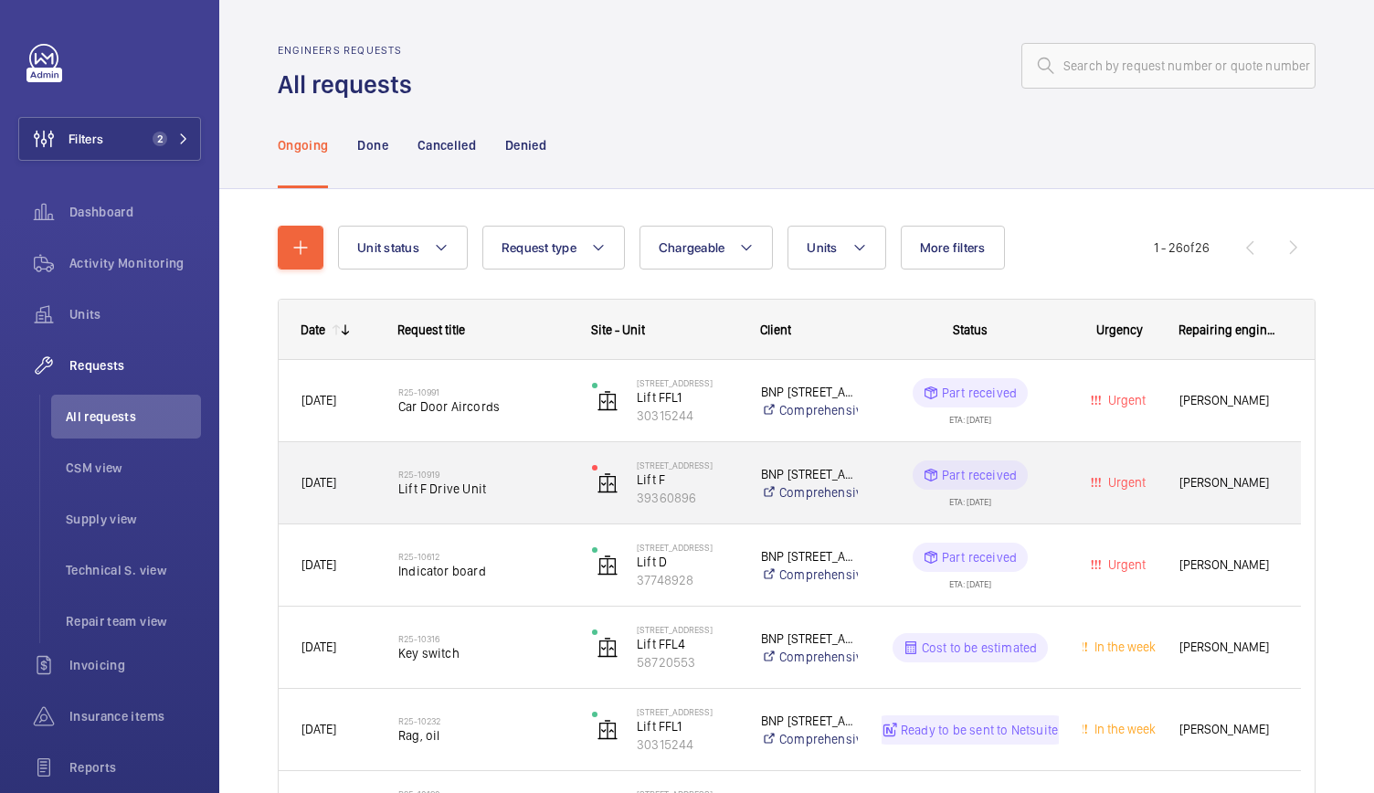
click at [536, 500] on div "R25-[STREET_ADDRESS]" at bounding box center [483, 483] width 170 height 53
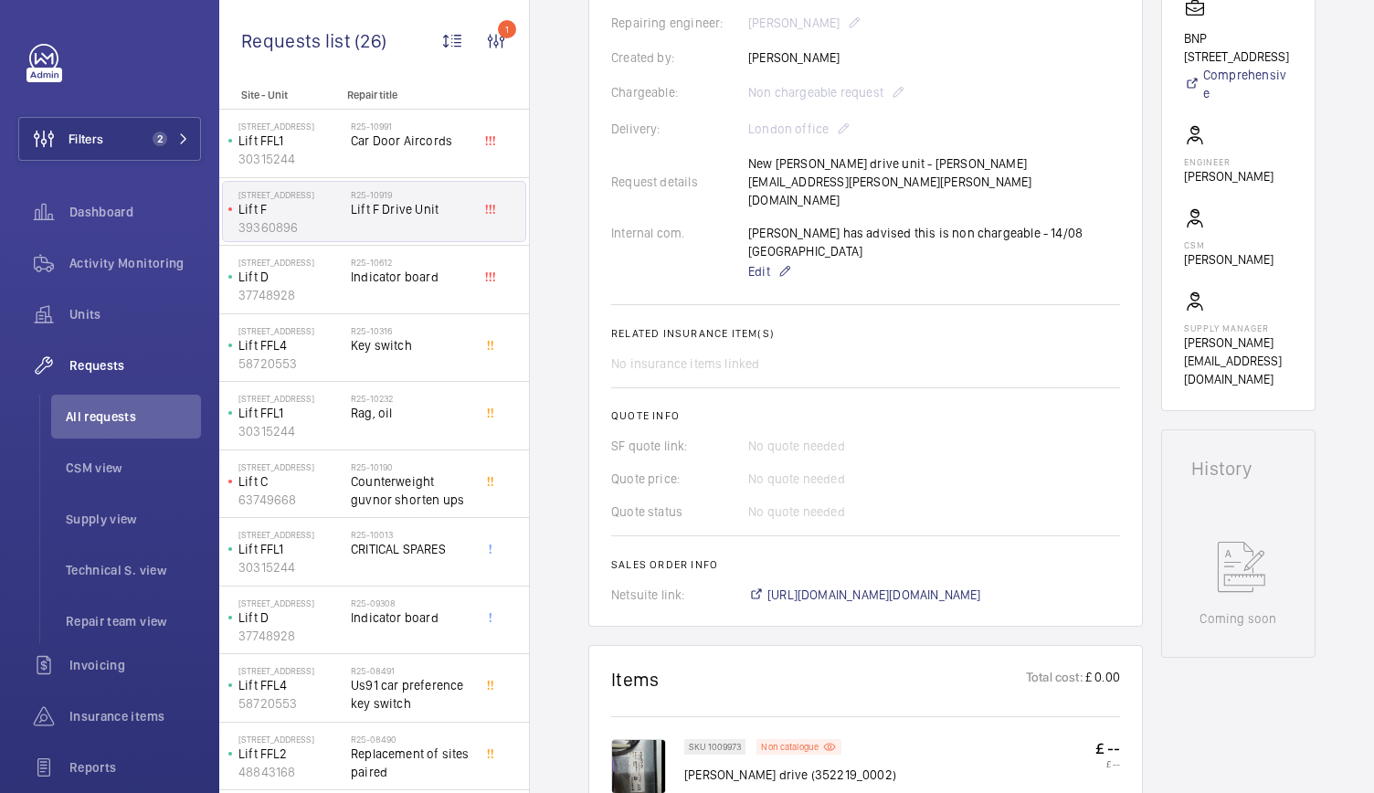
scroll to position [354, 0]
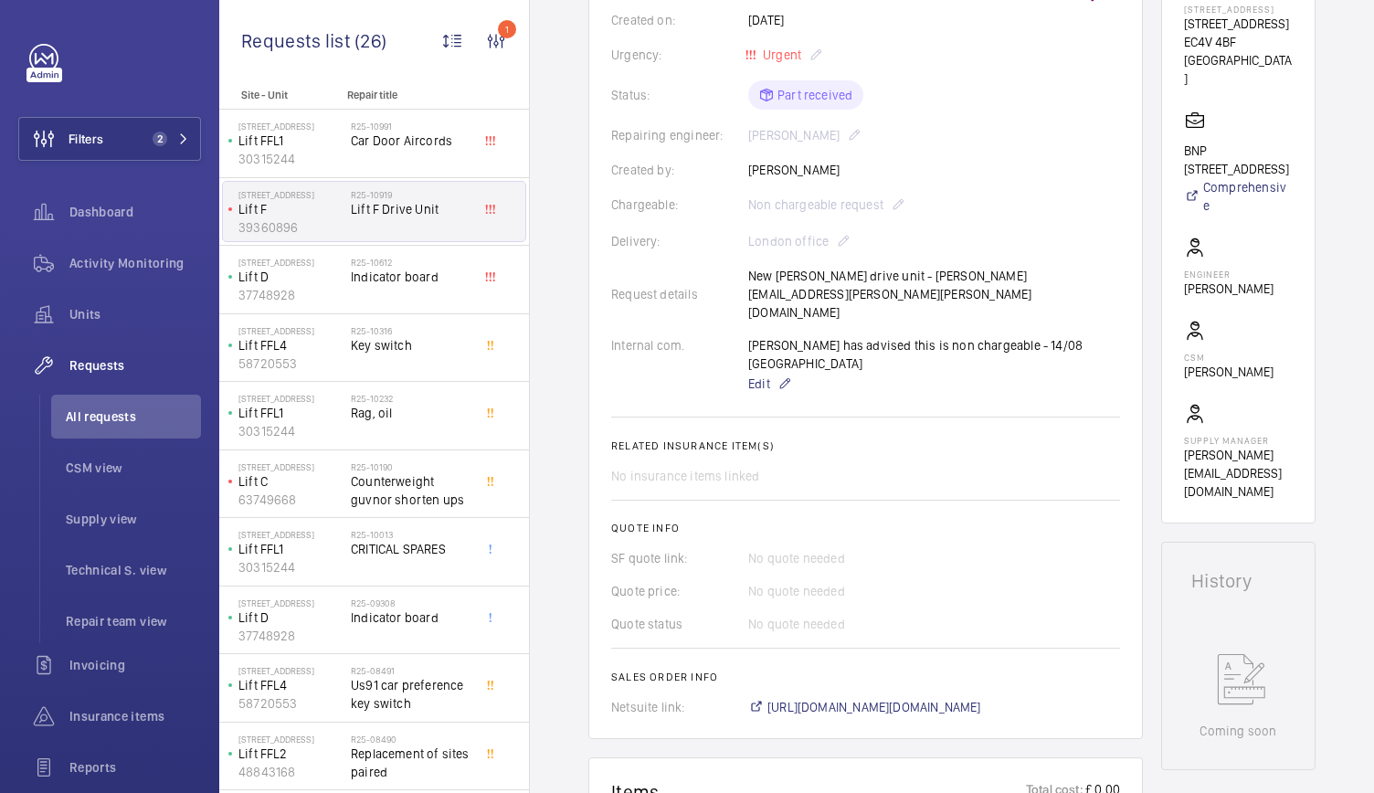
click at [845, 552] on wm-front-card-body "A repair request was created on [DATE] for a lift F drive unit issue. The reque…" at bounding box center [865, 304] width 509 height 824
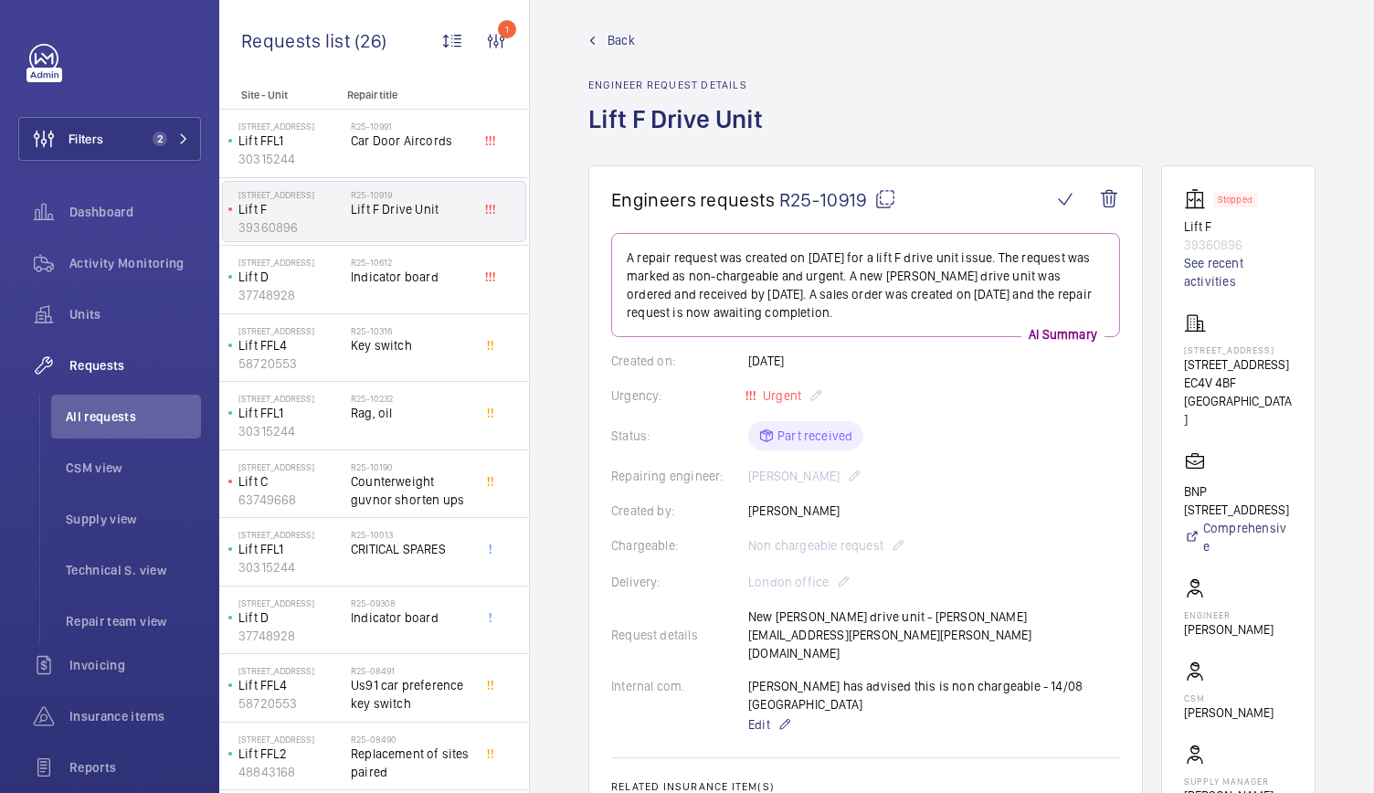
scroll to position [0, 0]
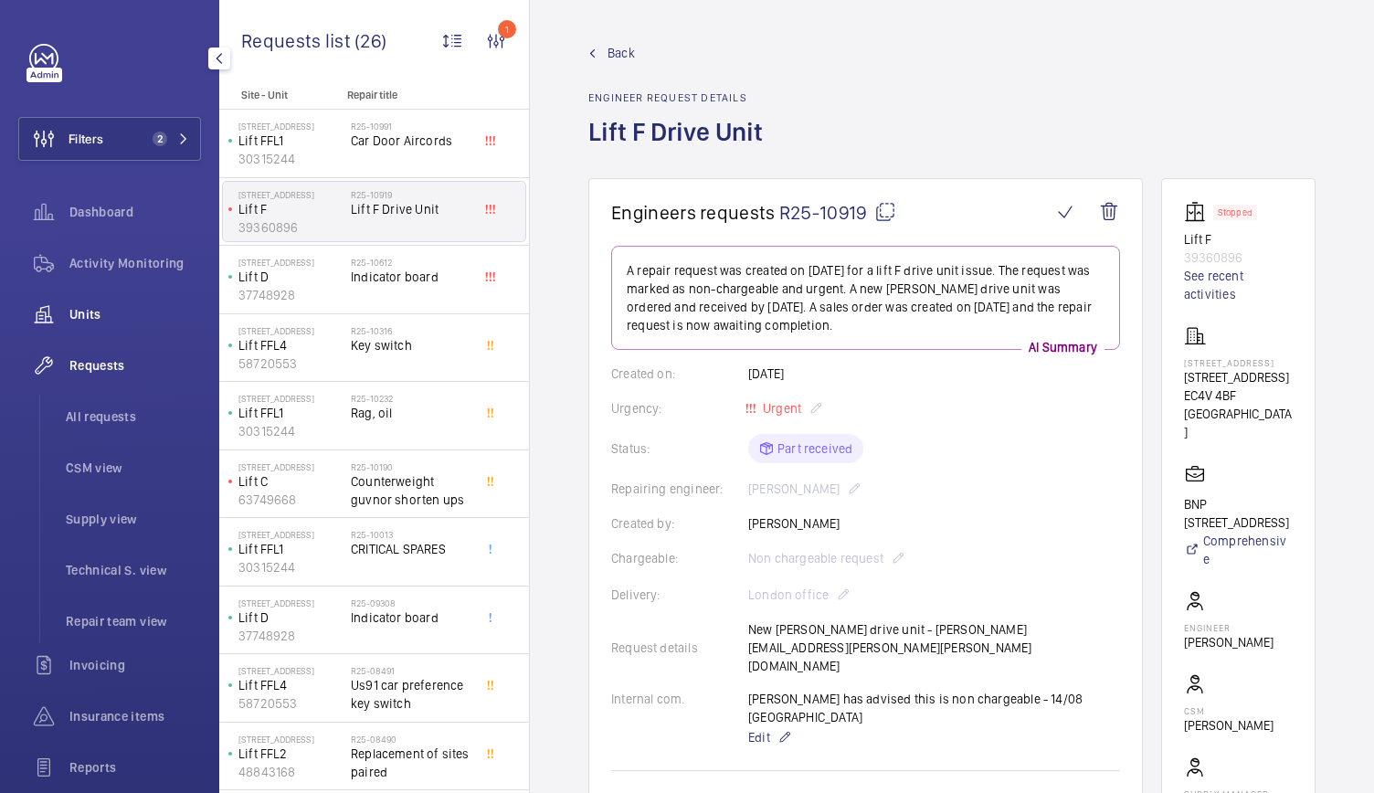
click at [90, 320] on span "Units" at bounding box center [135, 314] width 132 height 18
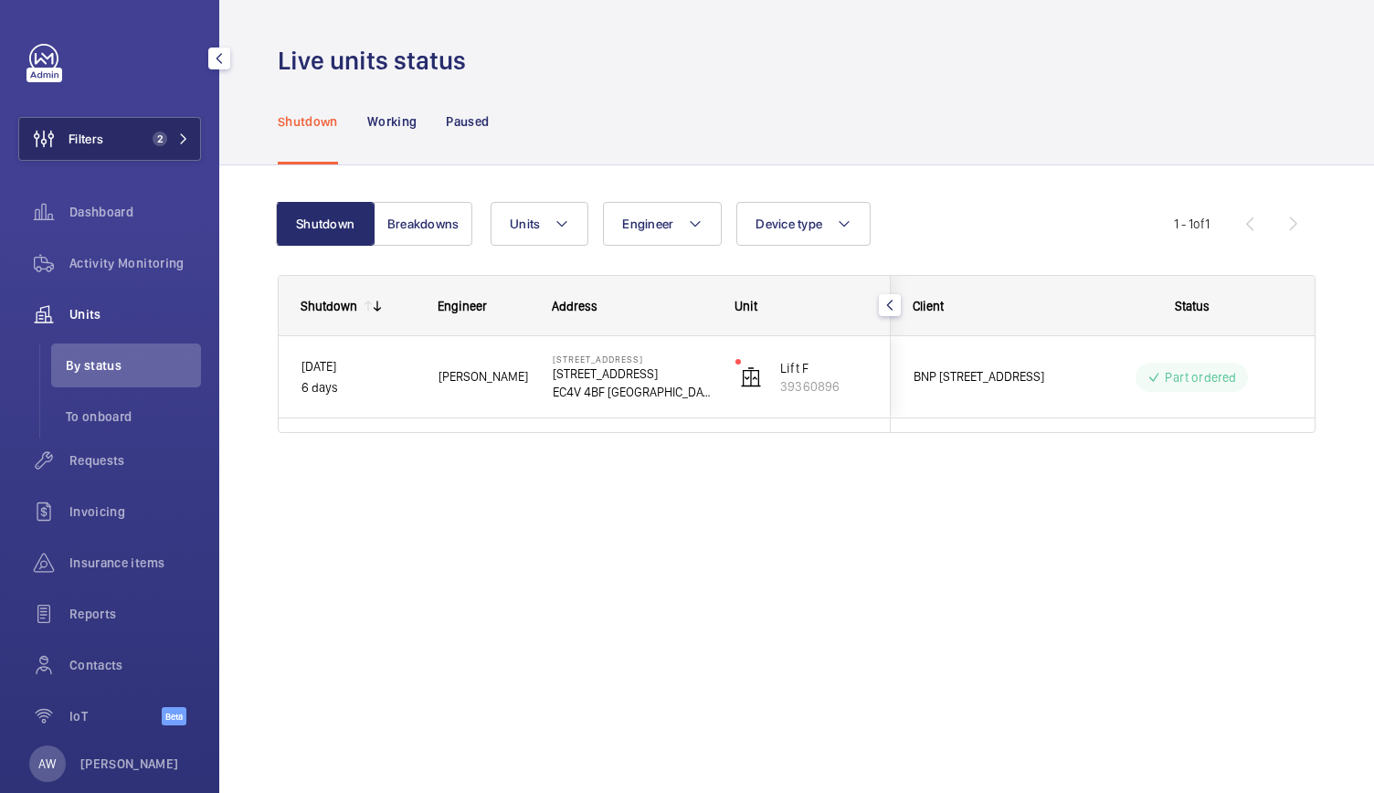
click at [178, 138] on mat-icon at bounding box center [183, 138] width 11 height 11
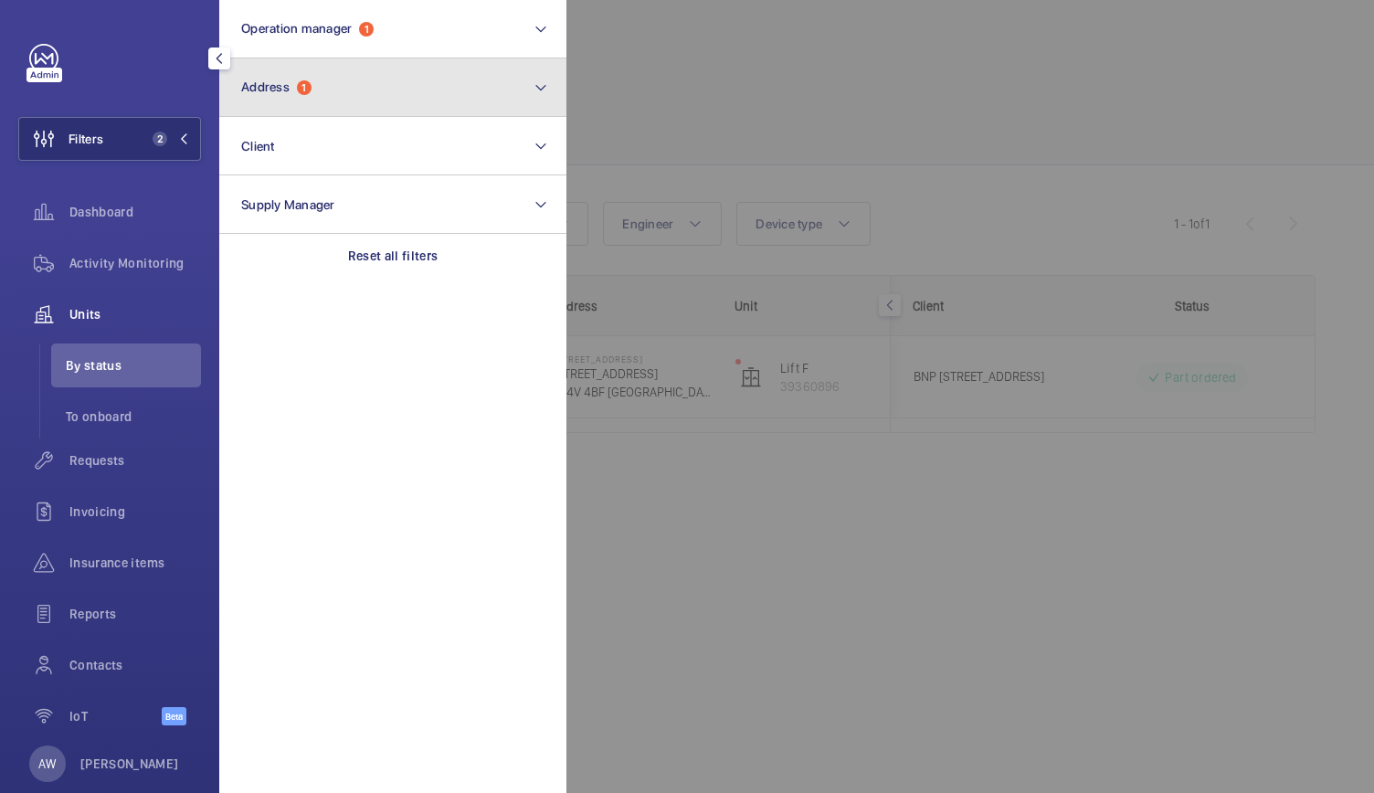
click at [306, 92] on span "1" at bounding box center [304, 87] width 15 height 15
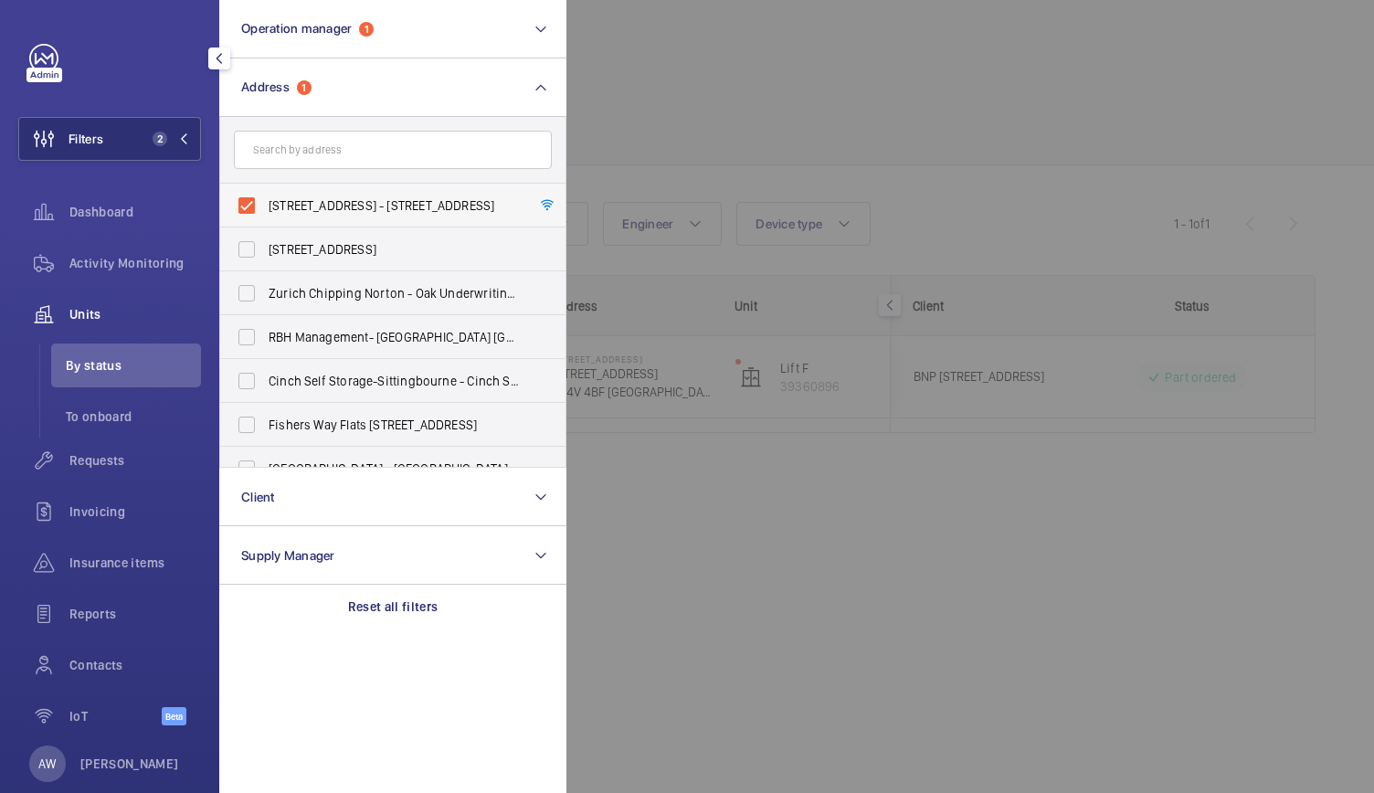
click at [243, 204] on label "[STREET_ADDRESS] - [STREET_ADDRESS]" at bounding box center [379, 206] width 318 height 44
click at [243, 204] on input "[STREET_ADDRESS] - [STREET_ADDRESS]" at bounding box center [246, 205] width 37 height 37
checkbox input "false"
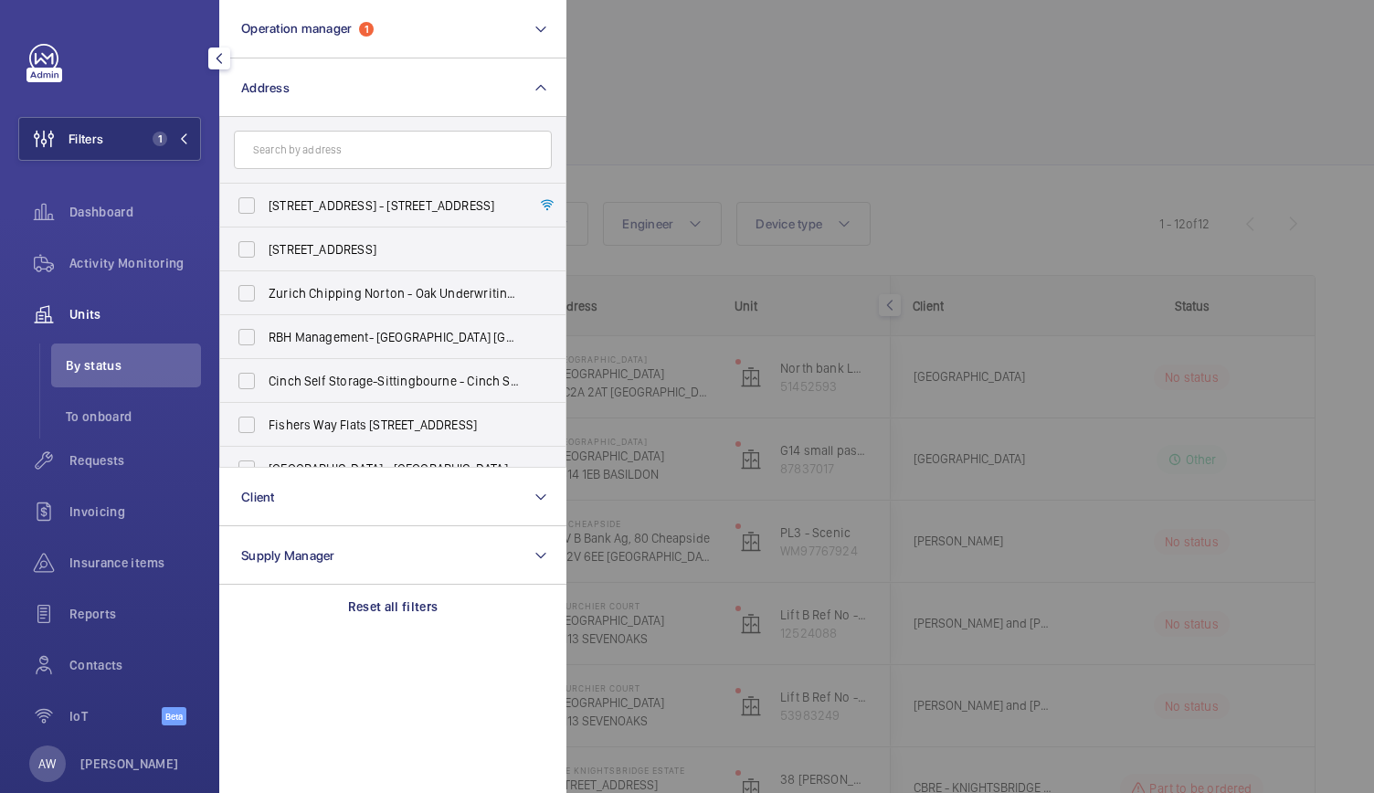
click at [819, 142] on div at bounding box center [1254, 396] width 1374 height 793
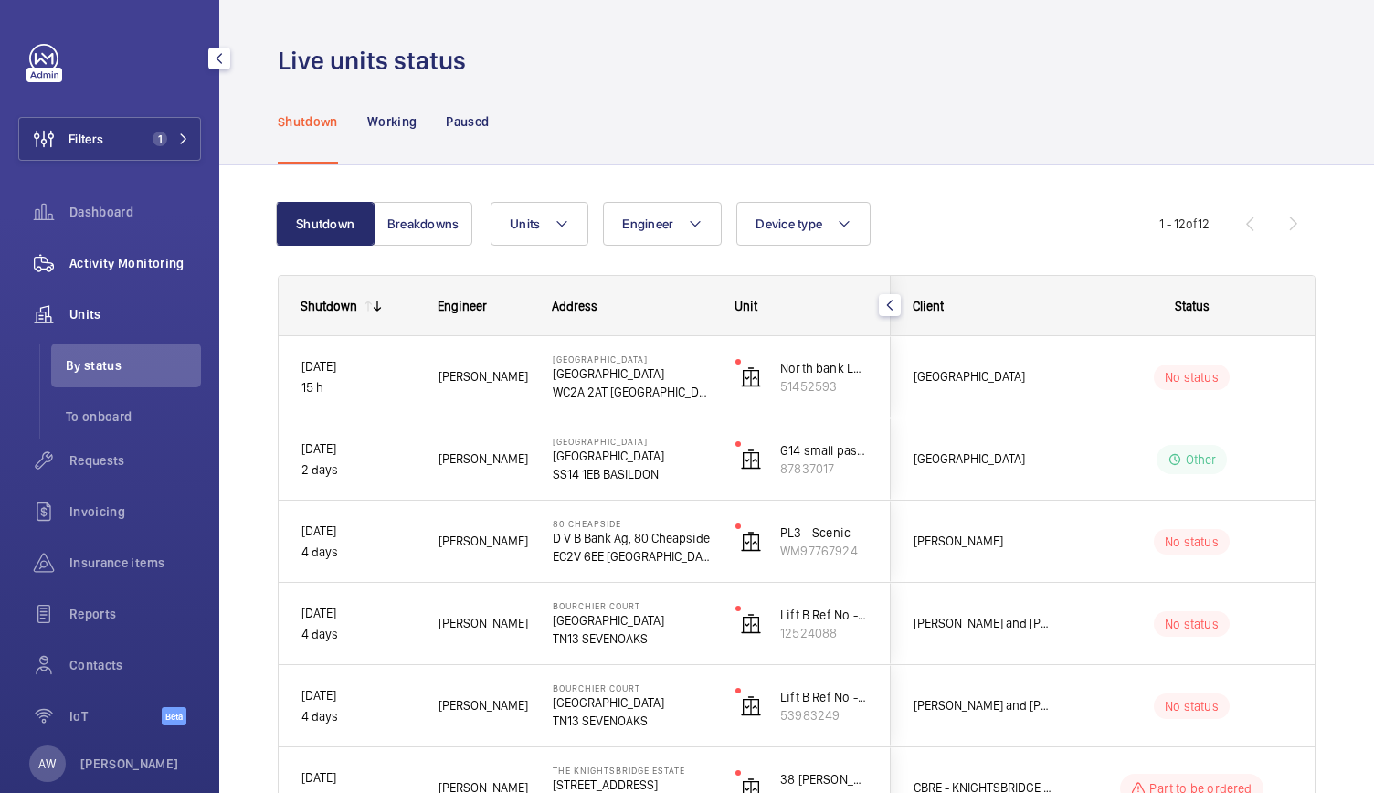
click at [152, 270] on span "Activity Monitoring" at bounding box center [135, 263] width 132 height 18
